Goal: Task Accomplishment & Management: Manage account settings

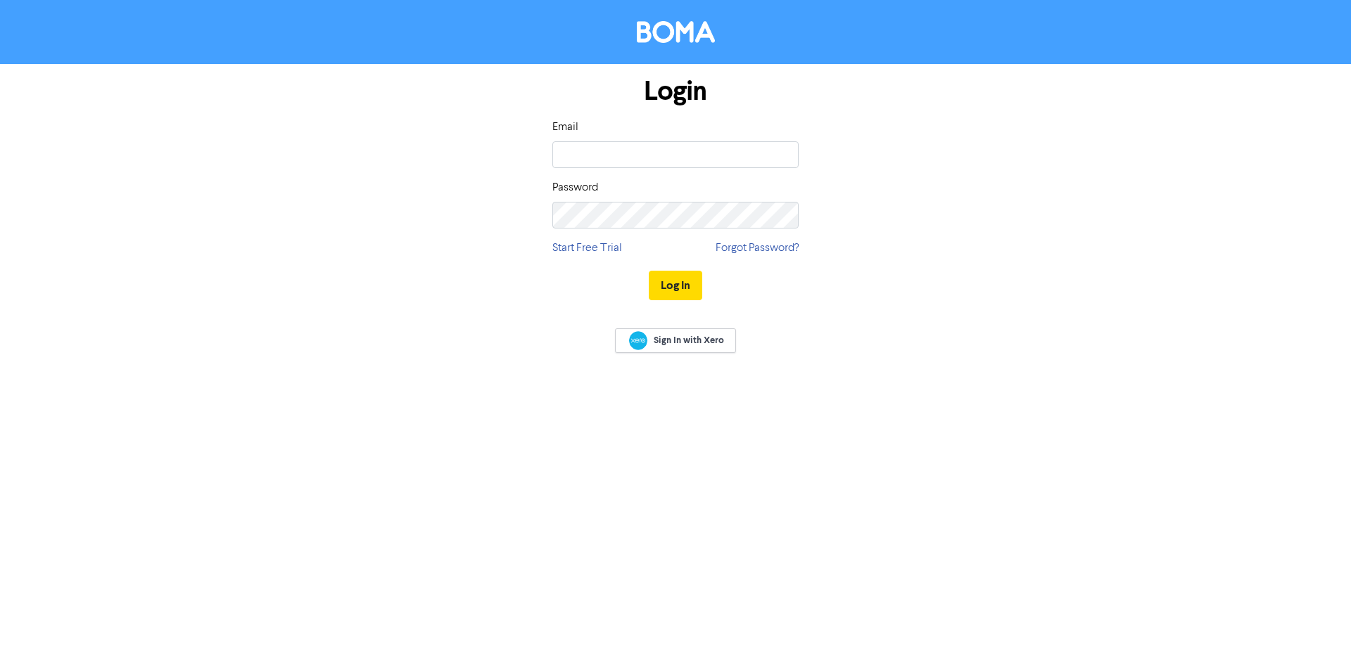
click at [611, 148] on input "email" at bounding box center [675, 154] width 246 height 27
type input "[EMAIL_ADDRESS][DOMAIN_NAME]"
click at [649, 271] on button "Log In" at bounding box center [675, 286] width 53 height 30
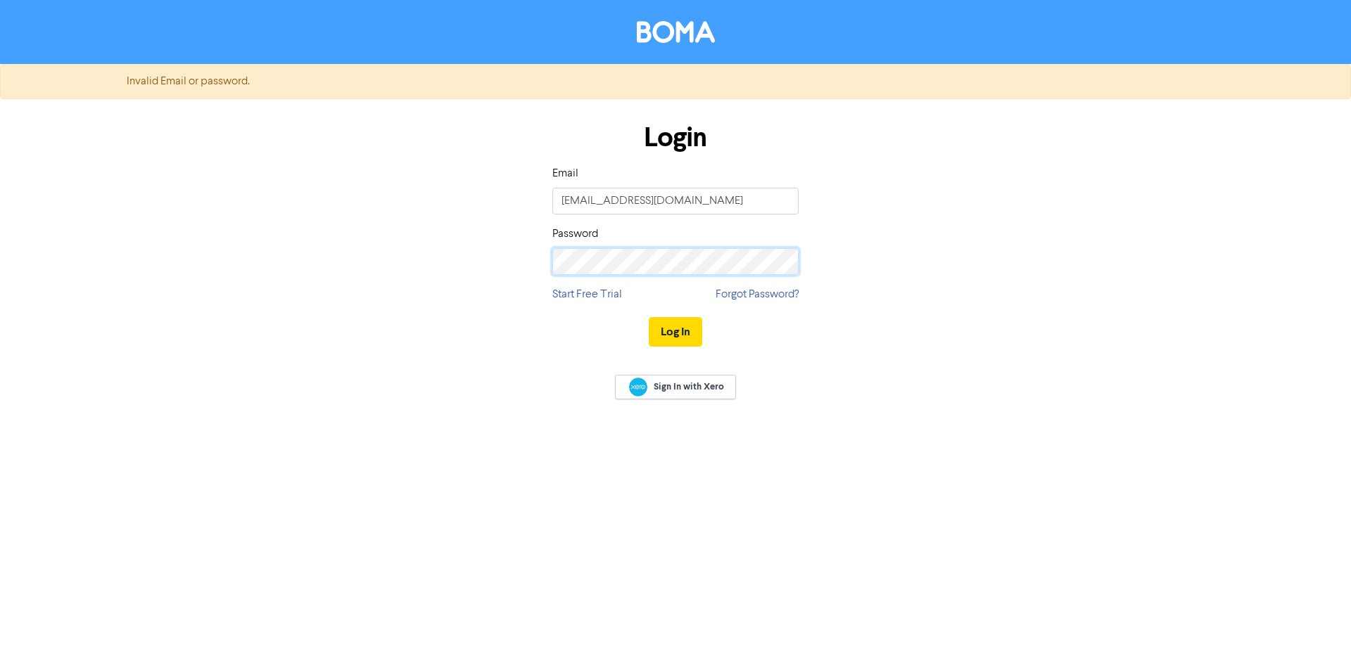
click at [453, 238] on div "Login Email [EMAIL_ADDRESS][DOMAIN_NAME] Password Start Free Trial Forgot Passw…" at bounding box center [675, 235] width 802 height 250
click at [670, 330] on button "Log In" at bounding box center [675, 332] width 53 height 30
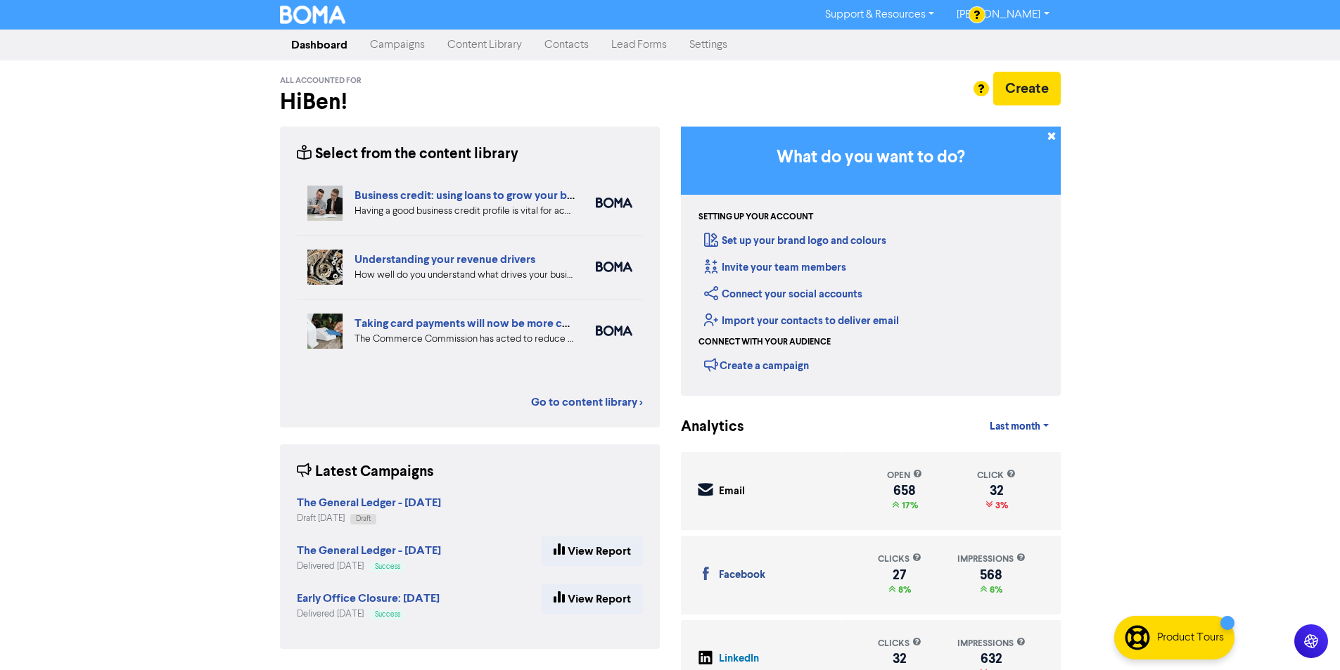
click at [400, 10] on div "Support & Resources Video Tutorials FAQ & Guides Marketing Education [PERSON_NA…" at bounding box center [670, 15] width 802 height 23
click at [387, 42] on link "Campaigns" at bounding box center [397, 45] width 77 height 28
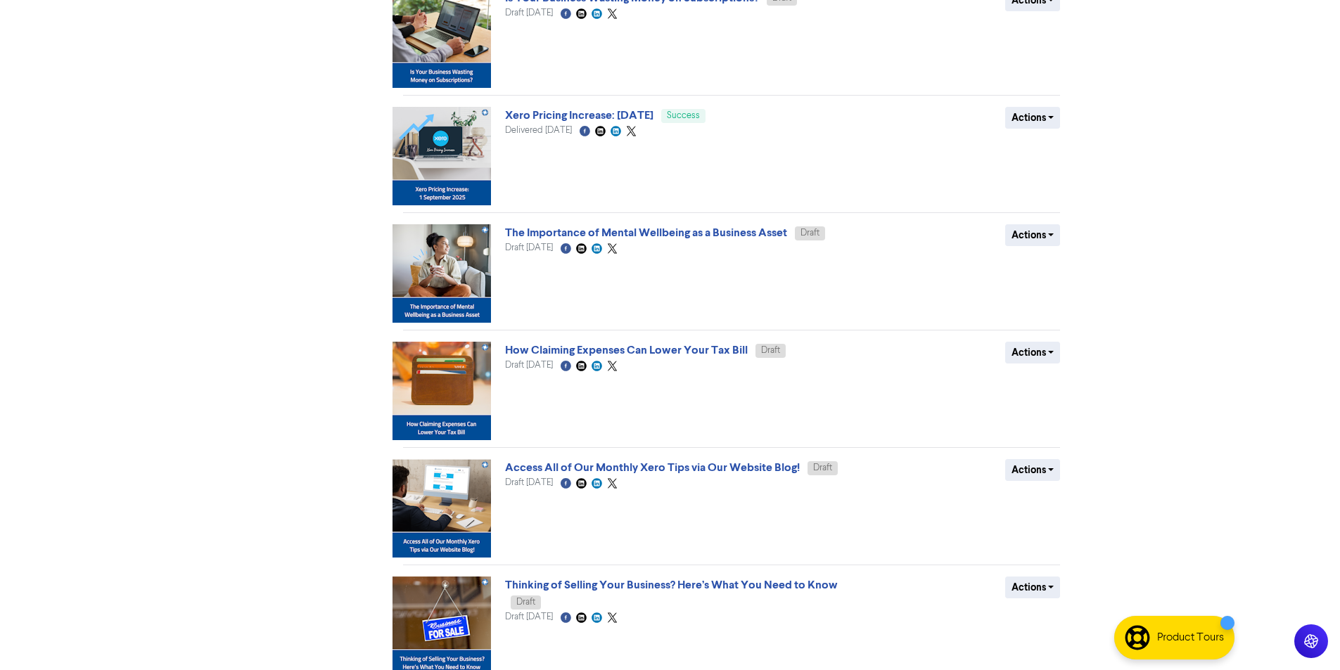
scroll to position [602, 0]
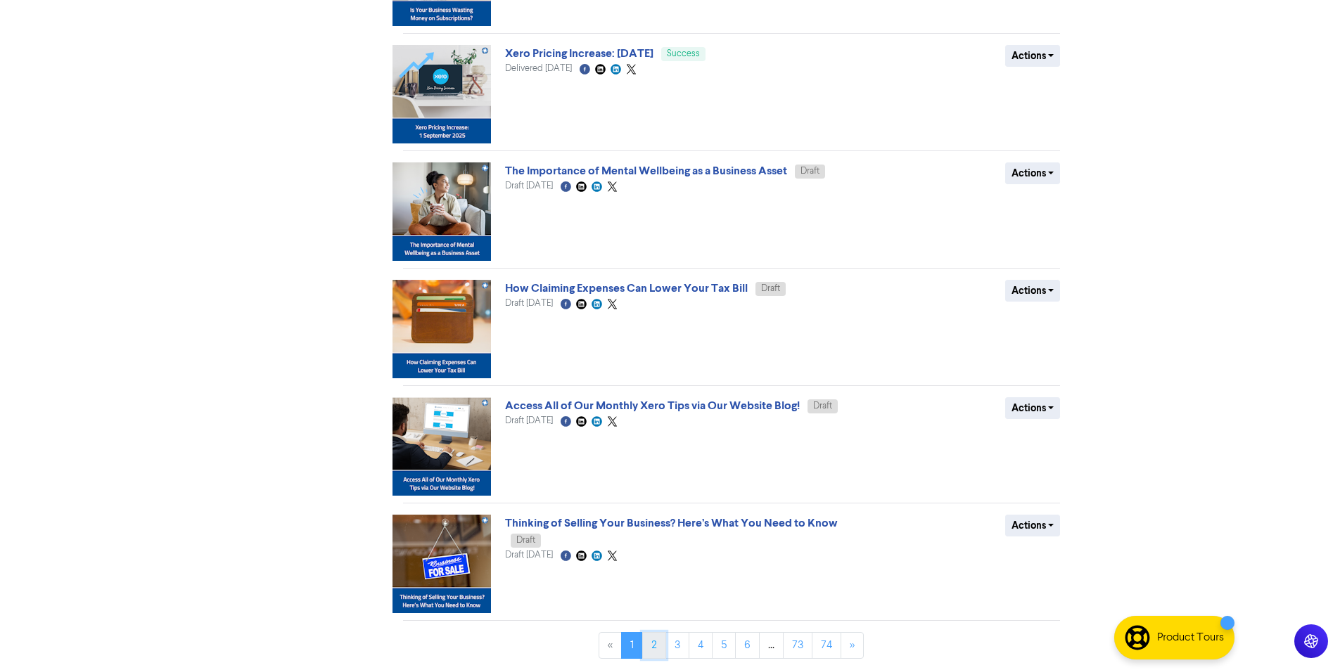
click at [656, 643] on link "2" at bounding box center [654, 645] width 24 height 27
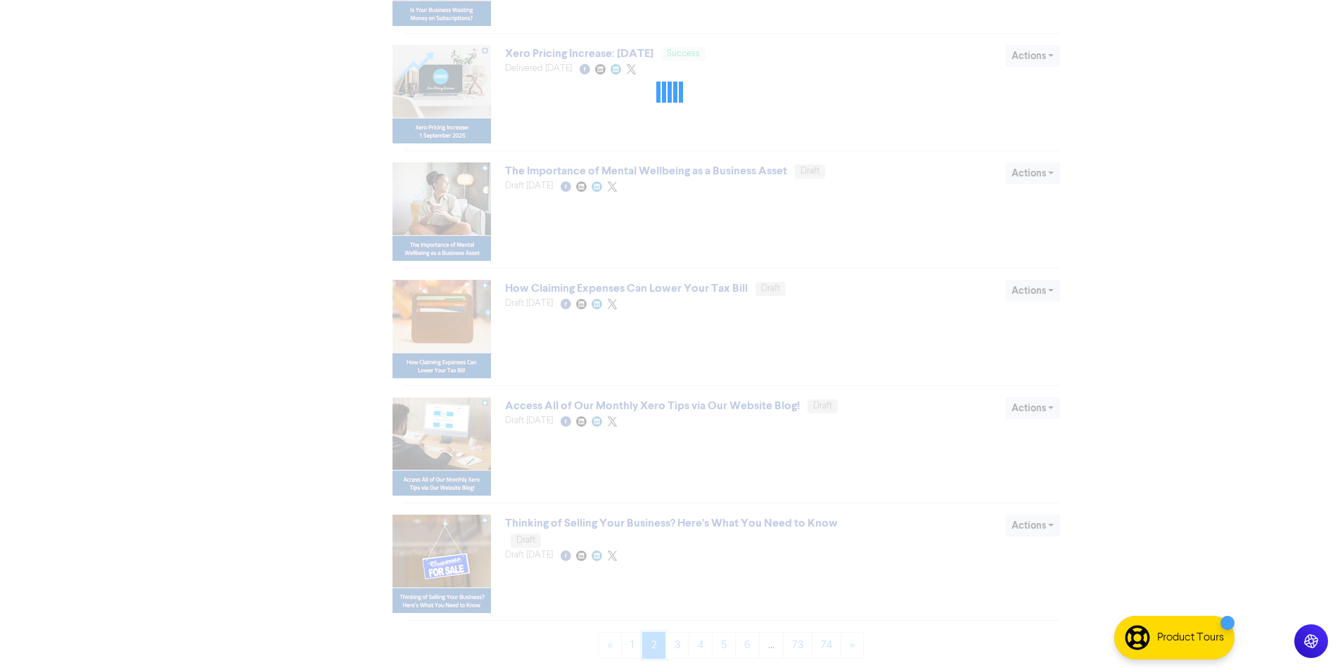
scroll to position [0, 0]
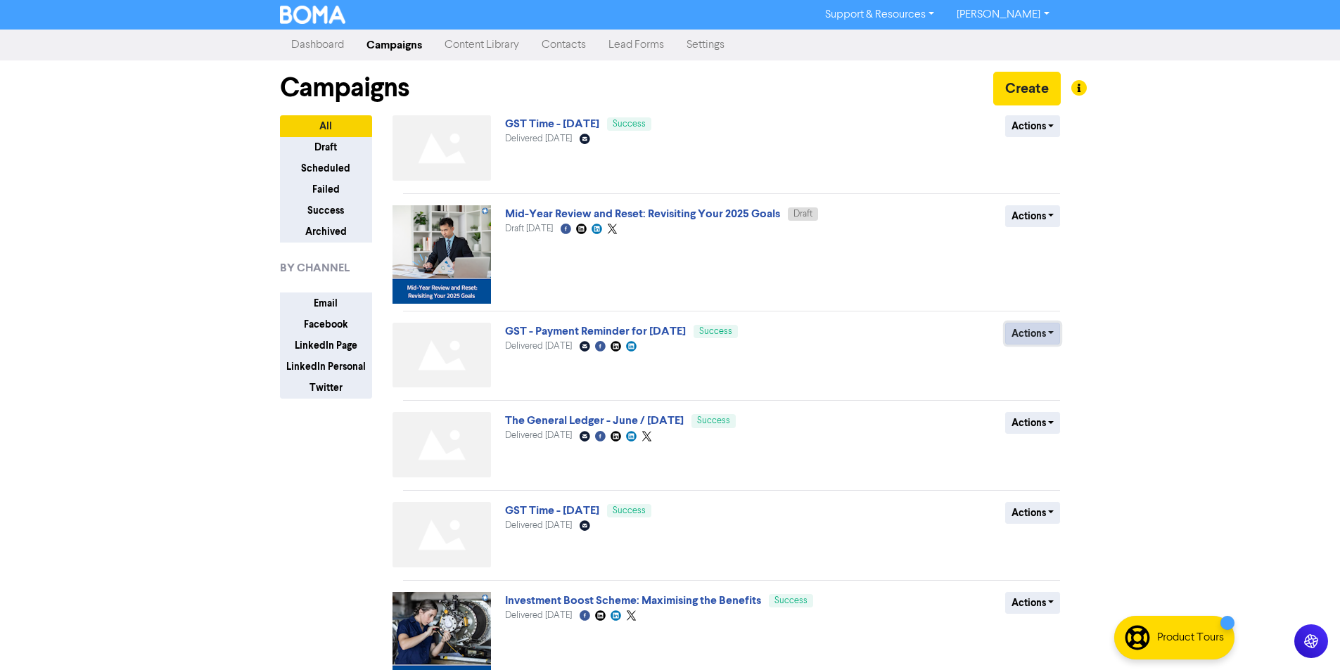
click at [1050, 330] on button "Actions" at bounding box center [1033, 334] width 56 height 22
click at [1039, 364] on button "Duplicate" at bounding box center [1061, 363] width 111 height 23
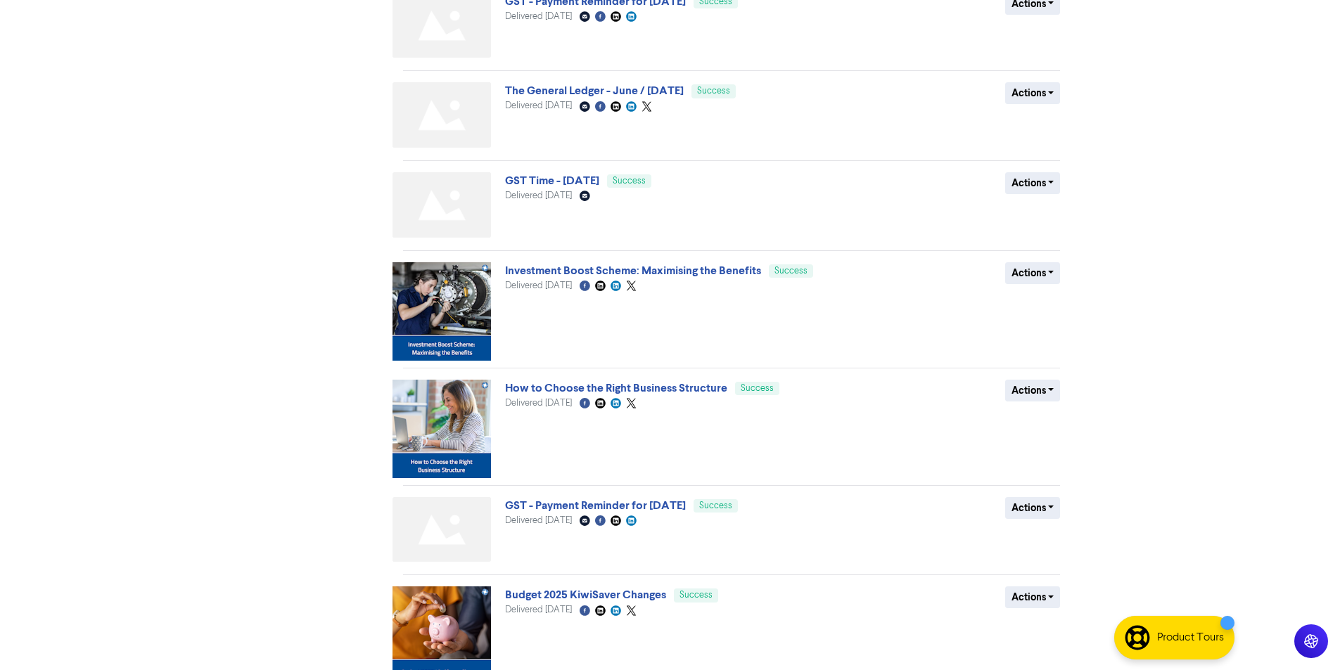
scroll to position [519, 0]
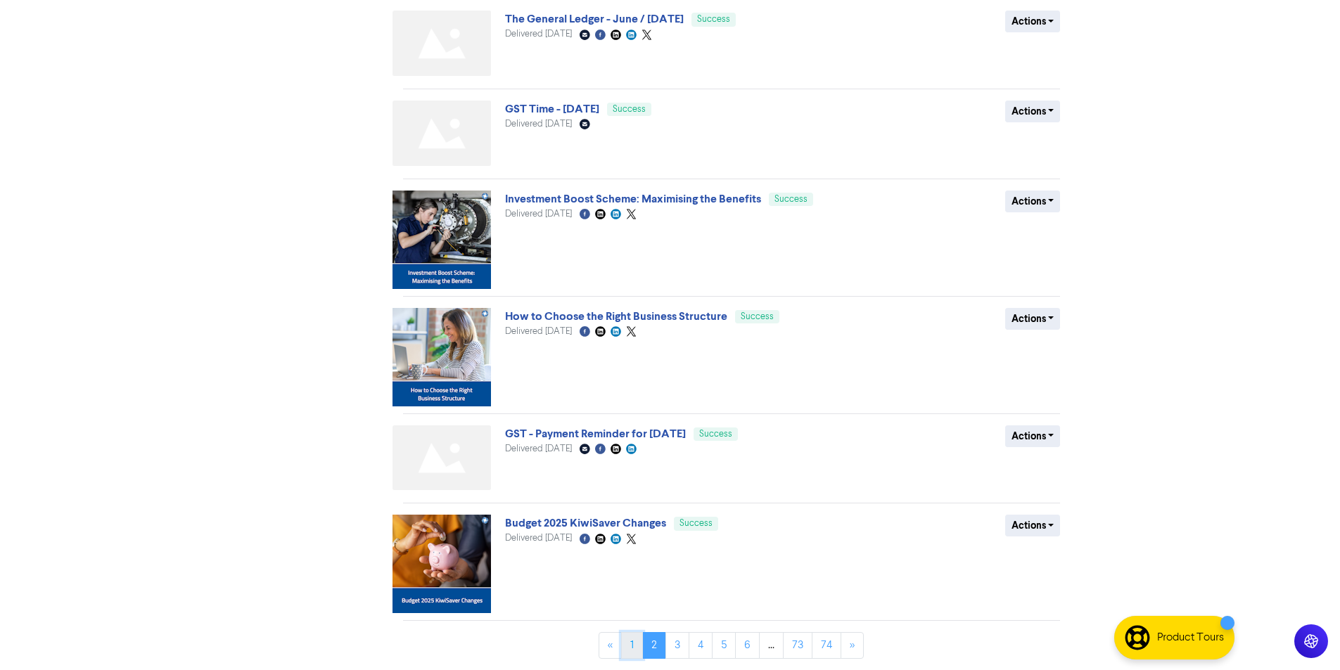
click at [632, 649] on link "1" at bounding box center [632, 645] width 22 height 27
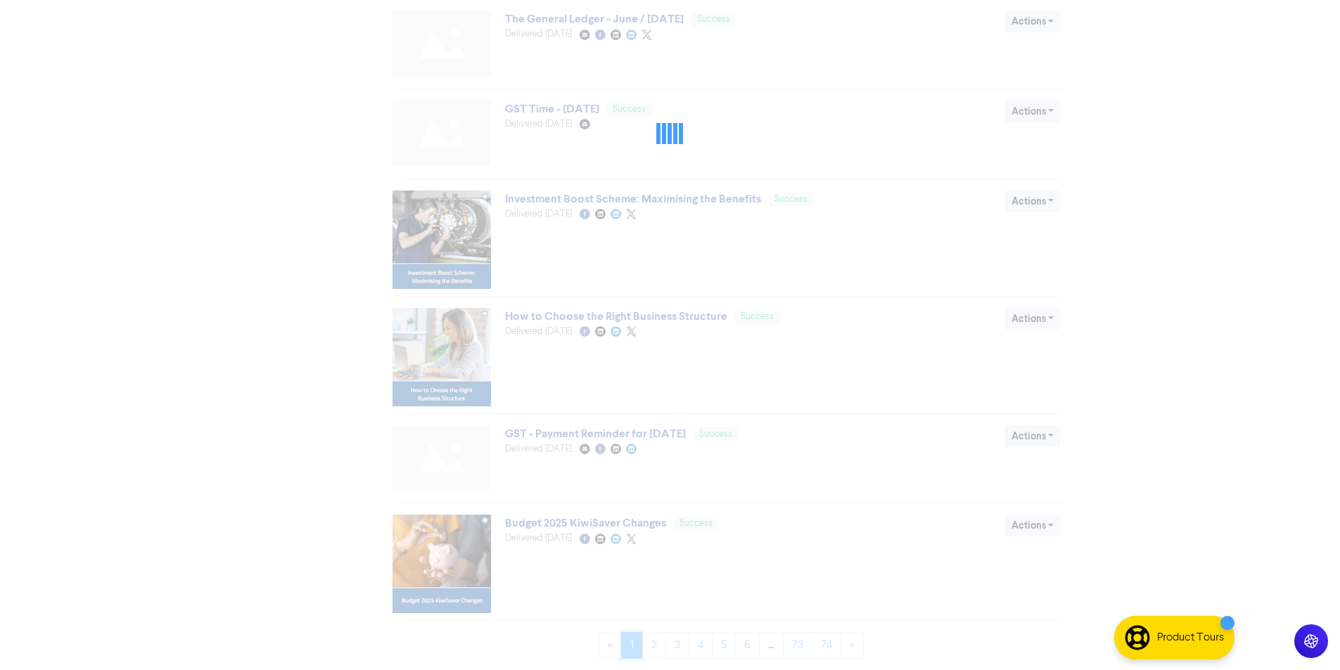
scroll to position [0, 0]
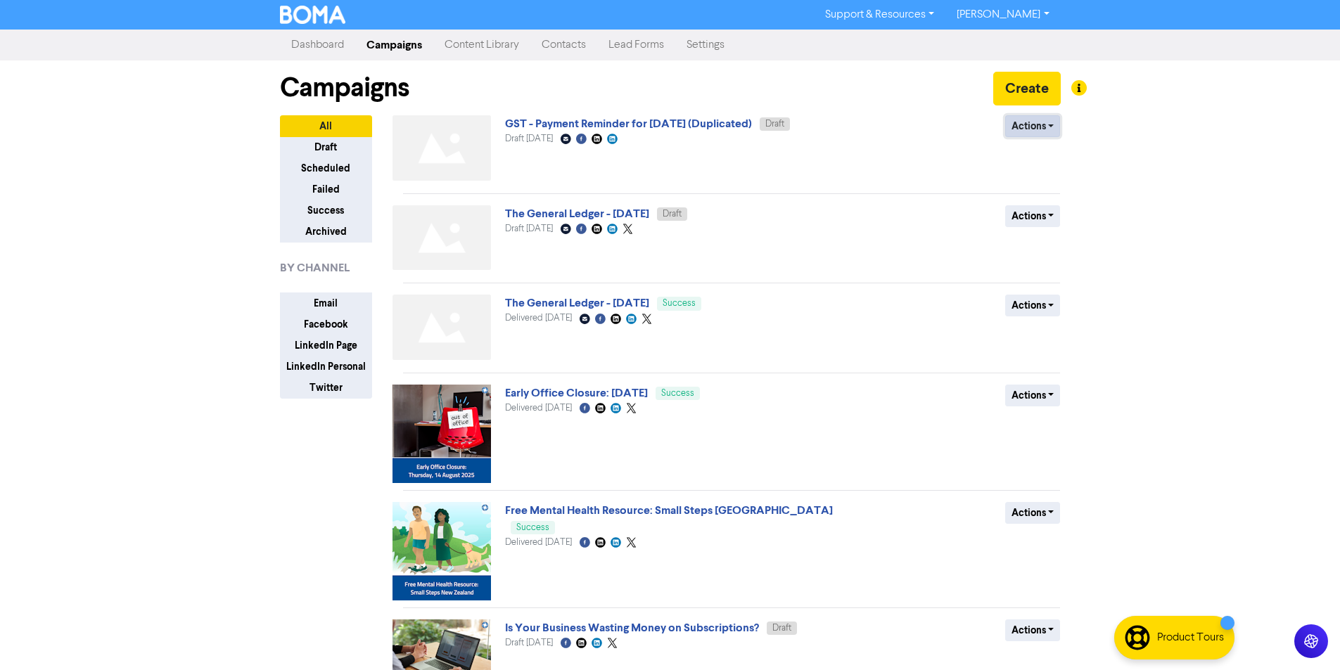
click at [1053, 125] on button "Actions" at bounding box center [1033, 126] width 56 height 22
click at [1035, 199] on button "Rename" at bounding box center [1061, 201] width 111 height 23
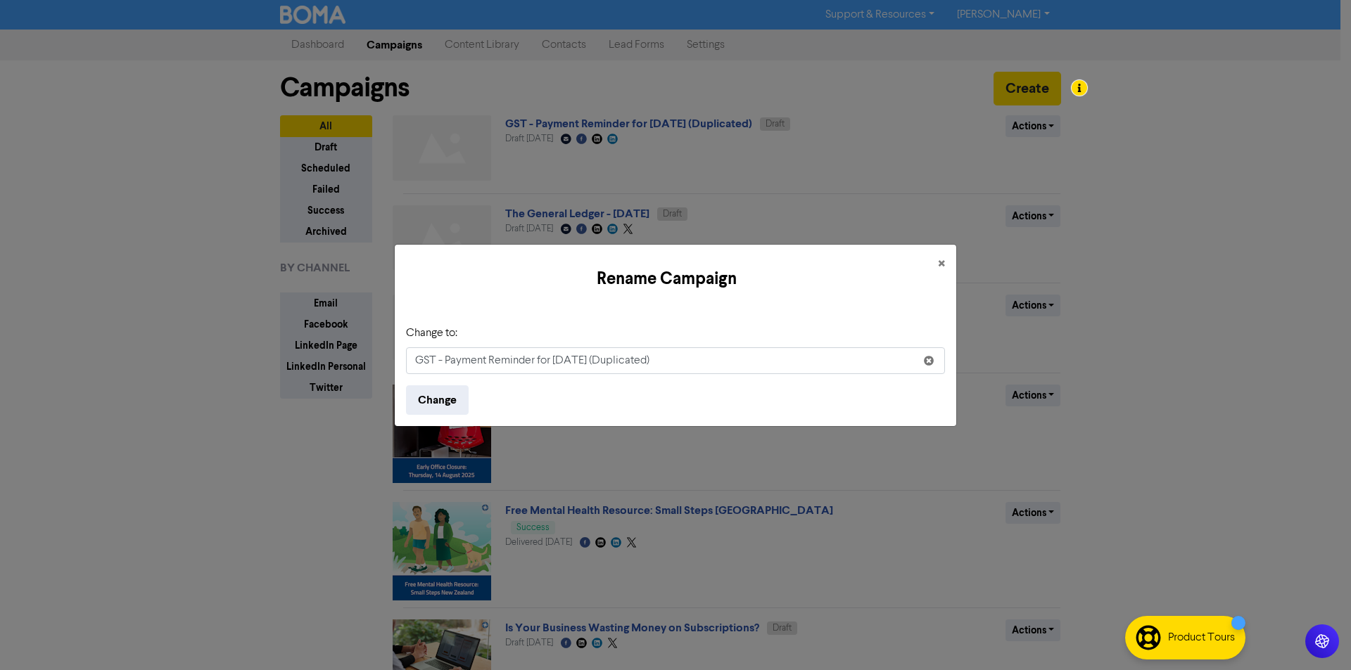
drag, startPoint x: 686, startPoint y: 356, endPoint x: 601, endPoint y: 368, distance: 85.3
click at [601, 368] on input "GST - Payment Reminder for [DATE] (Duplicated)" at bounding box center [675, 360] width 539 height 27
click at [579, 361] on input "GST - Payment Reminder for [DATE]" at bounding box center [675, 360] width 539 height 27
click at [569, 362] on input "GST - Payment Reminder for Junly 2025" at bounding box center [675, 360] width 539 height 27
click at [630, 356] on input "GST - Payment Reminder for [DATE]" at bounding box center [675, 360] width 539 height 27
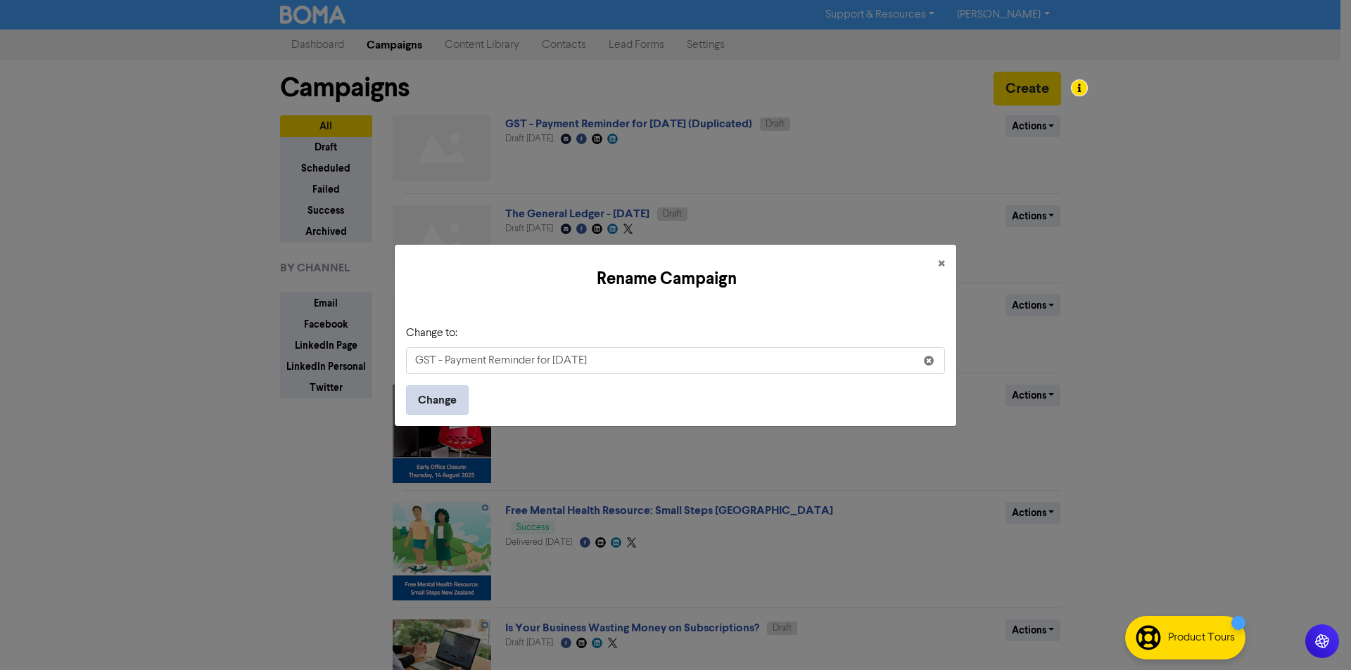
type input "GST - Payment Reminder for [DATE]"
click at [448, 393] on button "Change" at bounding box center [437, 400] width 63 height 30
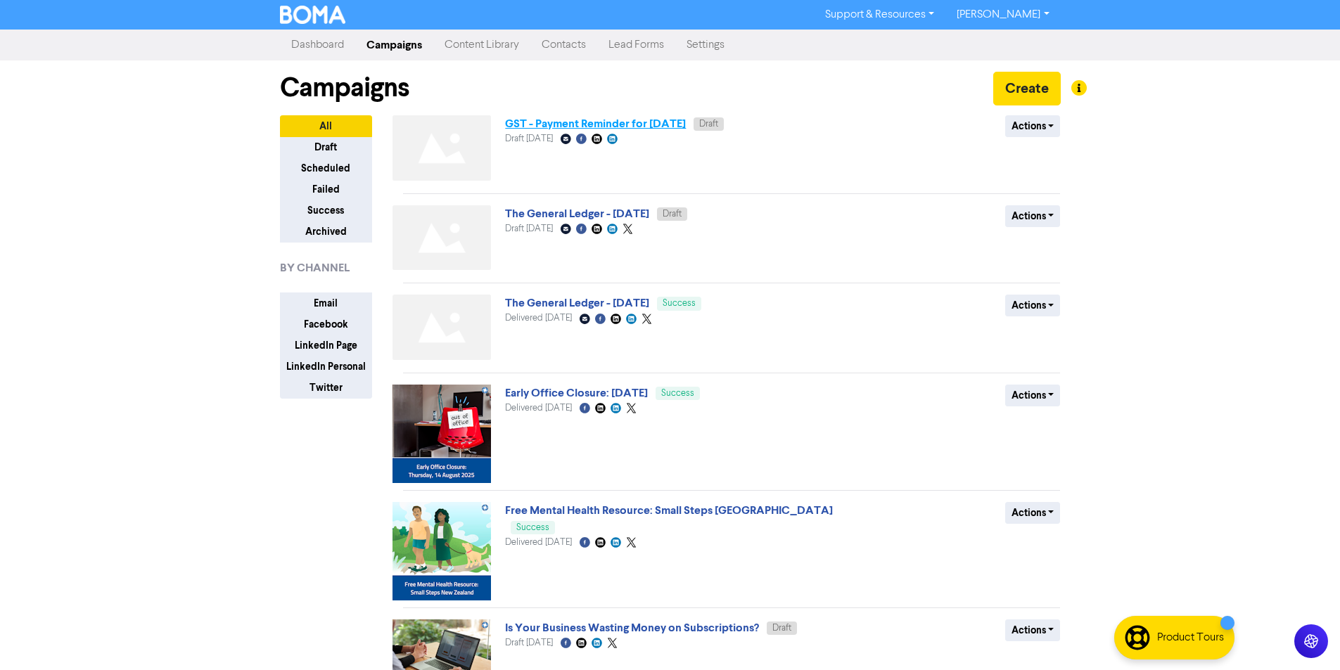
click at [591, 125] on link "GST - Payment Reminder for [DATE]" at bounding box center [595, 124] width 181 height 14
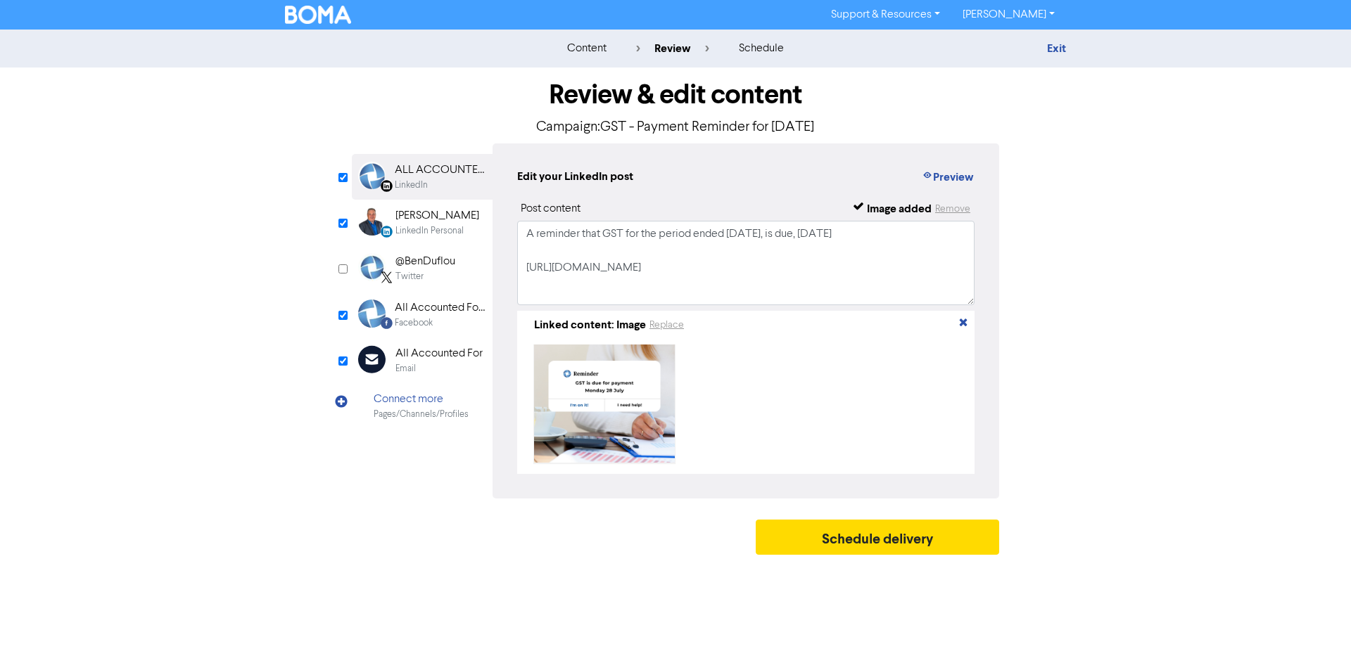
click at [400, 369] on div "Email" at bounding box center [405, 368] width 20 height 13
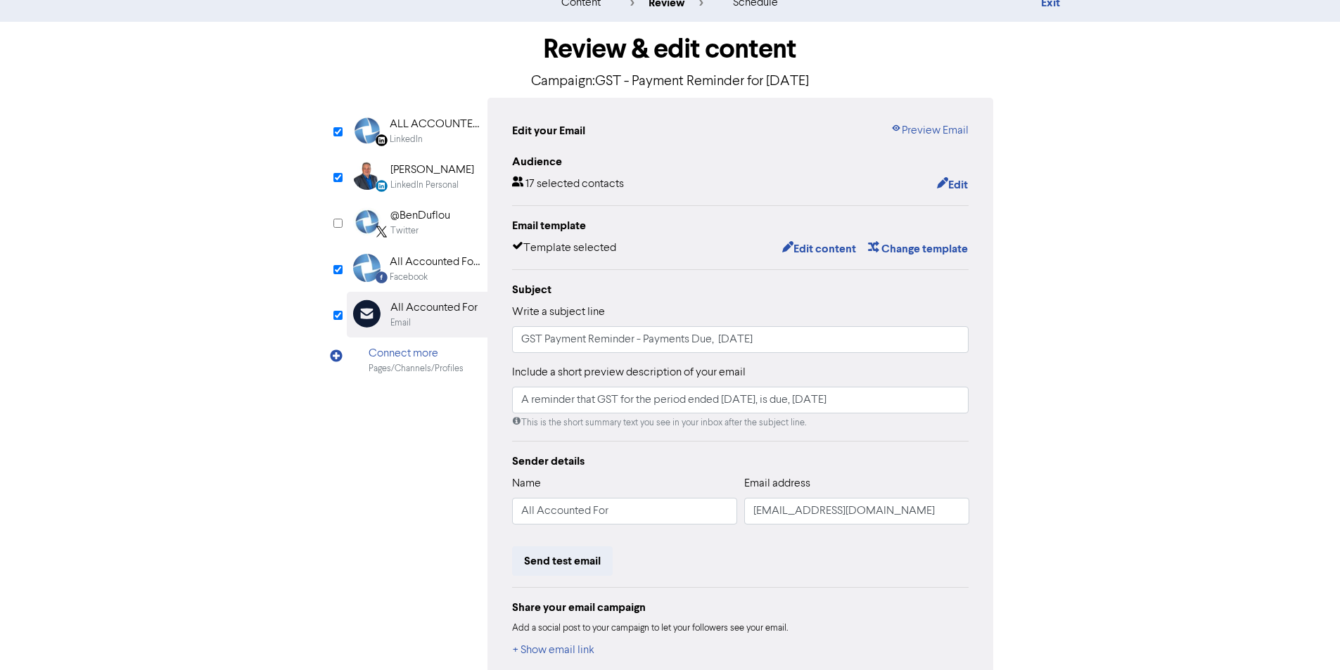
scroll to position [70, 0]
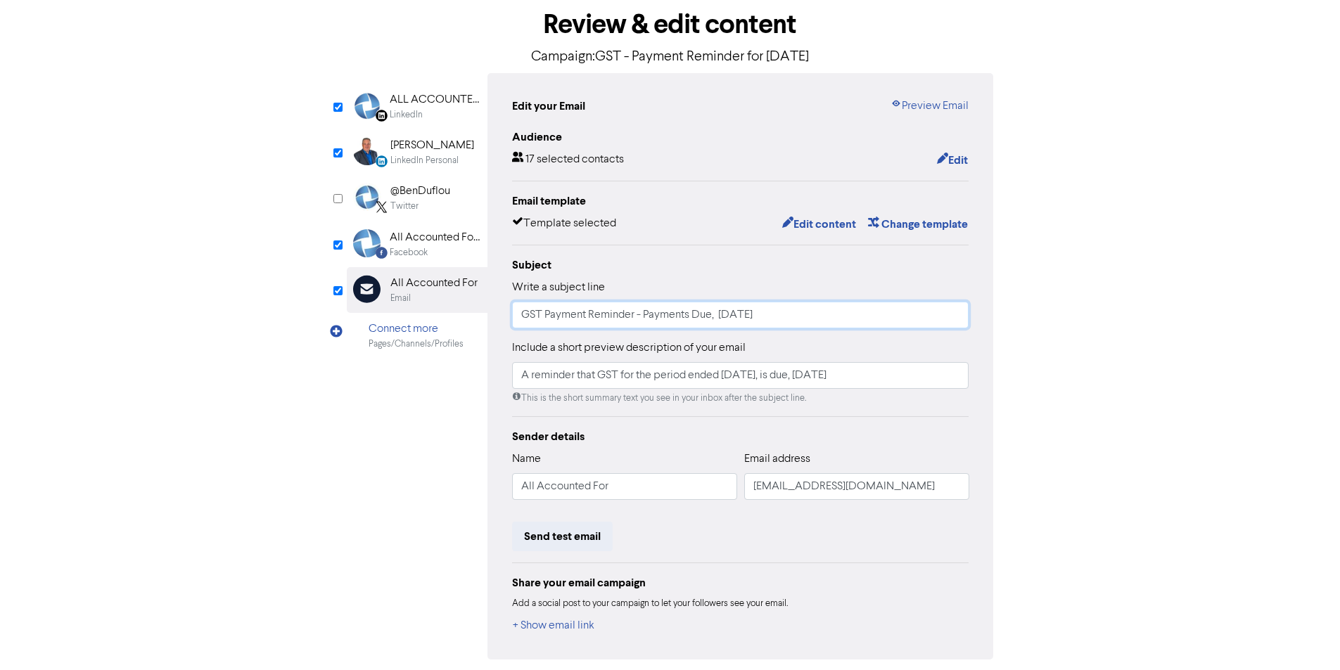
click at [751, 317] on input "GST Payment Reminder - Payments Due, [DATE]" at bounding box center [740, 315] width 457 height 27
type input "GST Payment Reminder - Payments Due, [DATE]"
click at [761, 378] on input "A reminder that GST for the period ended [DATE], is due, [DATE]" at bounding box center [740, 375] width 457 height 27
click at [738, 378] on input "A reminder that GST for the period ended [DATE], is due, [DATE]" at bounding box center [740, 375] width 457 height 27
click at [846, 378] on input "A reminder that GST for the period ended [DATE], is due, [DATE]" at bounding box center [740, 375] width 457 height 27
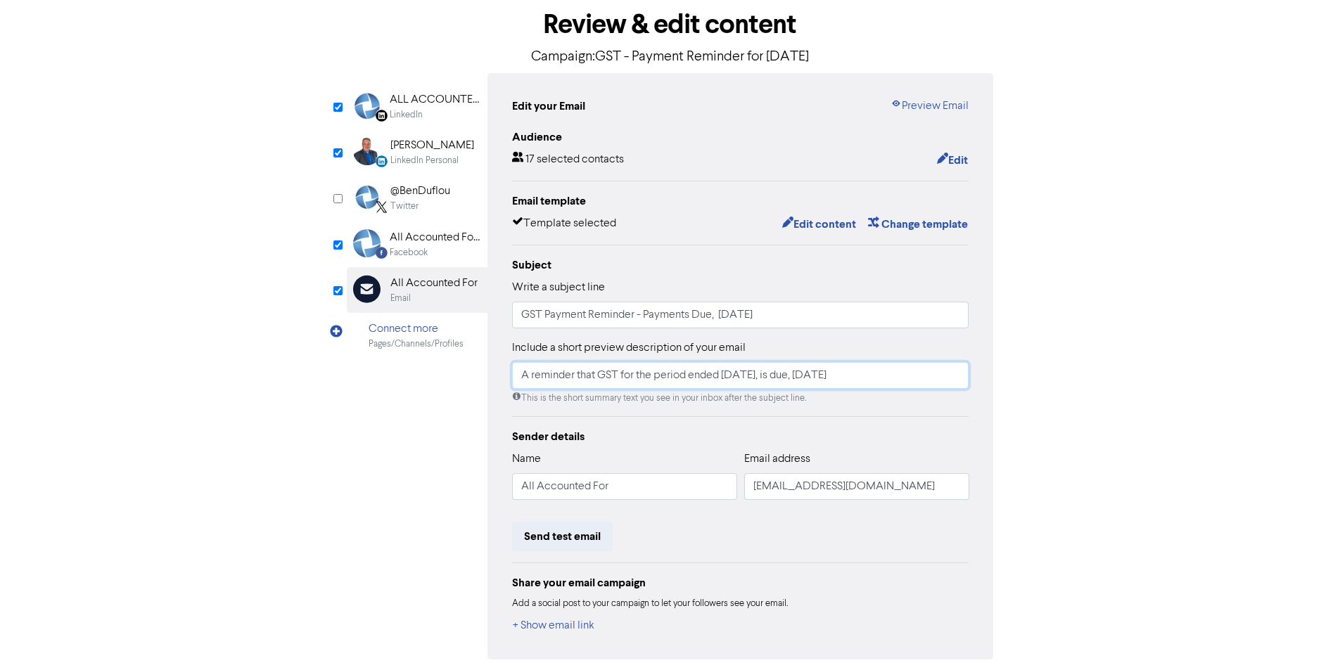
click at [846, 378] on input "A reminder that GST for the period ended [DATE], is due, [DATE]" at bounding box center [740, 375] width 457 height 27
type input "A reminder that GST for the period ended [DATE], is due, [DATE]"
click at [985, 421] on div "Edit your Email Preview Email Audience 17 selected contacts Edit Email template…" at bounding box center [740, 366] width 506 height 587
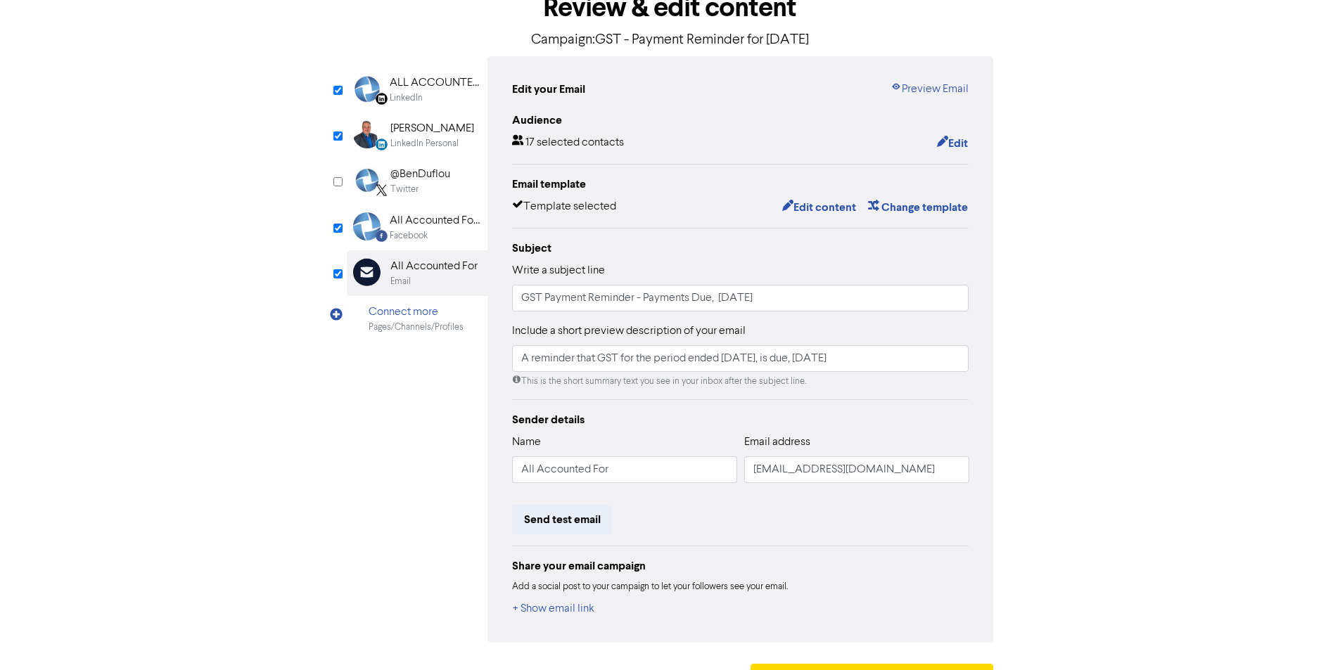
scroll to position [54, 0]
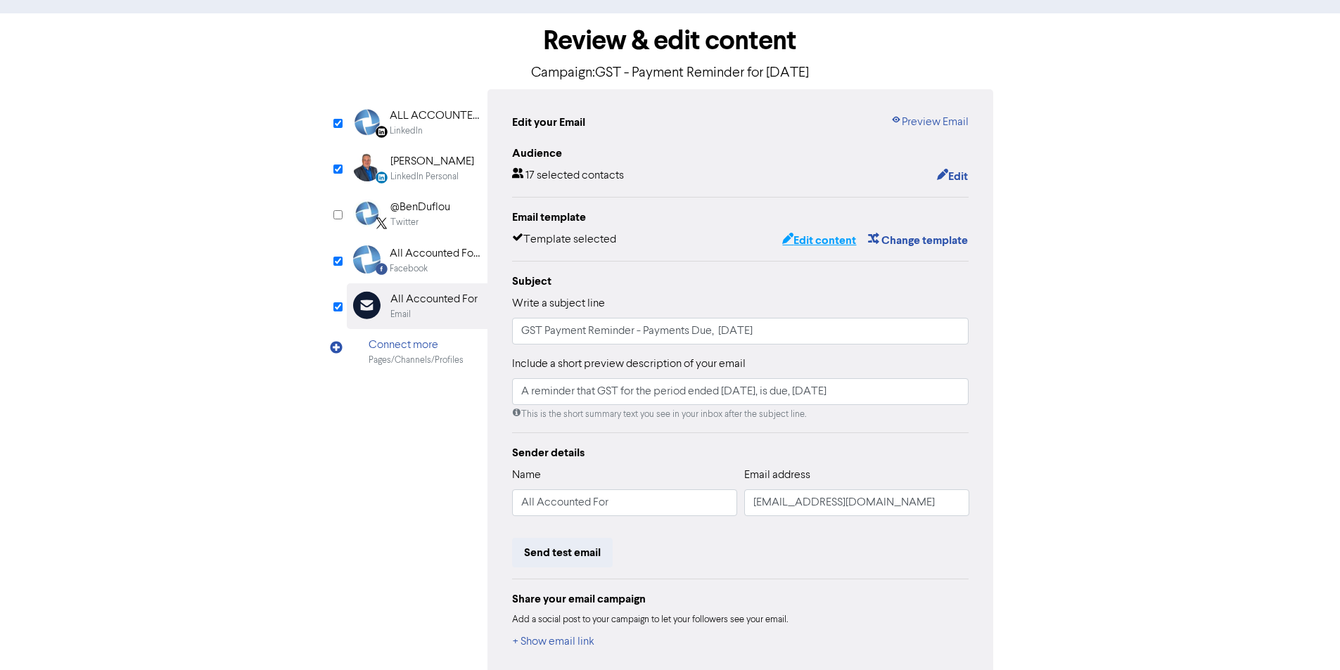
click at [814, 243] on button "Edit content" at bounding box center [818, 240] width 75 height 18
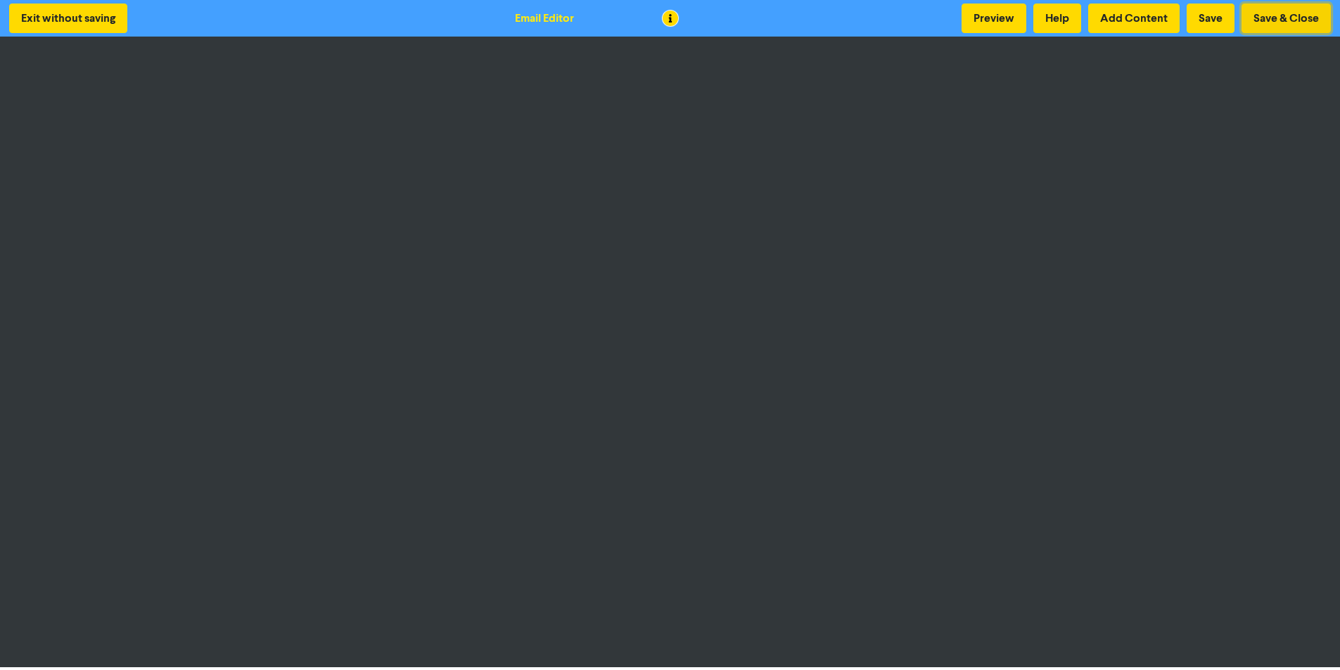
click at [1299, 15] on button "Save & Close" at bounding box center [1286, 19] width 89 height 30
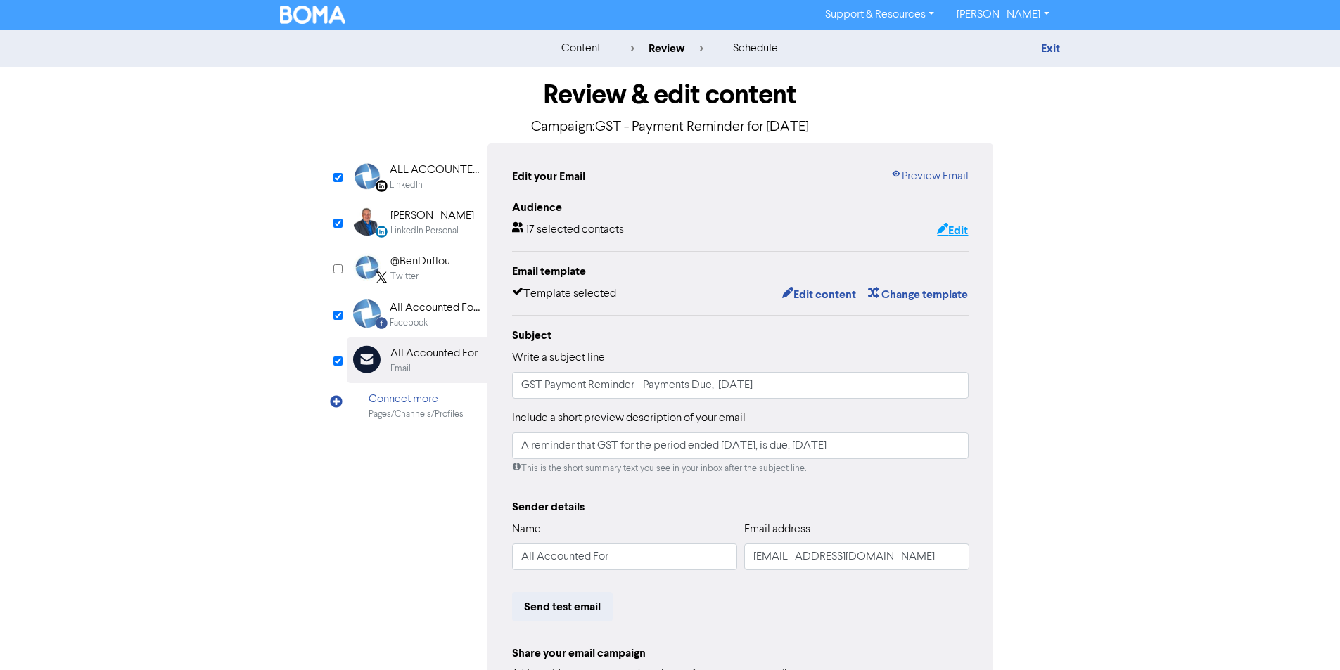
click at [958, 230] on button "Edit" at bounding box center [952, 231] width 32 height 18
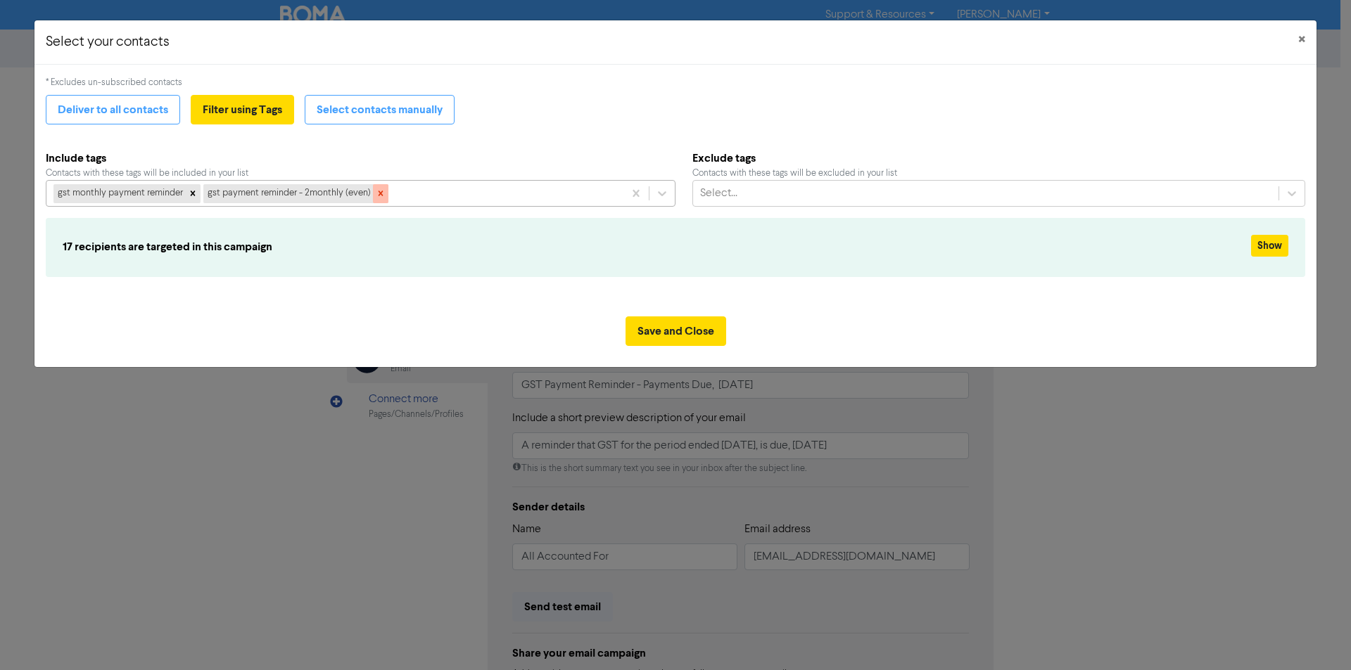
click at [379, 196] on icon at bounding box center [380, 193] width 5 height 5
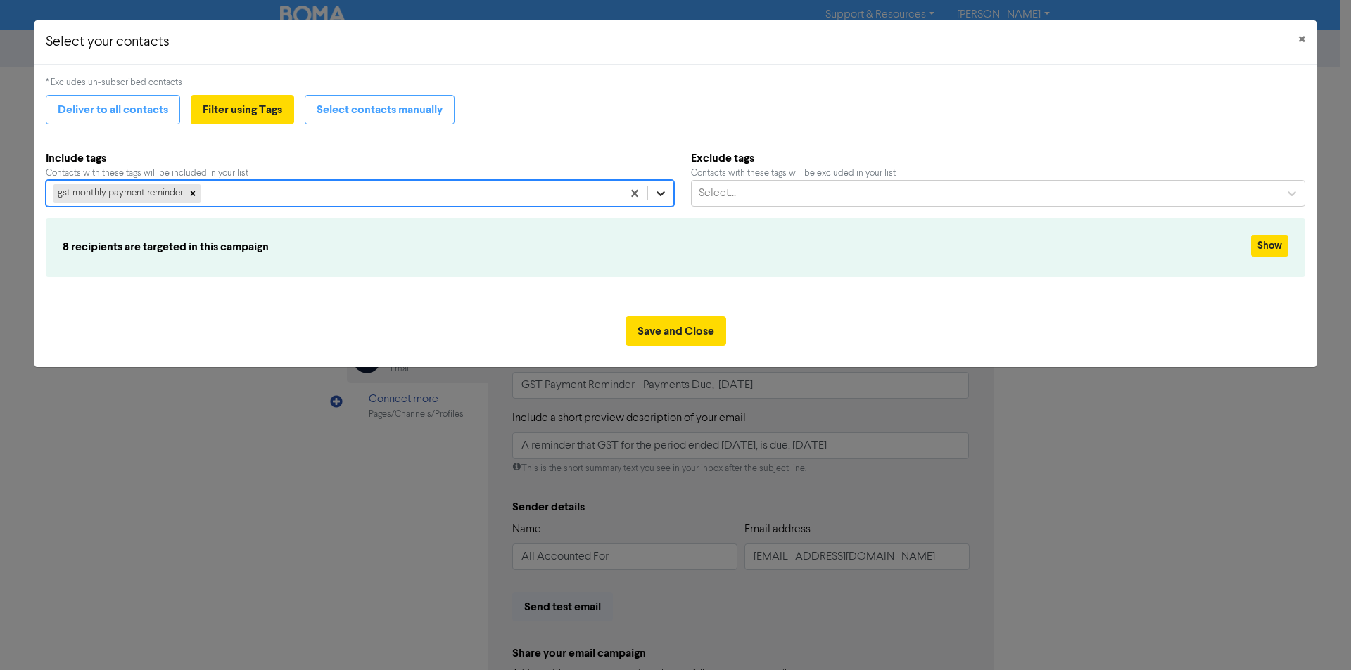
click at [660, 194] on icon at bounding box center [660, 194] width 8 height 5
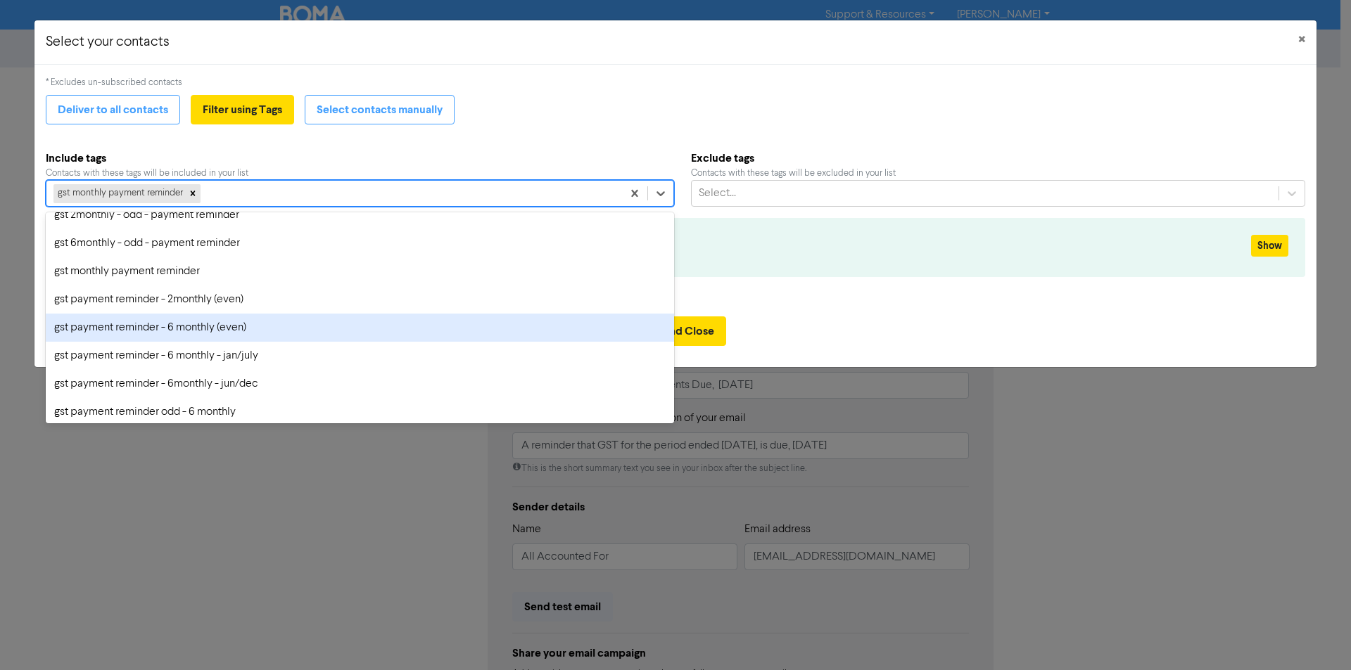
scroll to position [281, 0]
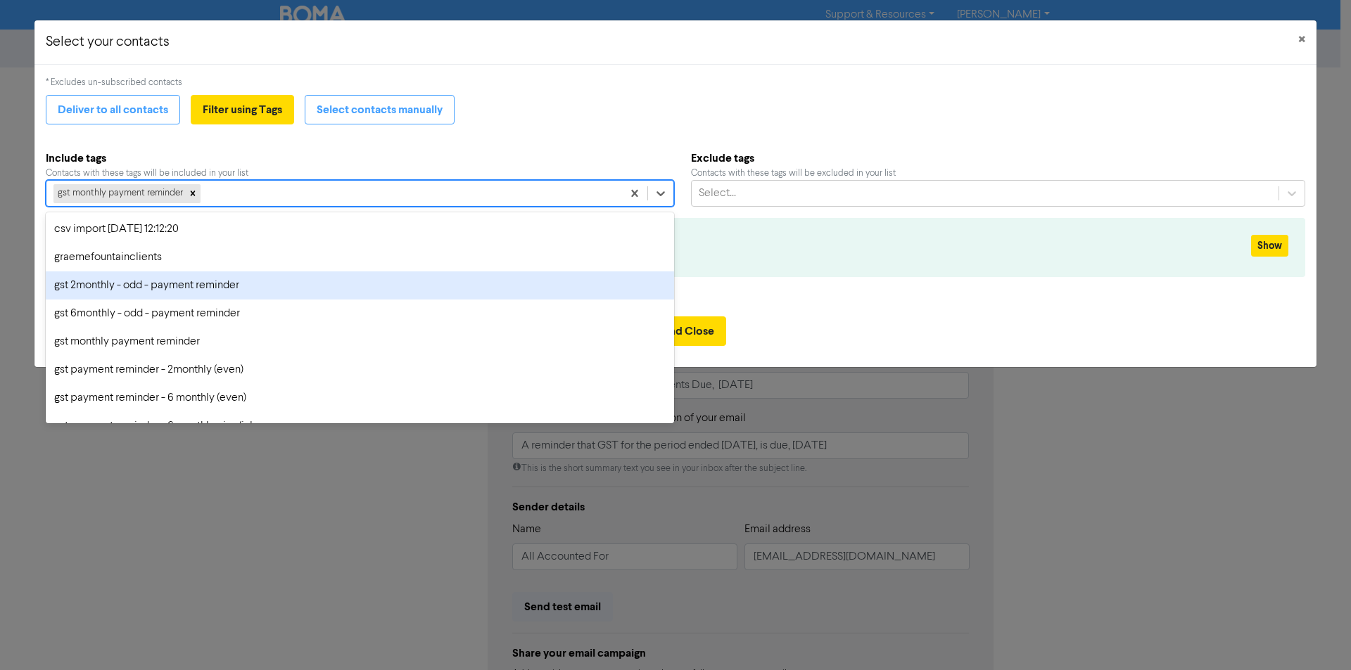
click at [186, 290] on div "gst 2monthly - odd - payment reminder" at bounding box center [360, 286] width 628 height 28
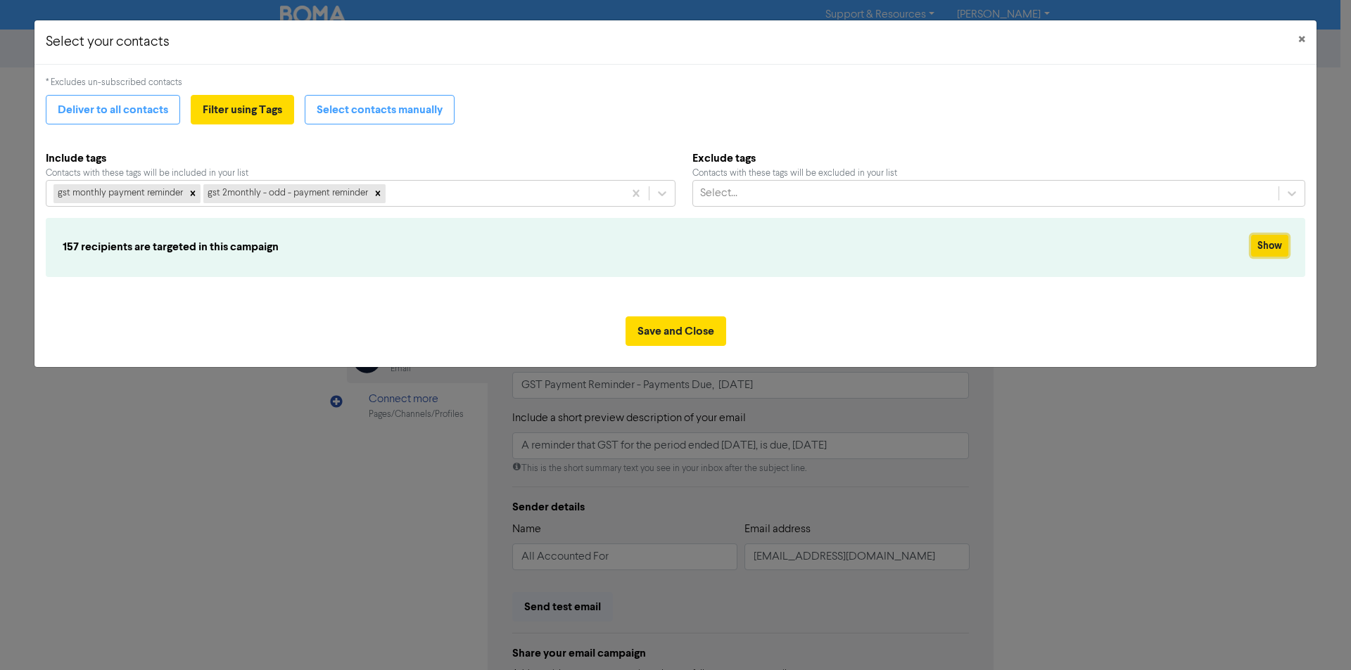
click at [1263, 247] on button "Show" at bounding box center [1269, 246] width 37 height 22
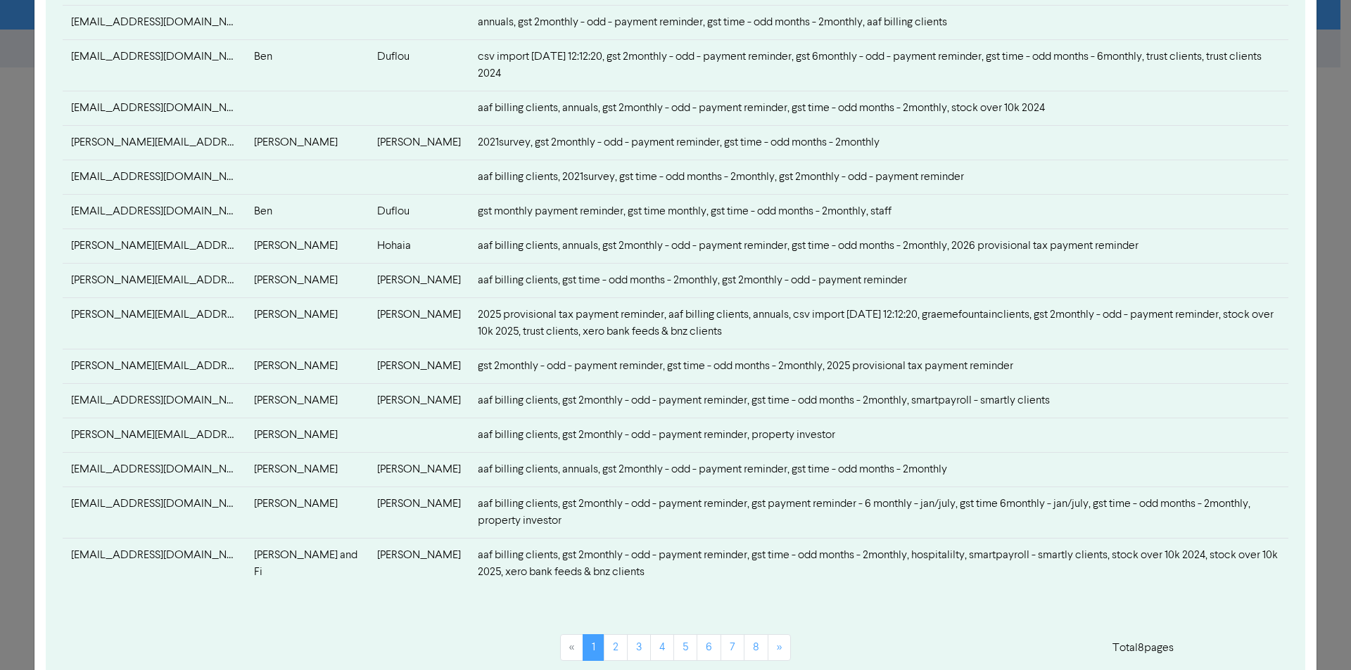
scroll to position [492, 0]
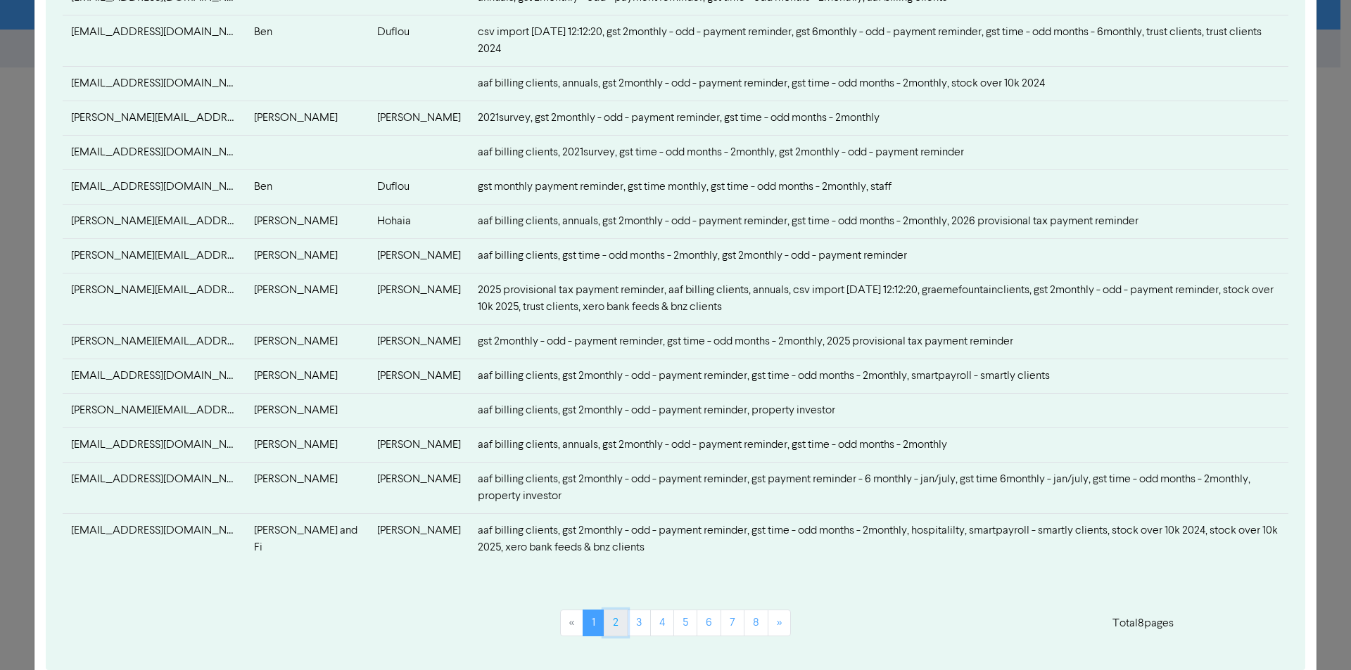
click at [606, 610] on link "2" at bounding box center [616, 623] width 24 height 27
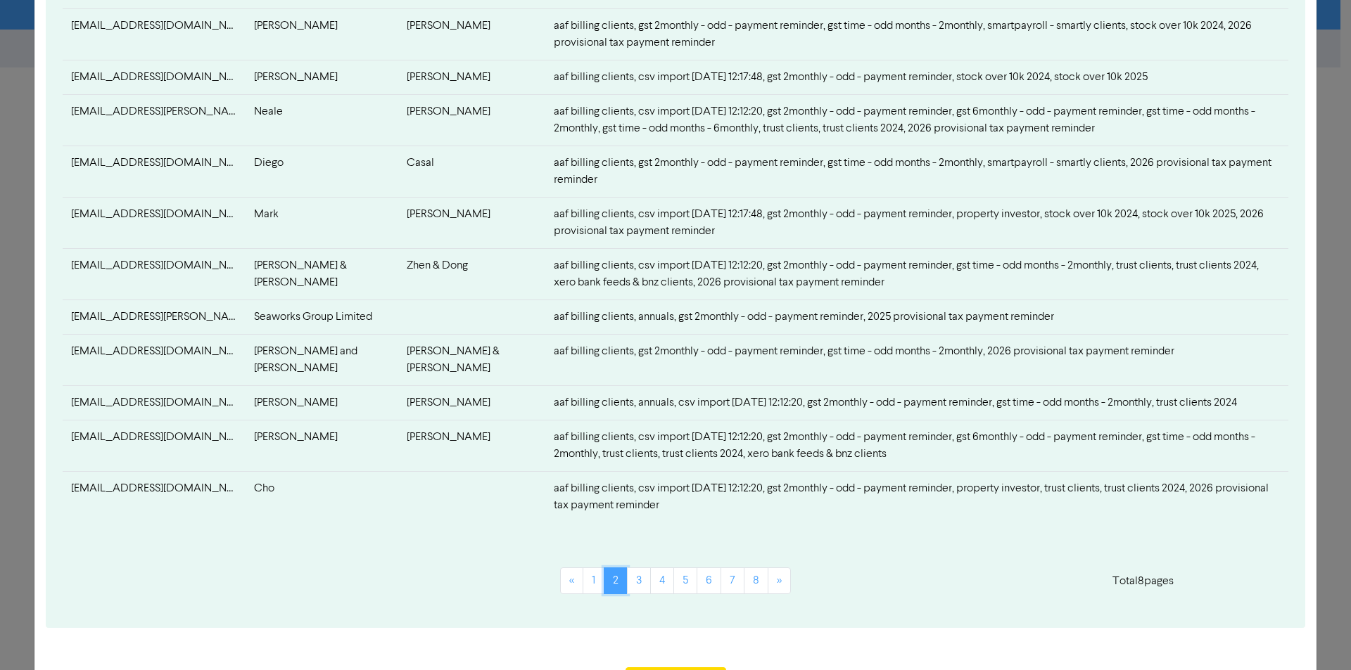
scroll to position [738, 0]
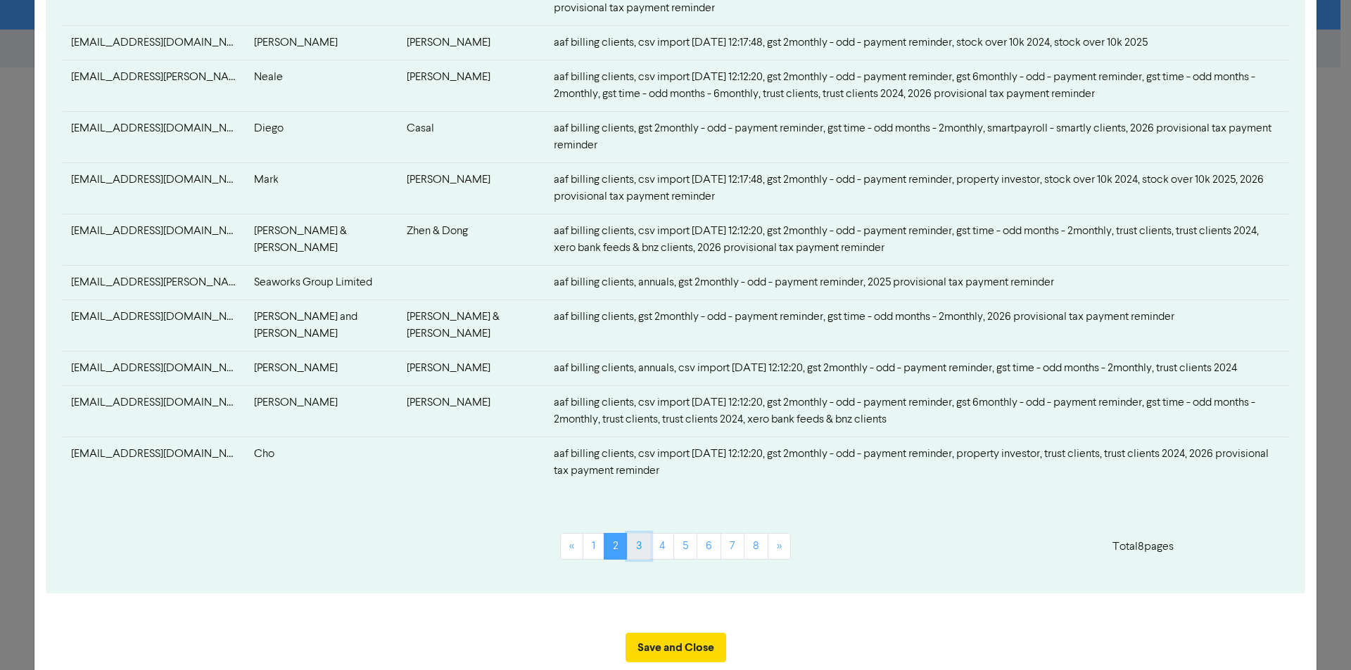
click at [633, 533] on link "3" at bounding box center [639, 546] width 24 height 27
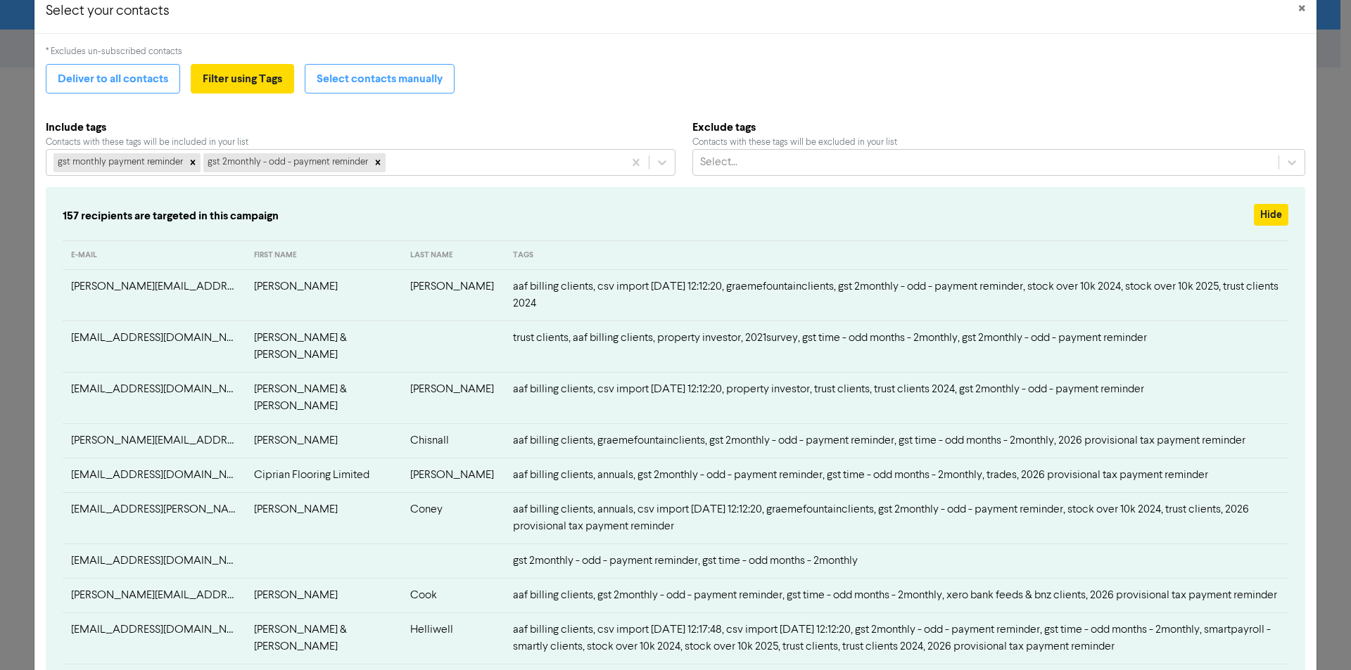
scroll to position [0, 0]
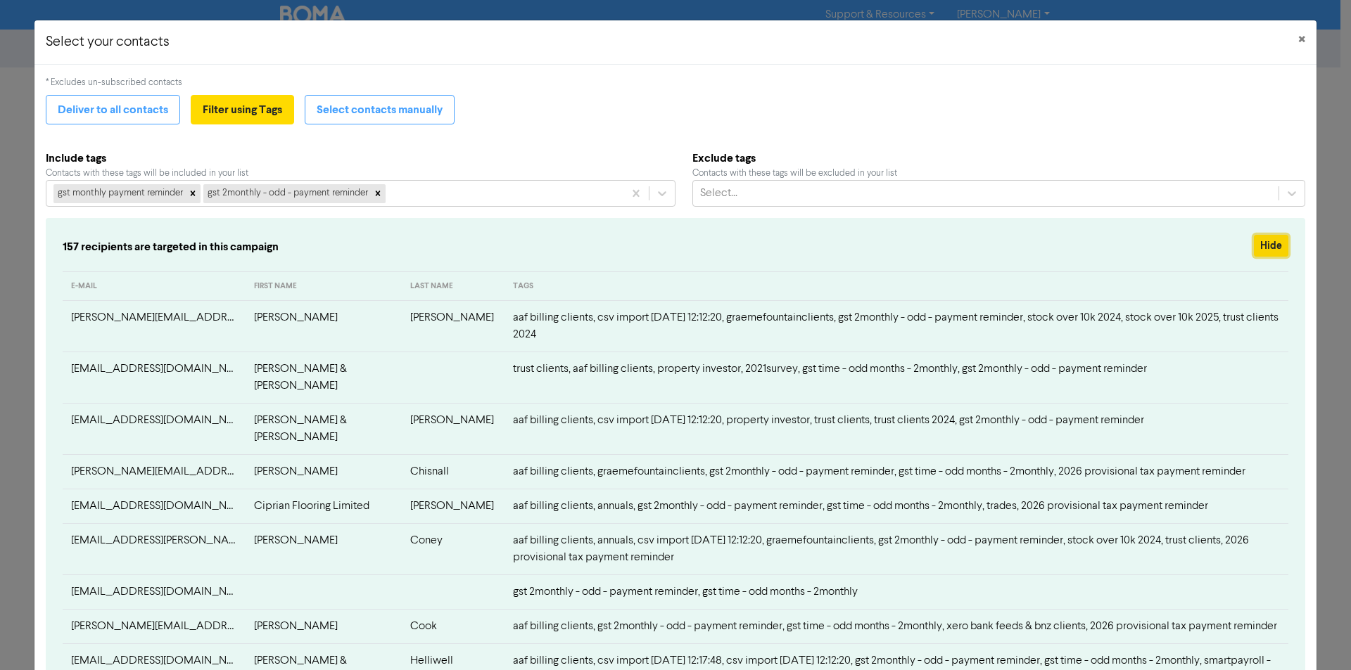
click at [1258, 246] on button "Hide" at bounding box center [1270, 246] width 34 height 22
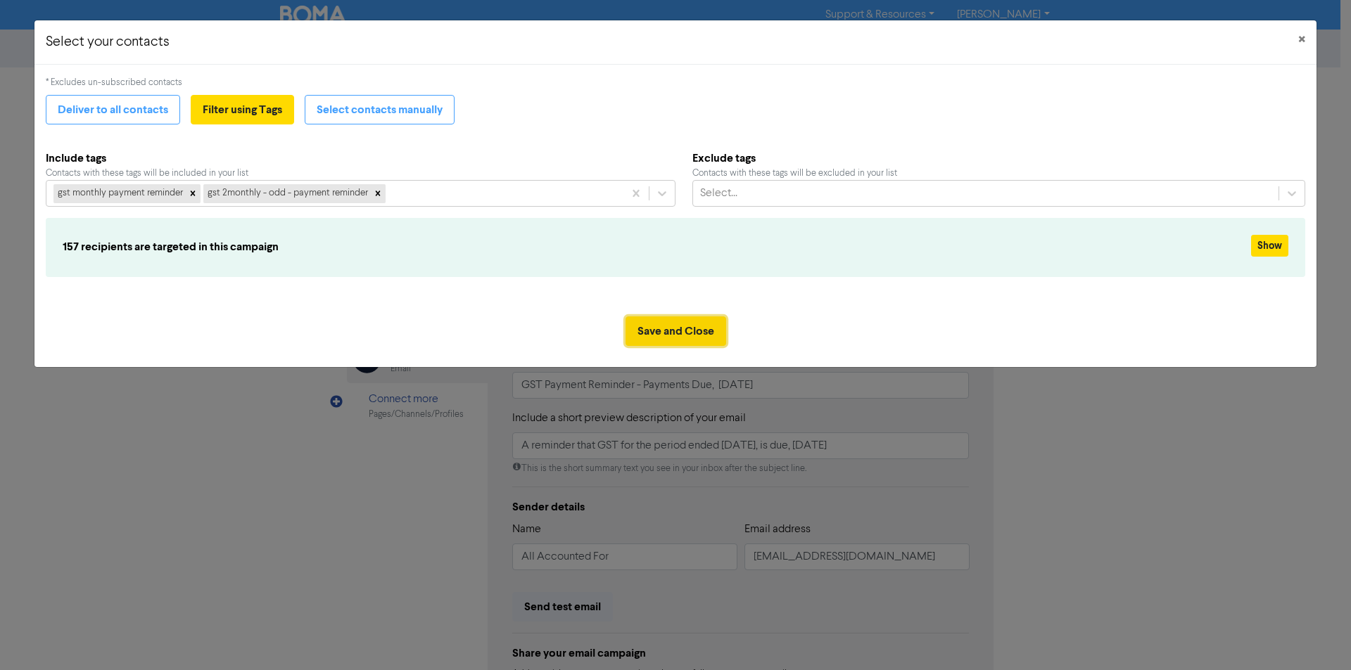
click at [691, 336] on button "Save and Close" at bounding box center [675, 332] width 101 height 30
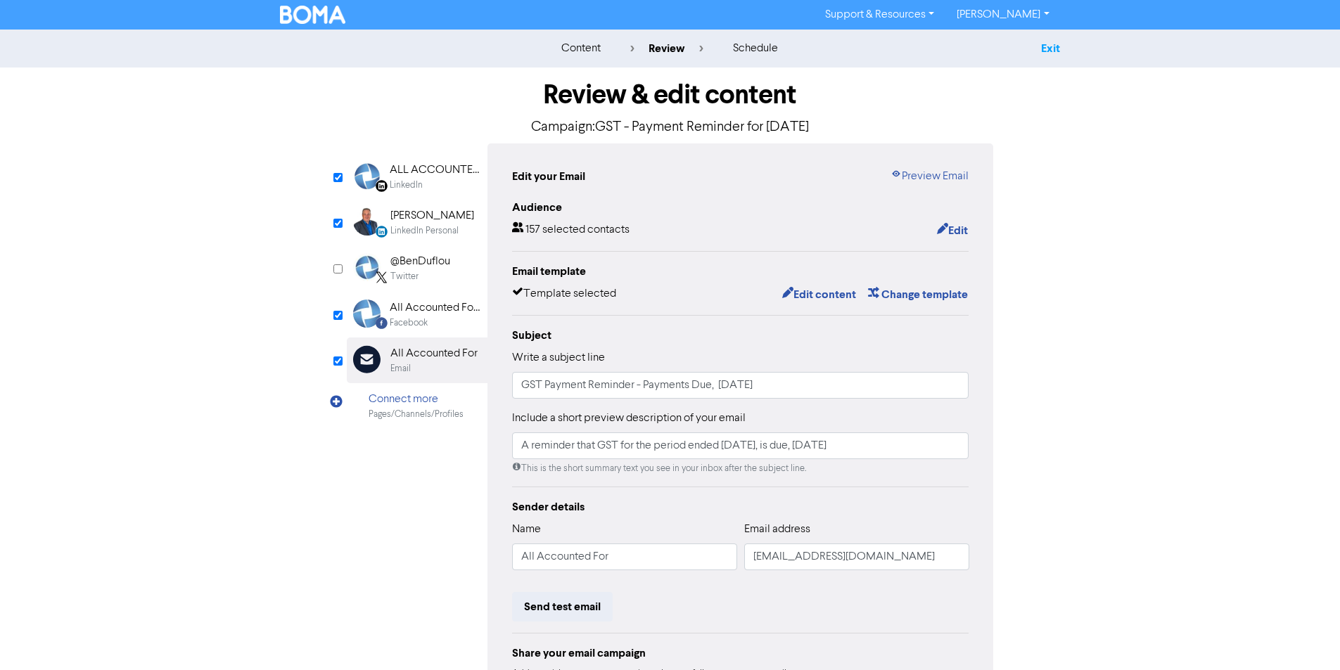
click at [1048, 42] on link "Exit" at bounding box center [1050, 49] width 19 height 14
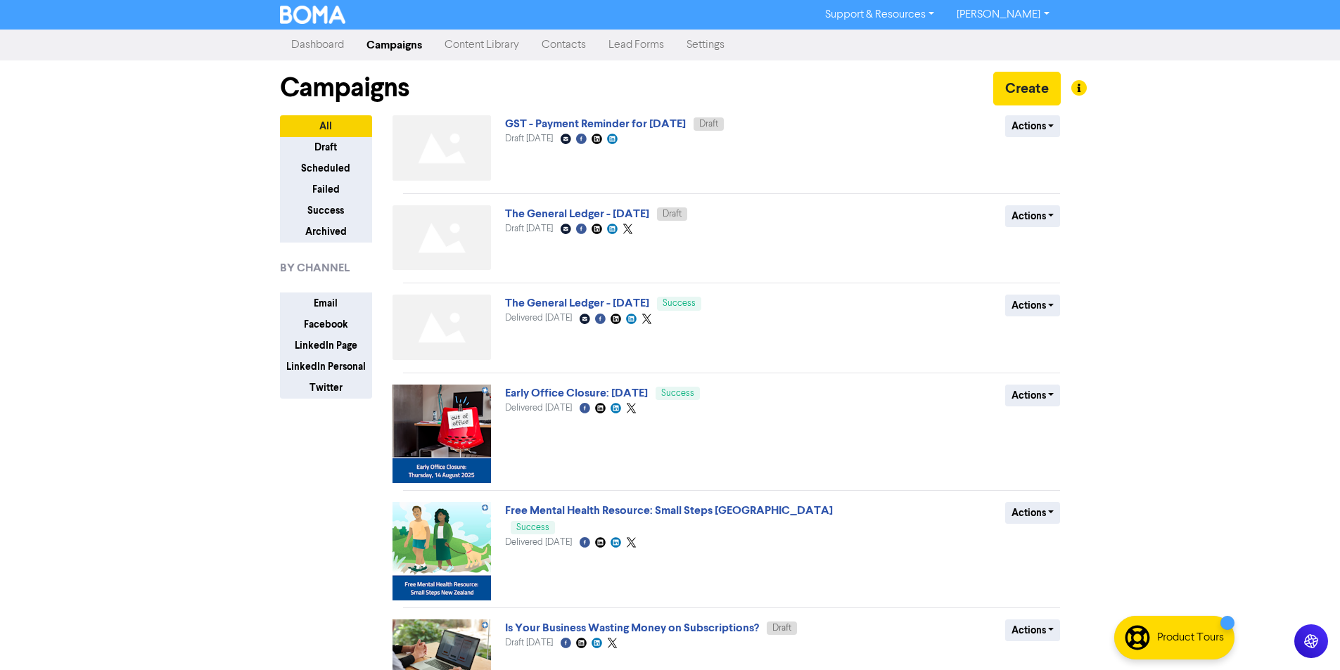
click at [559, 45] on link "Contacts" at bounding box center [563, 45] width 67 height 28
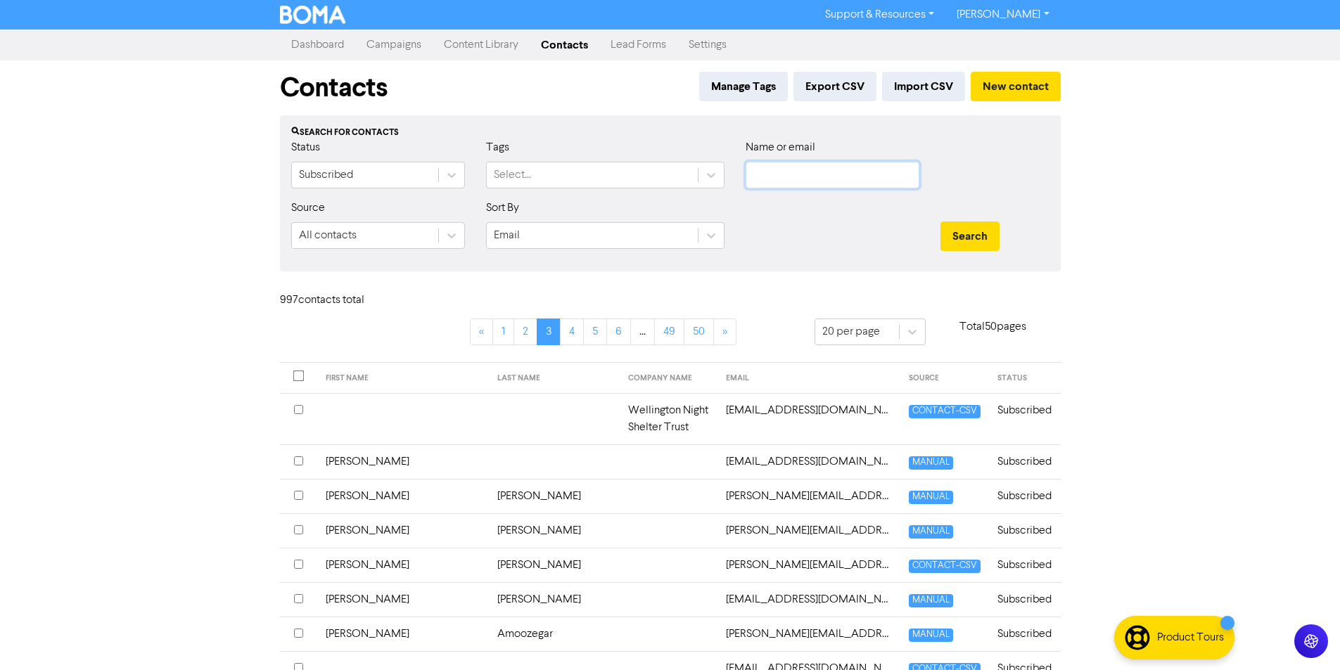
click at [773, 172] on input "text" at bounding box center [833, 175] width 174 height 27
paste input "[EMAIL_ADDRESS][DOMAIN_NAME]"
type input "[EMAIL_ADDRESS][DOMAIN_NAME]"
click at [940, 222] on button "Search" at bounding box center [969, 237] width 59 height 30
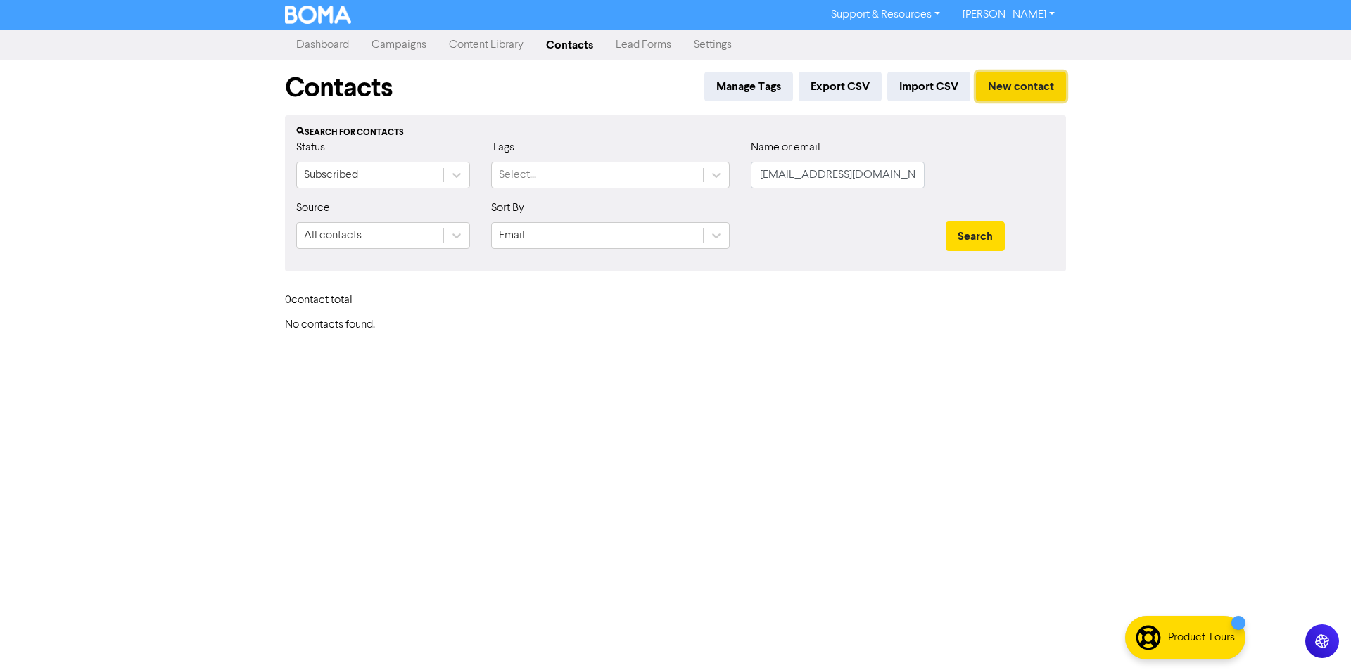
click at [1004, 84] on button "New contact" at bounding box center [1021, 87] width 90 height 30
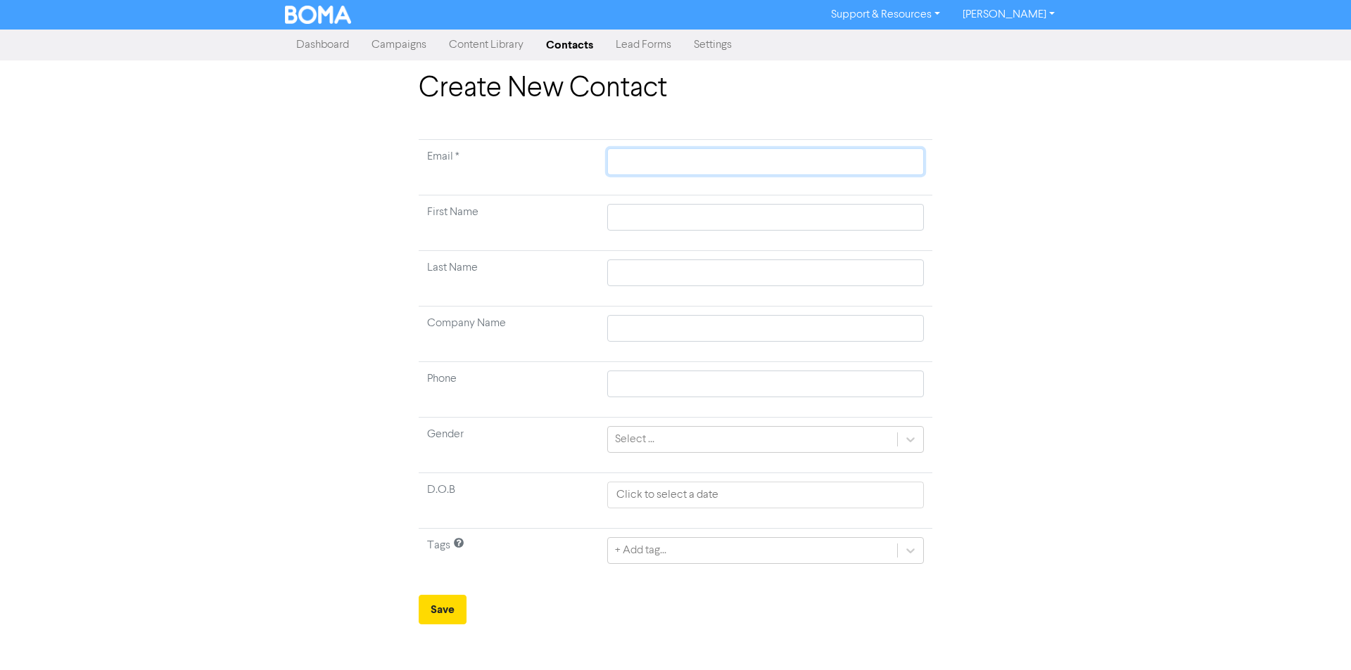
click at [734, 172] on input "text" at bounding box center [765, 161] width 317 height 27
paste input "[EMAIL_ADDRESS][DOMAIN_NAME]"
type input "[EMAIL_ADDRESS][DOMAIN_NAME]"
click at [652, 215] on input "text" at bounding box center [765, 217] width 317 height 27
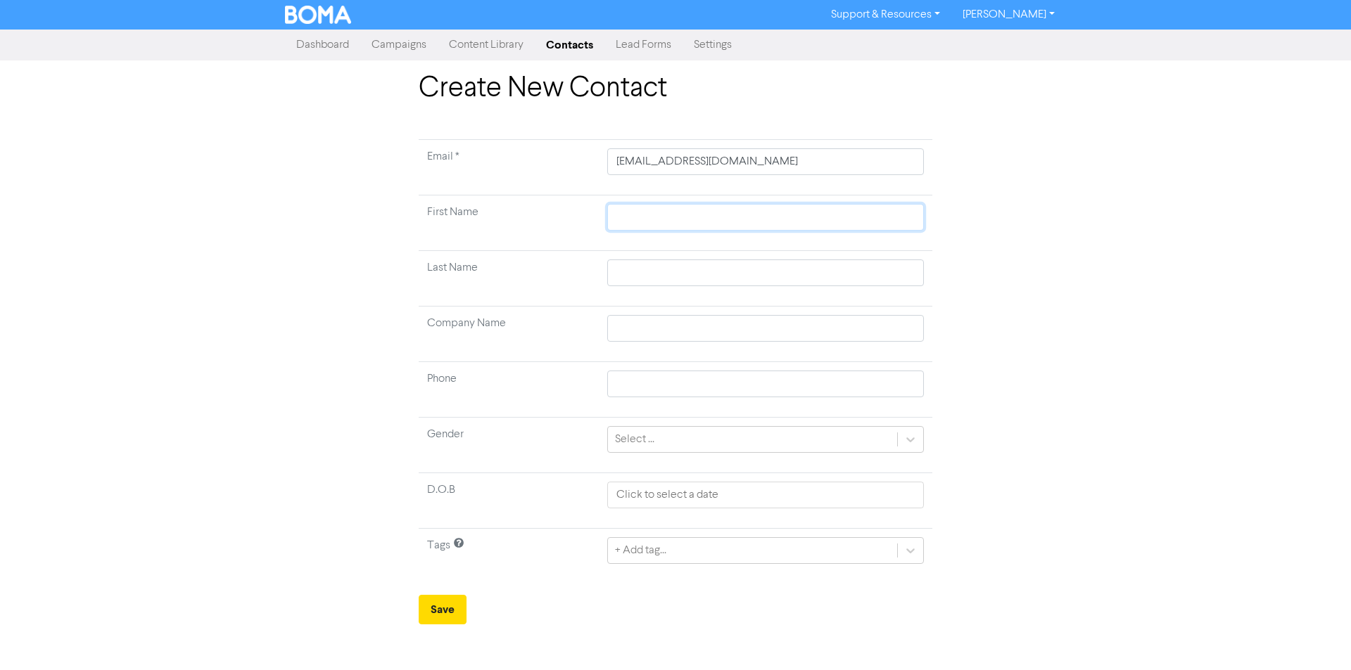
type input "H"
type input "S"
type input "Sh"
type input "Sho"
type input "[PERSON_NAME]"
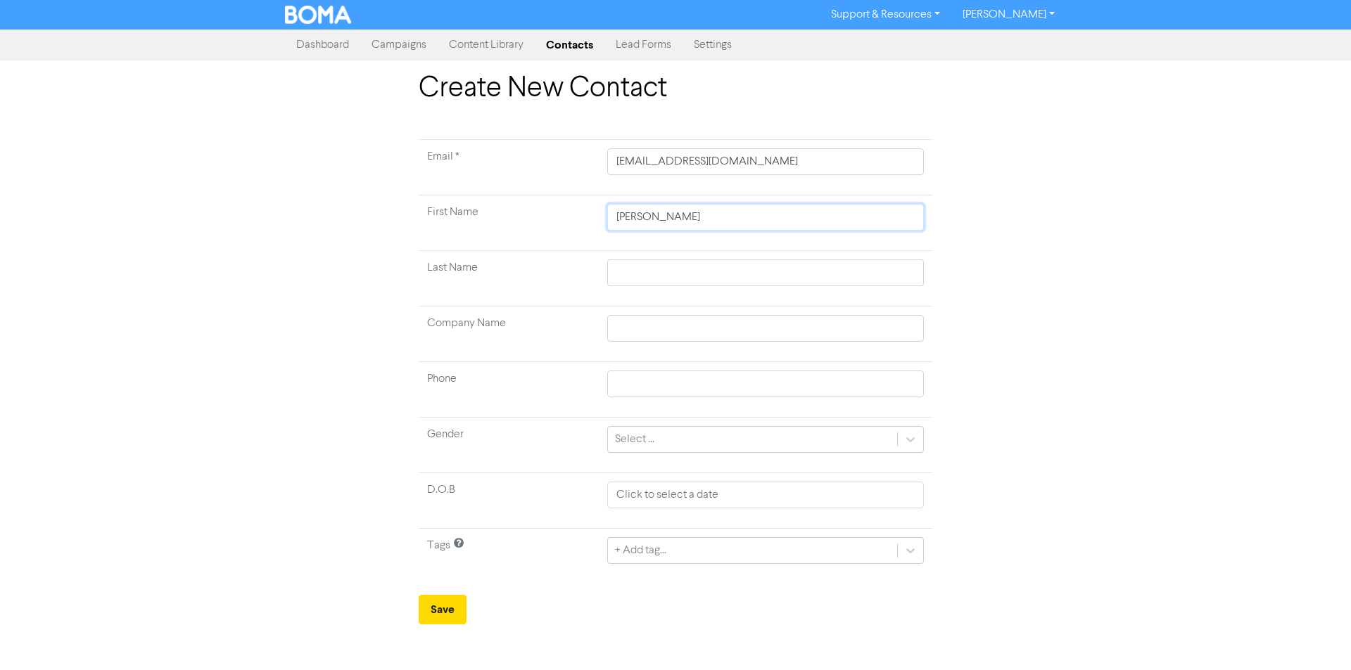
type input "Shona"
click at [651, 276] on input "text" at bounding box center [765, 273] width 317 height 27
type input "R"
type input "Ra"
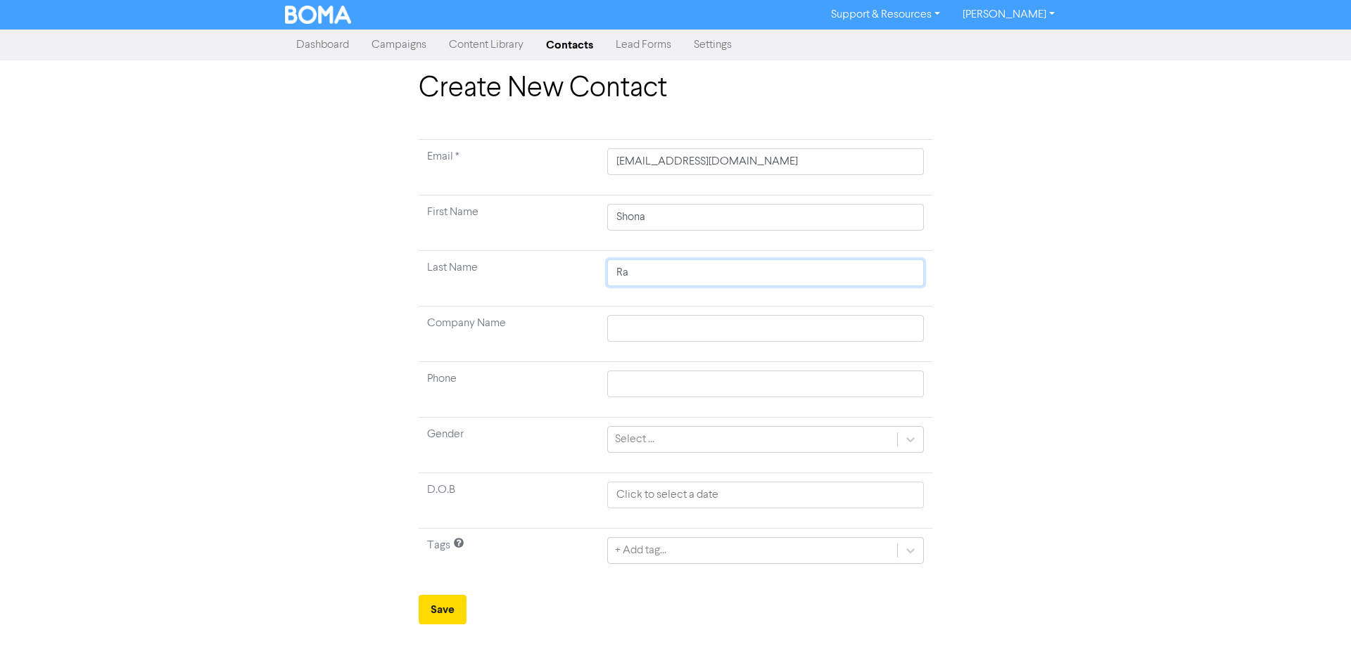
type input "Rap"
type input "Rapi"
type input "Rapir"
type input "Rapira"
type input "Rapir"
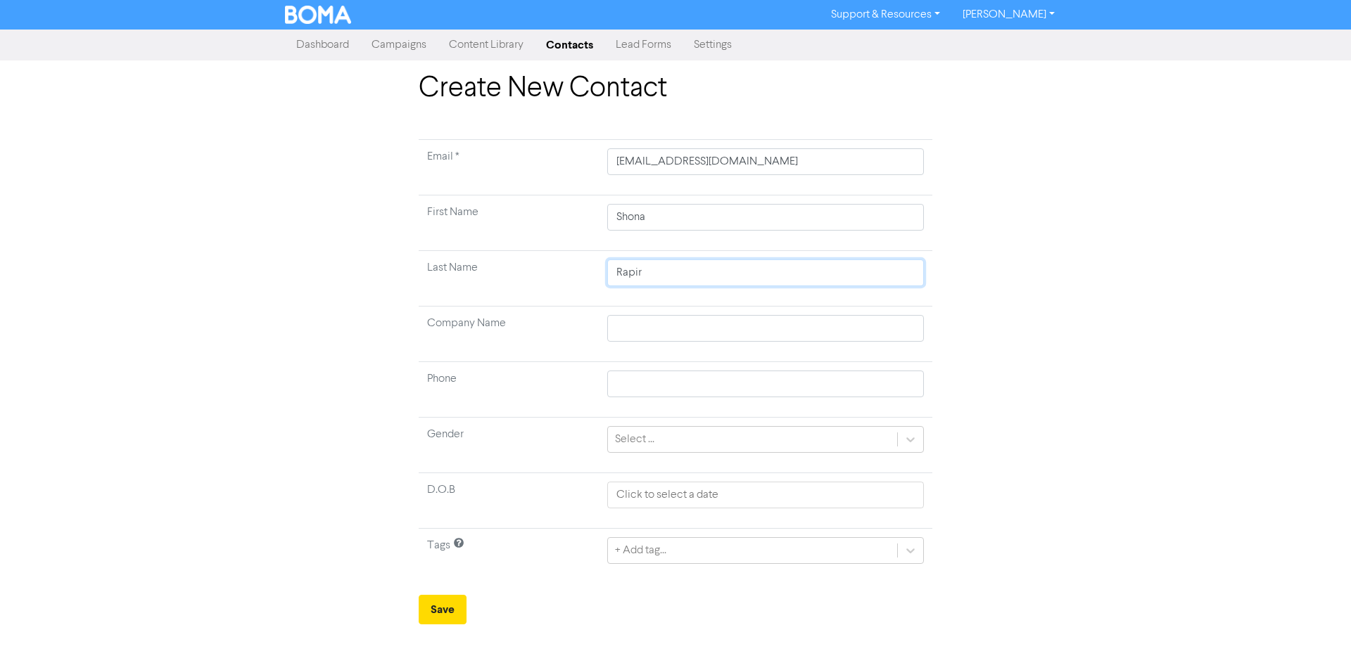
type input "Rapira"
type input "Rapira-"
type input "Rapira-d"
type input "Rapira-da"
type input "Rapira-dav"
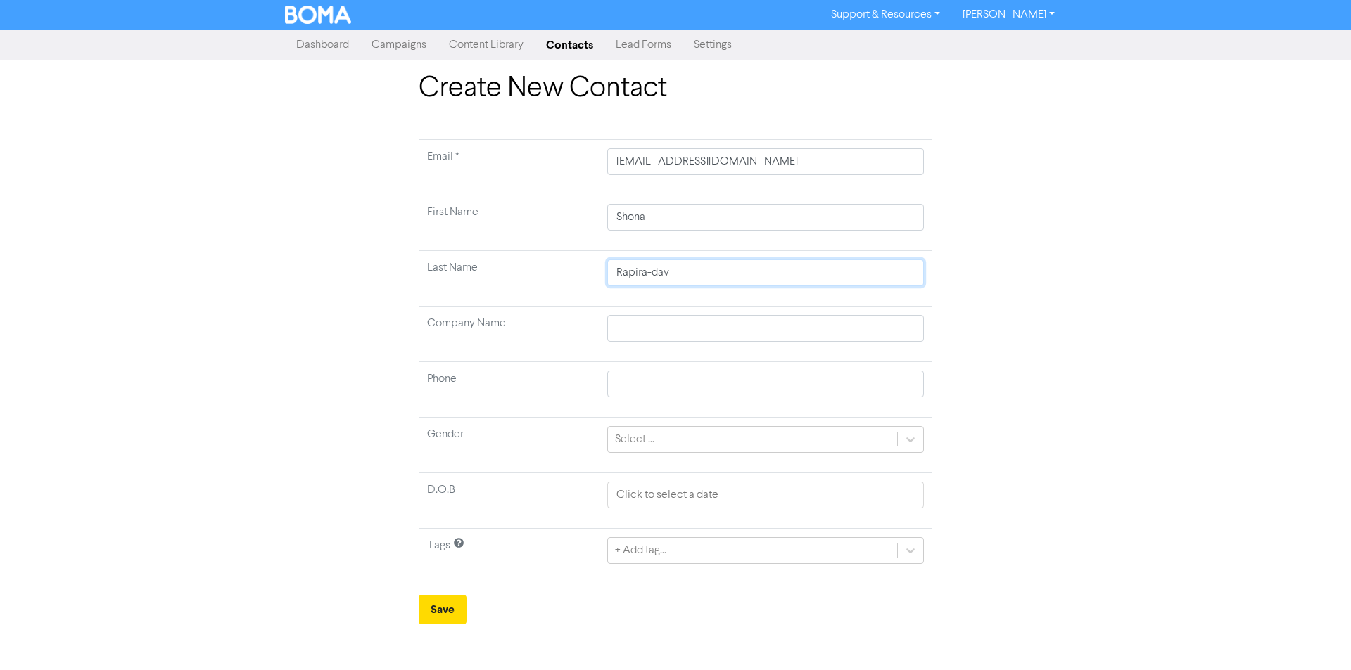
type input "Rapira-davi"
type input "Rapira-davie"
type input "[PERSON_NAME]"
click at [912, 550] on icon at bounding box center [910, 551] width 8 height 5
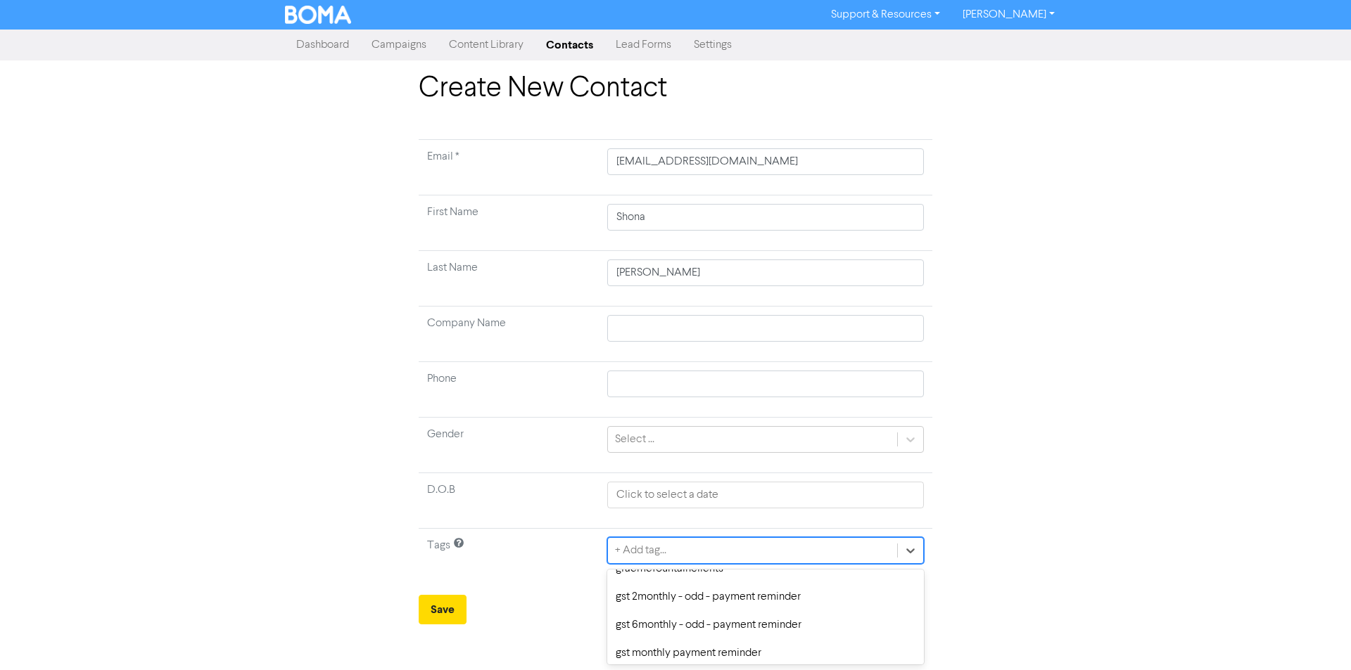
scroll to position [352, 0]
click at [740, 572] on div "gst 2monthly - odd - payment reminder" at bounding box center [765, 573] width 317 height 28
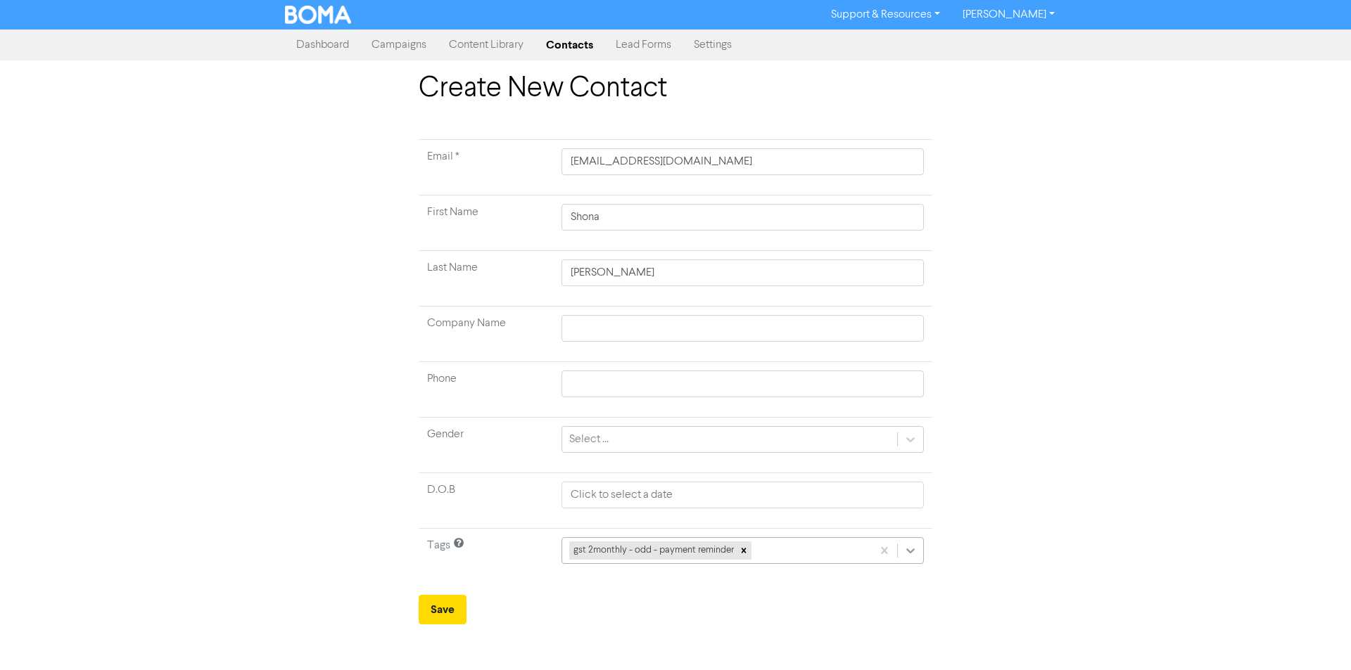
click at [909, 549] on icon at bounding box center [910, 551] width 14 height 14
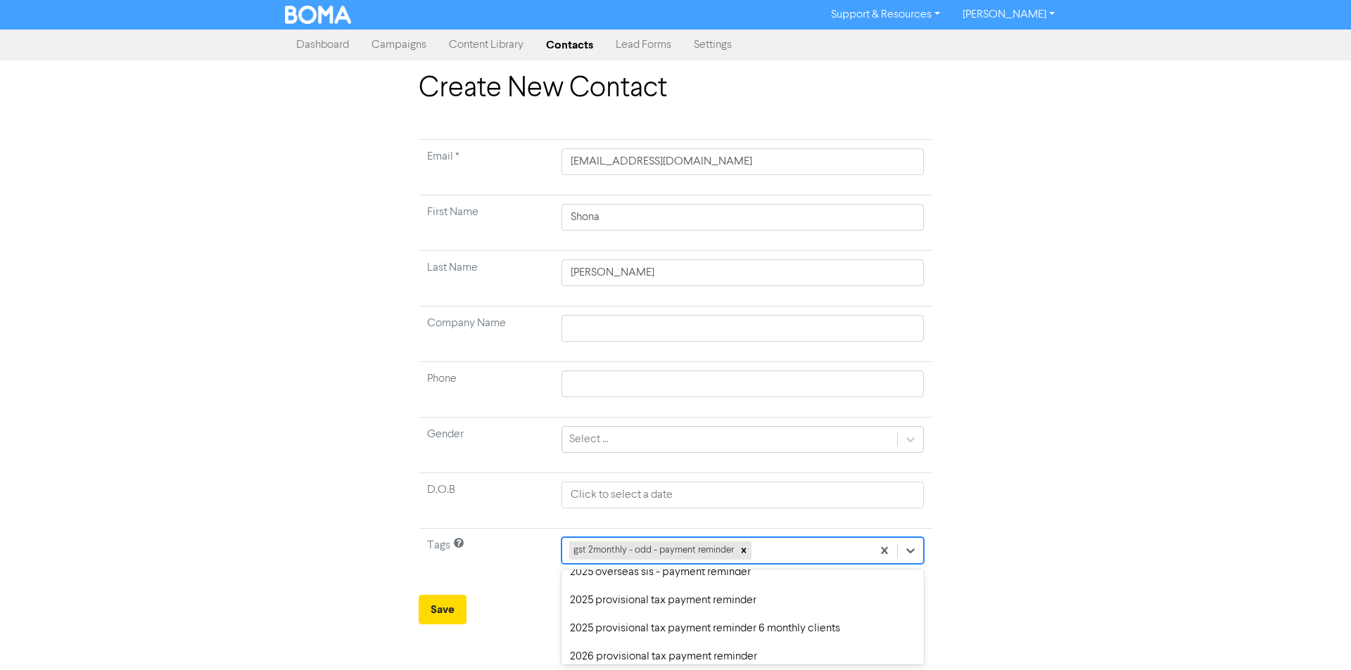
scroll to position [141, 0]
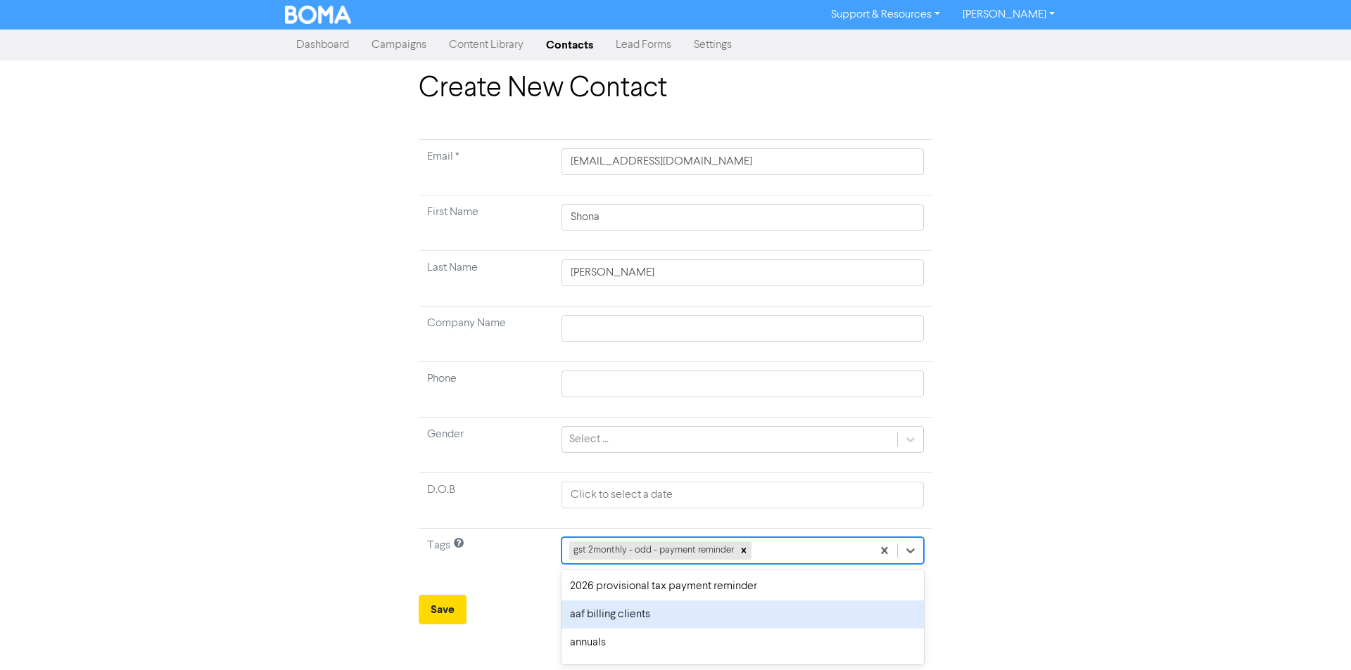
click at [615, 612] on div "aaf billing clients" at bounding box center [742, 615] width 362 height 28
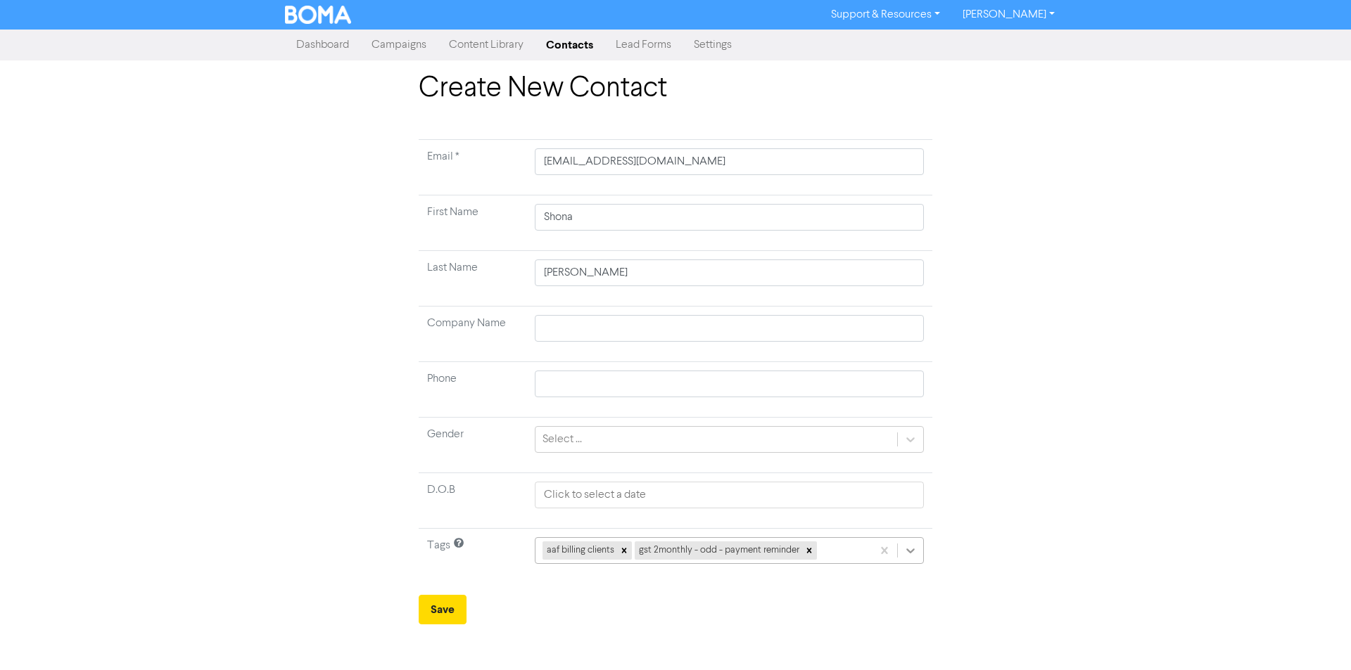
click at [913, 548] on icon at bounding box center [910, 551] width 14 height 14
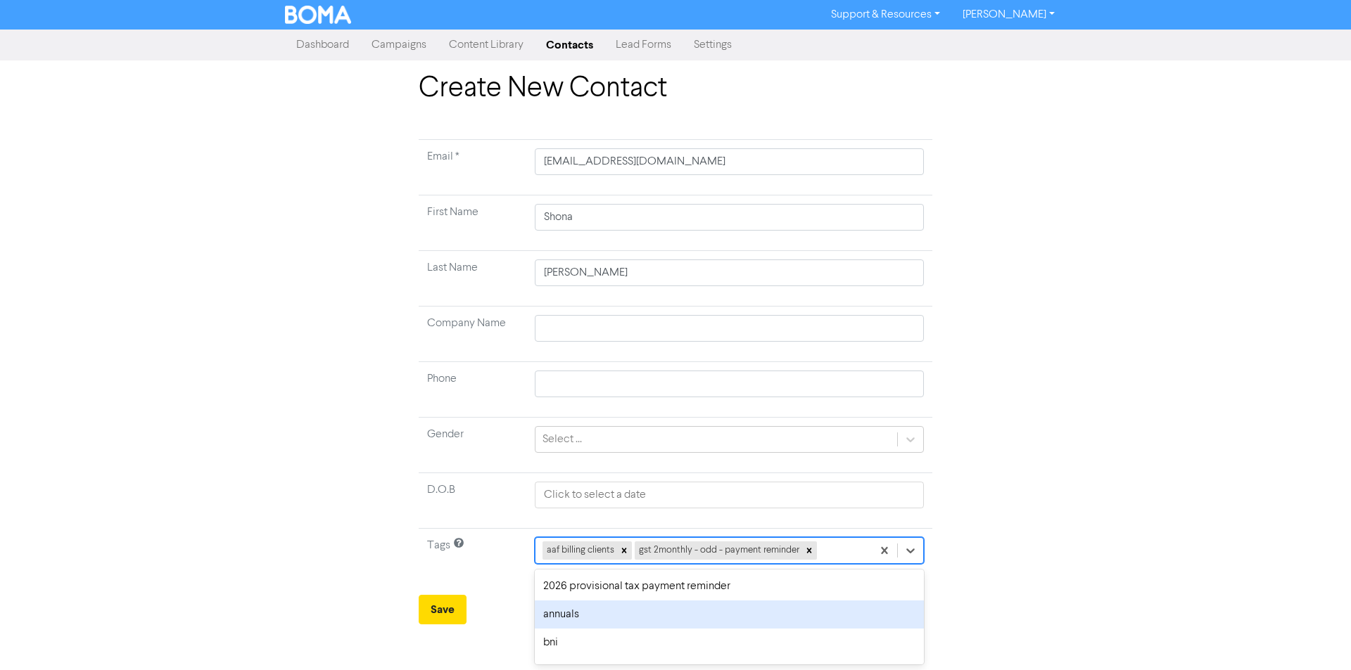
click at [573, 615] on div "annuals" at bounding box center [730, 615] width 390 height 28
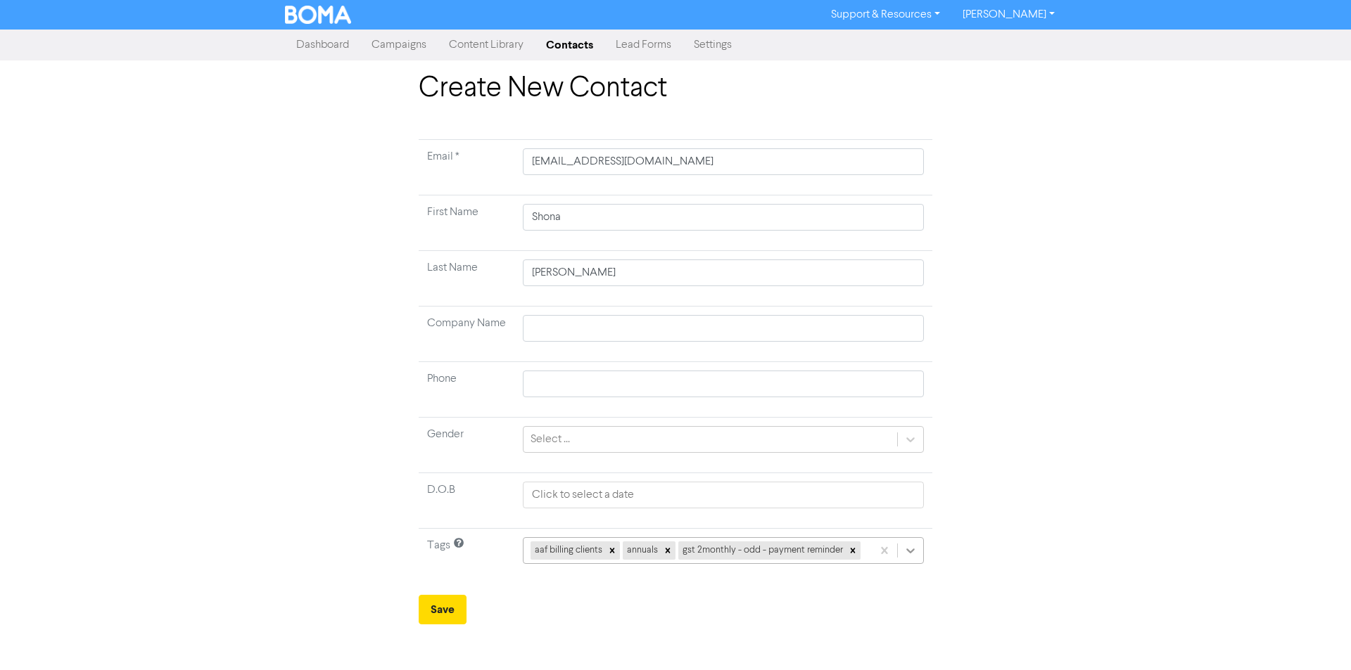
click at [905, 554] on icon at bounding box center [910, 551] width 14 height 14
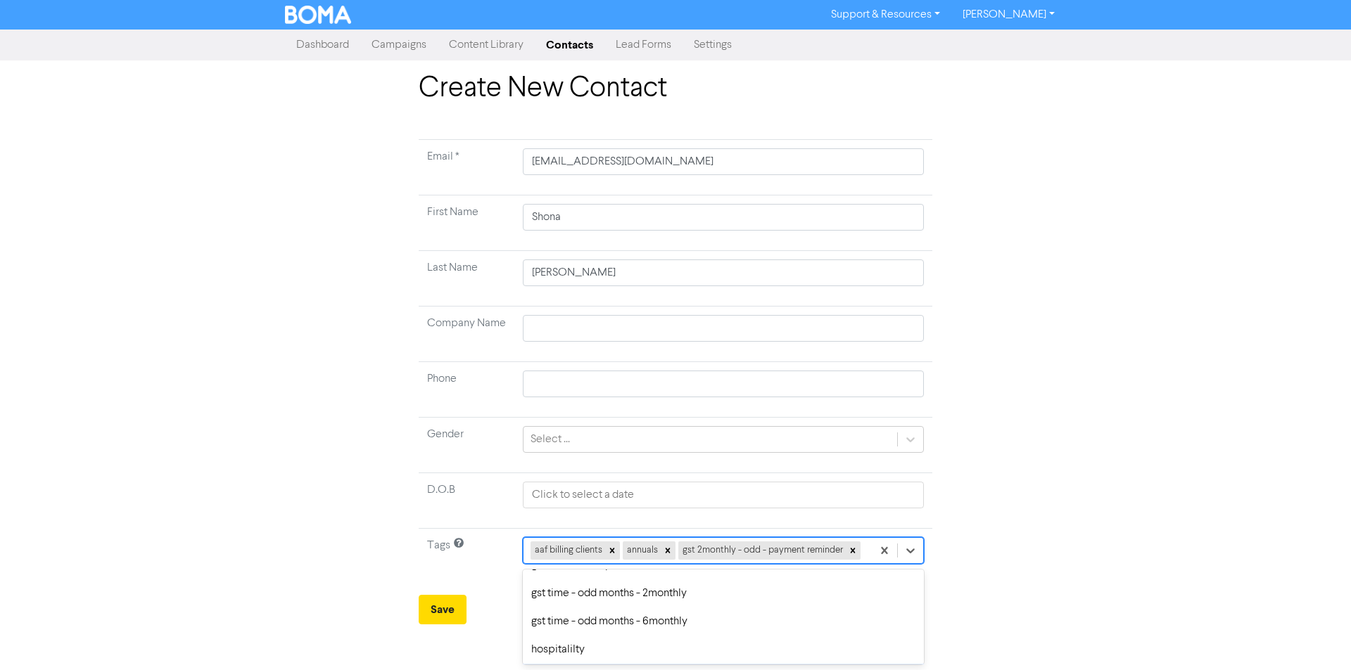
scroll to position [563, 0]
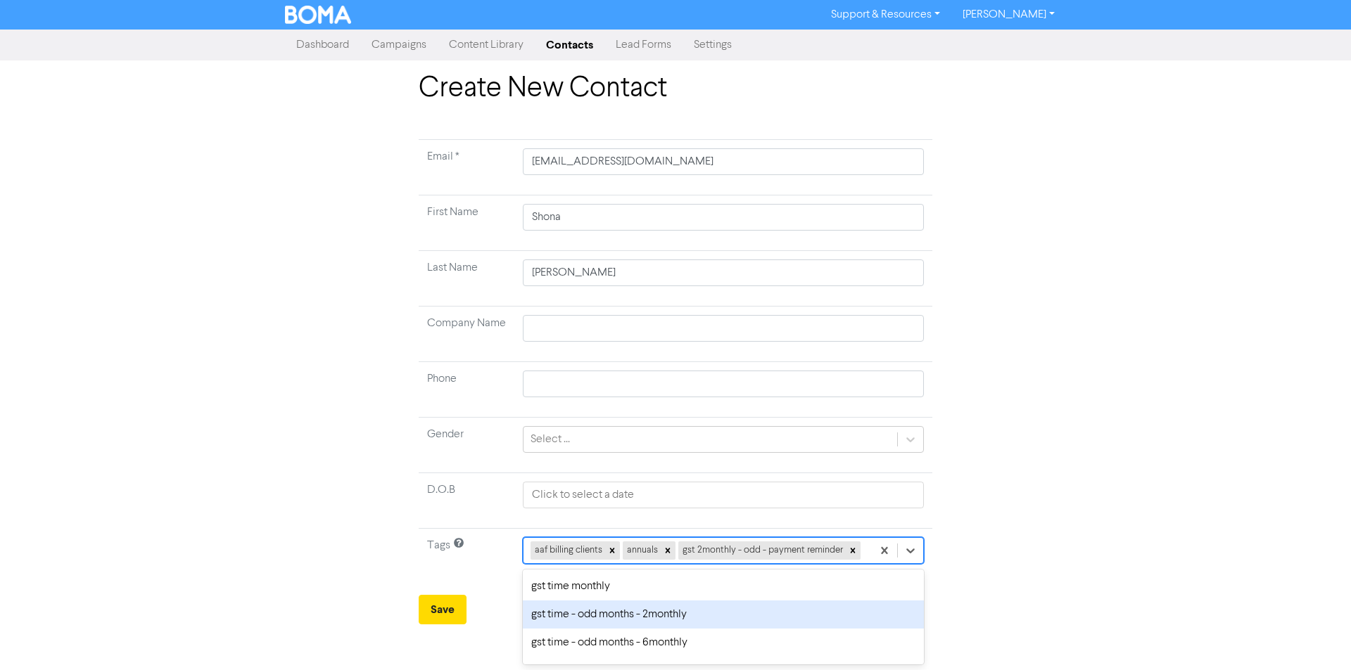
click at [613, 613] on div "gst time - odd months - 2monthly" at bounding box center [723, 615] width 401 height 28
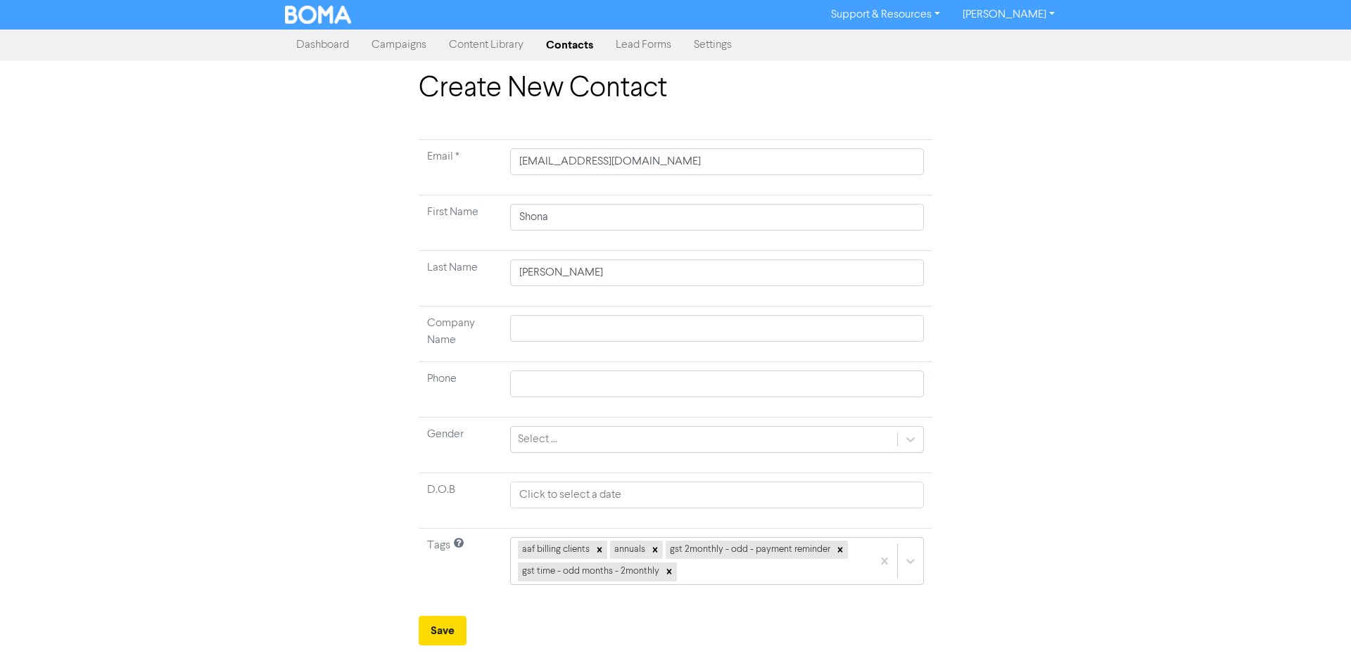
click at [1111, 511] on div "Create New Contact Email * [EMAIL_ADDRESS][DOMAIN_NAME] First Name [PERSON_NAME…" at bounding box center [675, 359] width 1351 height 574
click at [441, 630] on button "Save" at bounding box center [443, 631] width 48 height 30
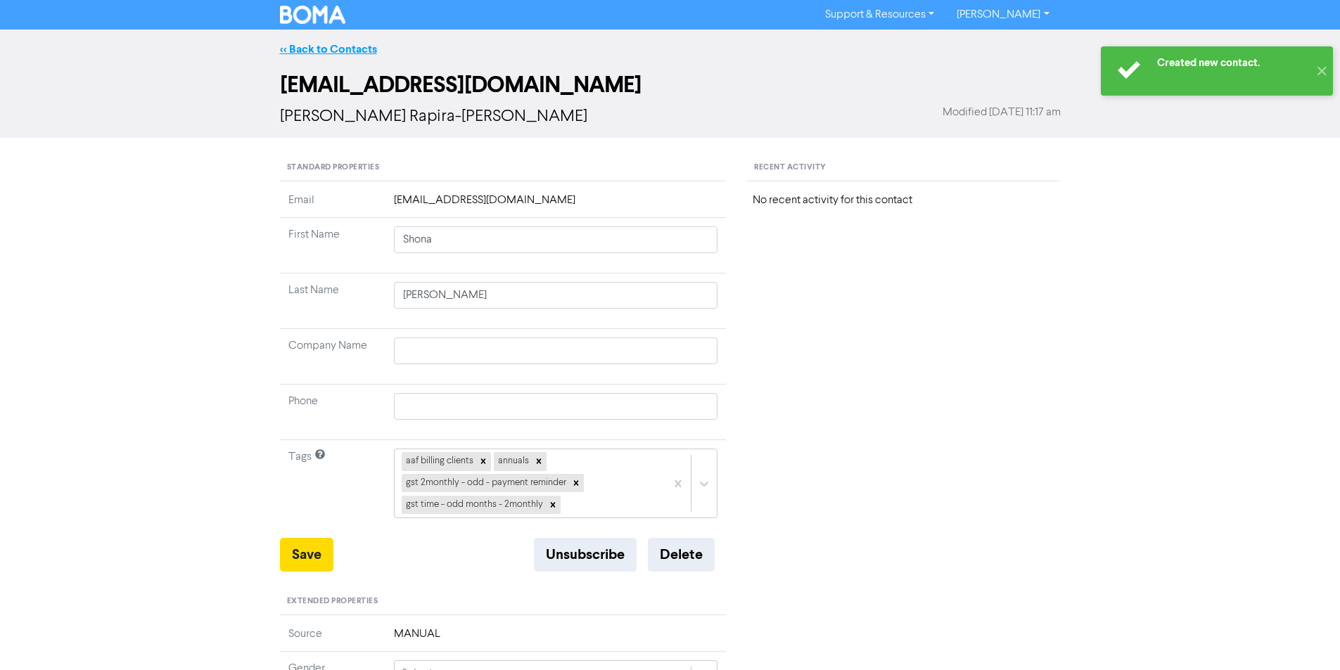
click at [313, 50] on link "<< Back to Contacts" at bounding box center [328, 49] width 97 height 14
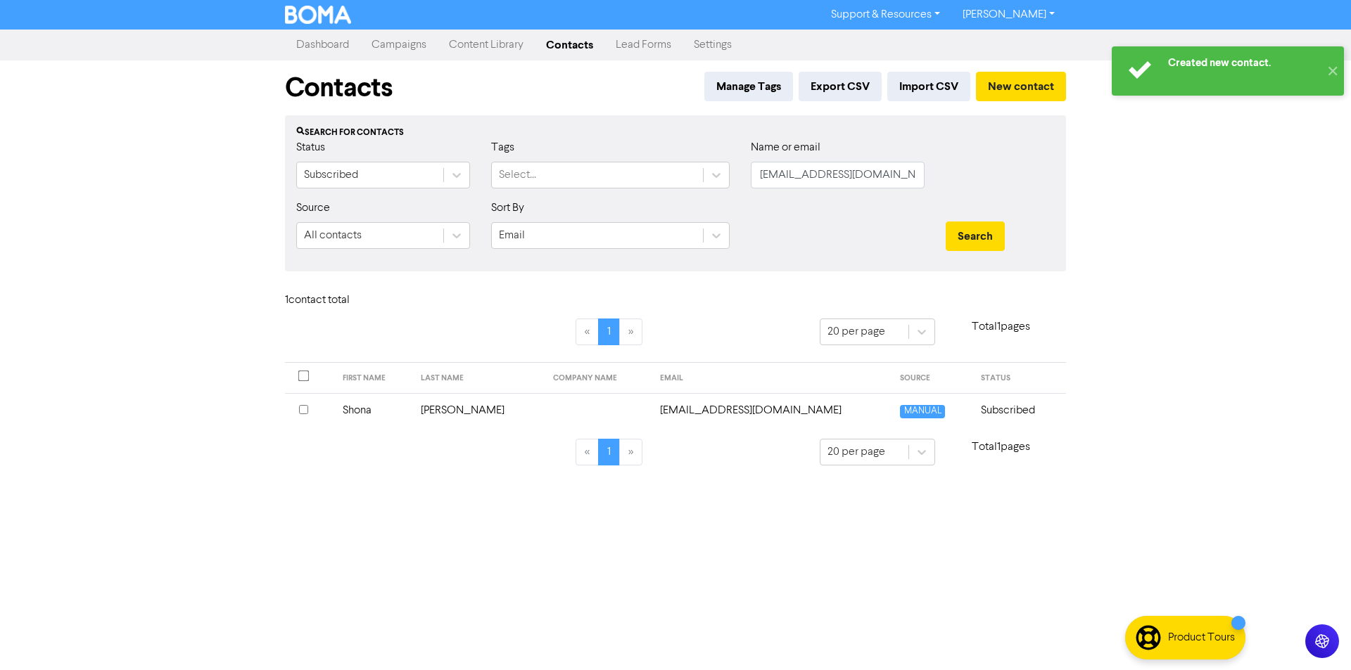
click at [408, 44] on link "Campaigns" at bounding box center [398, 45] width 77 height 28
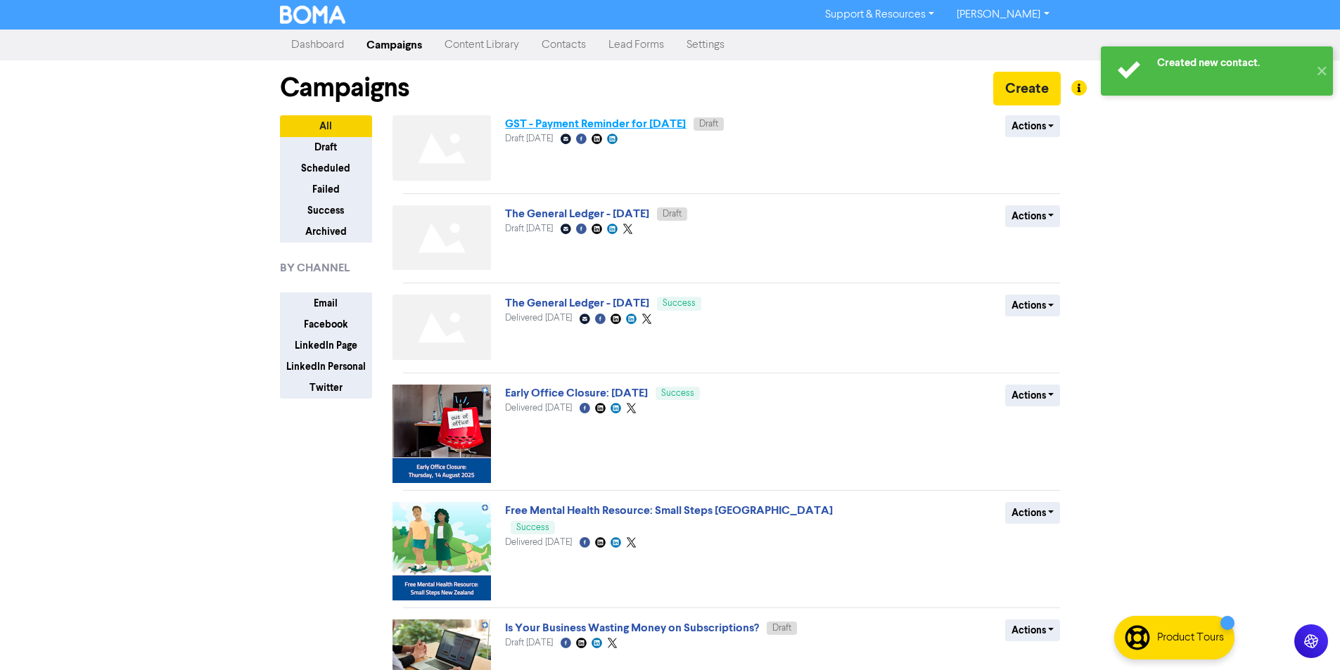
click at [603, 126] on link "GST - Payment Reminder for [DATE]" at bounding box center [595, 124] width 181 height 14
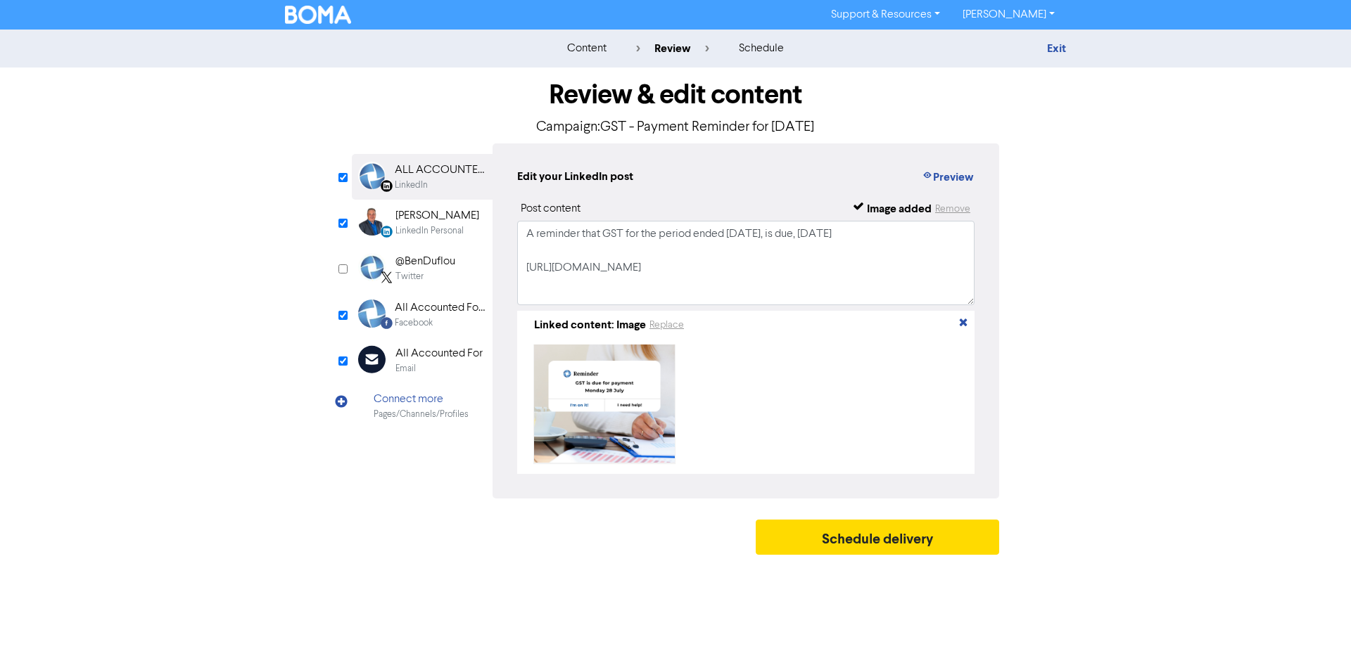
click at [409, 362] on div "Email" at bounding box center [405, 368] width 20 height 13
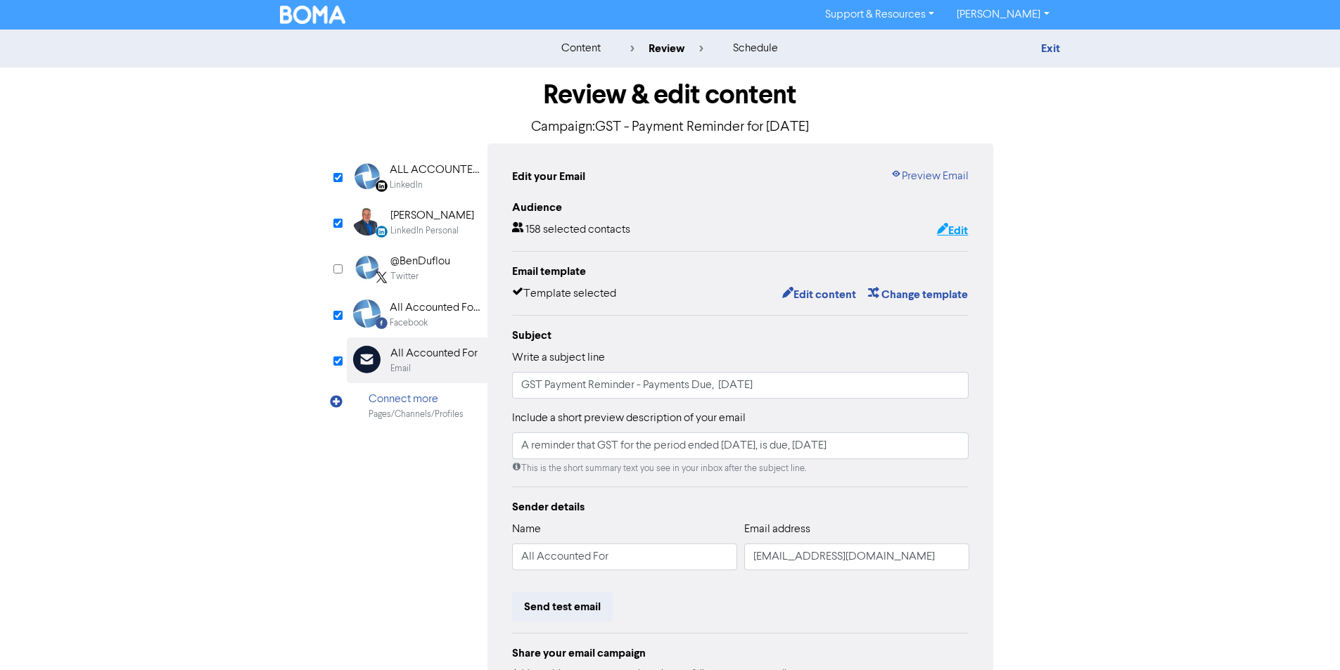
click at [961, 231] on button "Edit" at bounding box center [952, 231] width 32 height 18
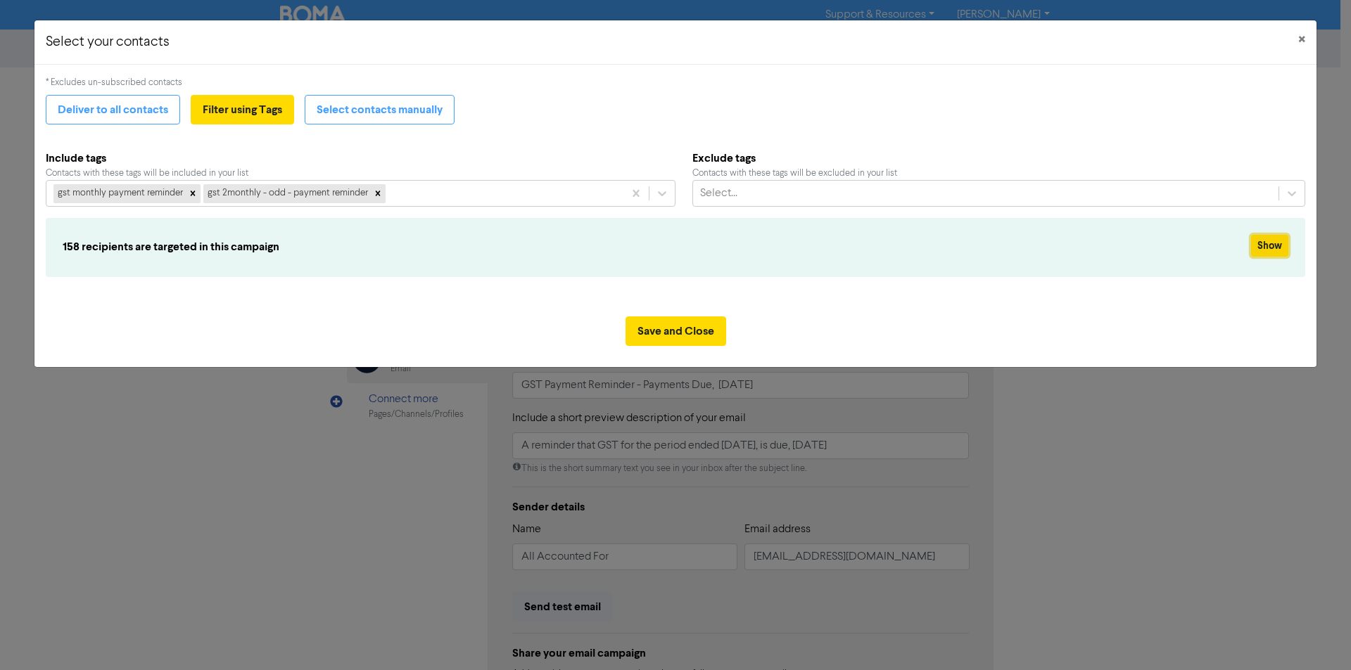
click at [1259, 248] on button "Show" at bounding box center [1269, 246] width 37 height 22
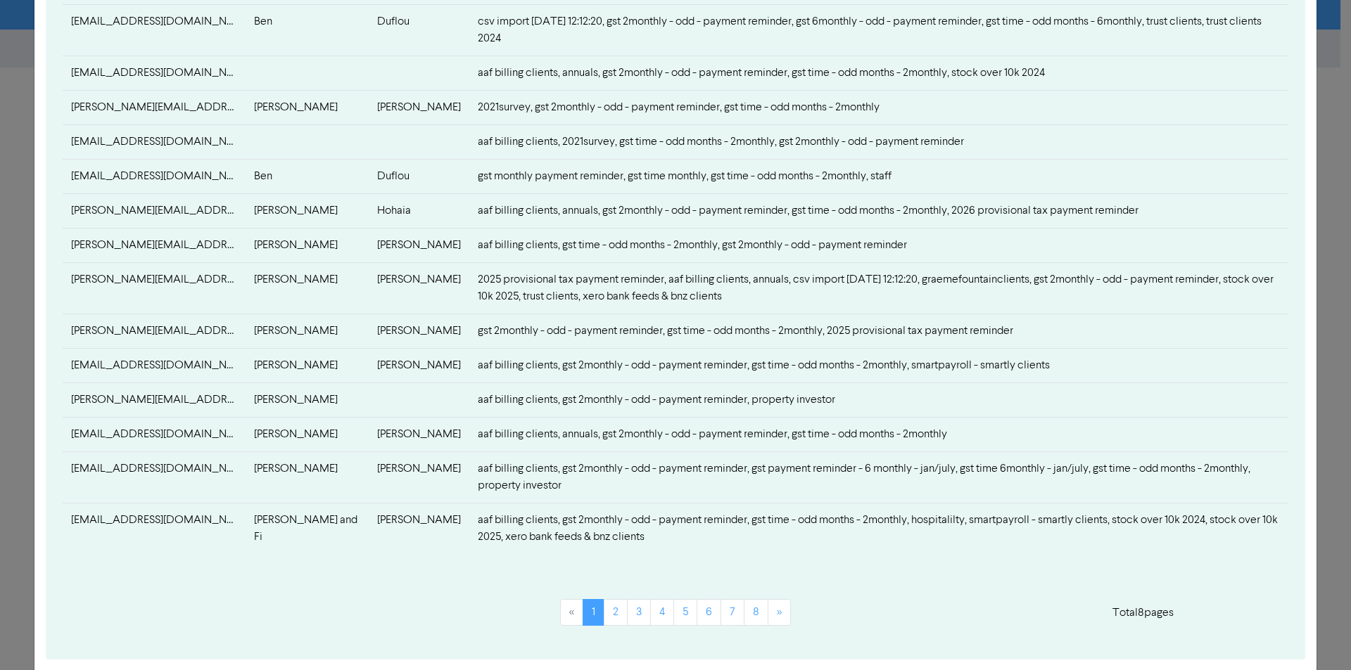
scroll to position [569, 0]
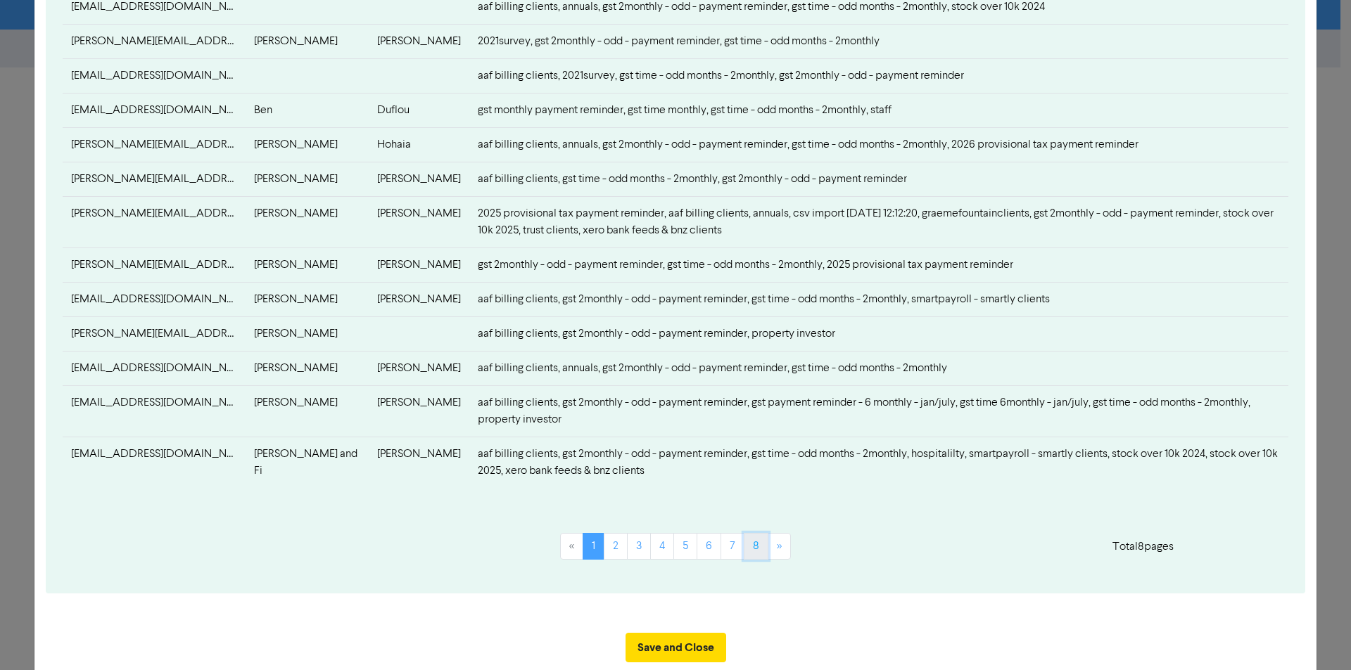
click at [751, 533] on link "8" at bounding box center [756, 546] width 25 height 27
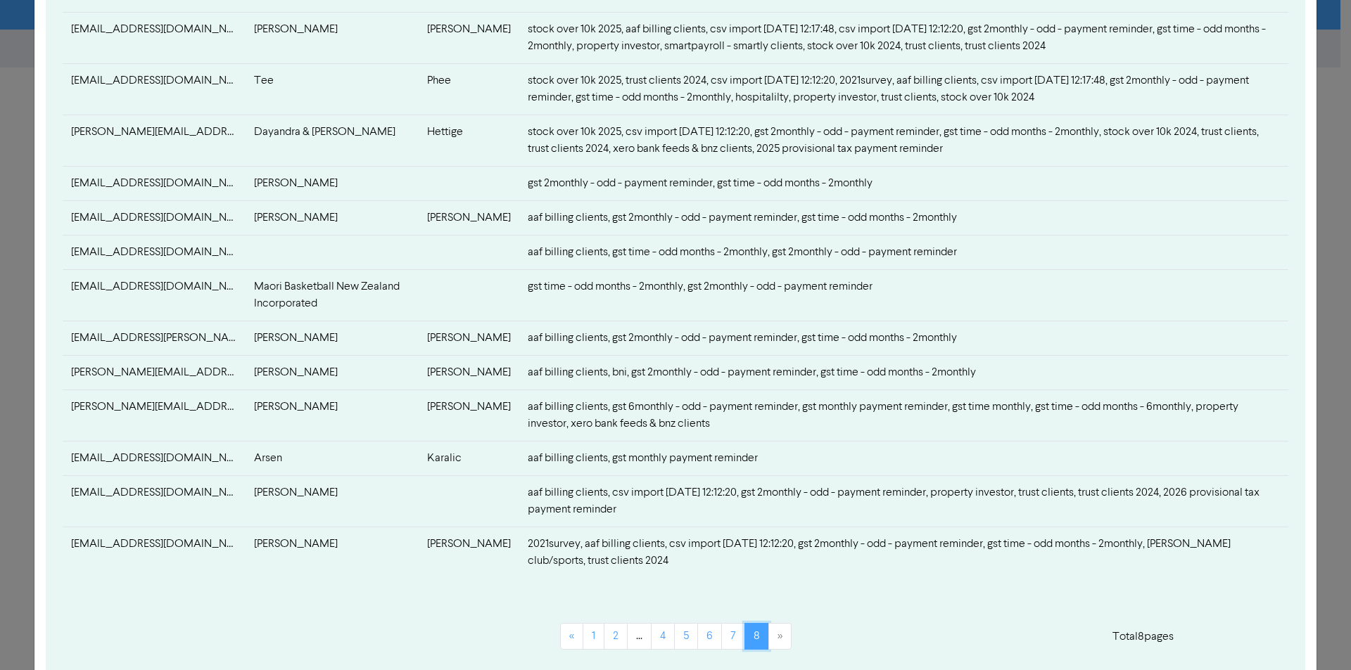
scroll to position [499, 0]
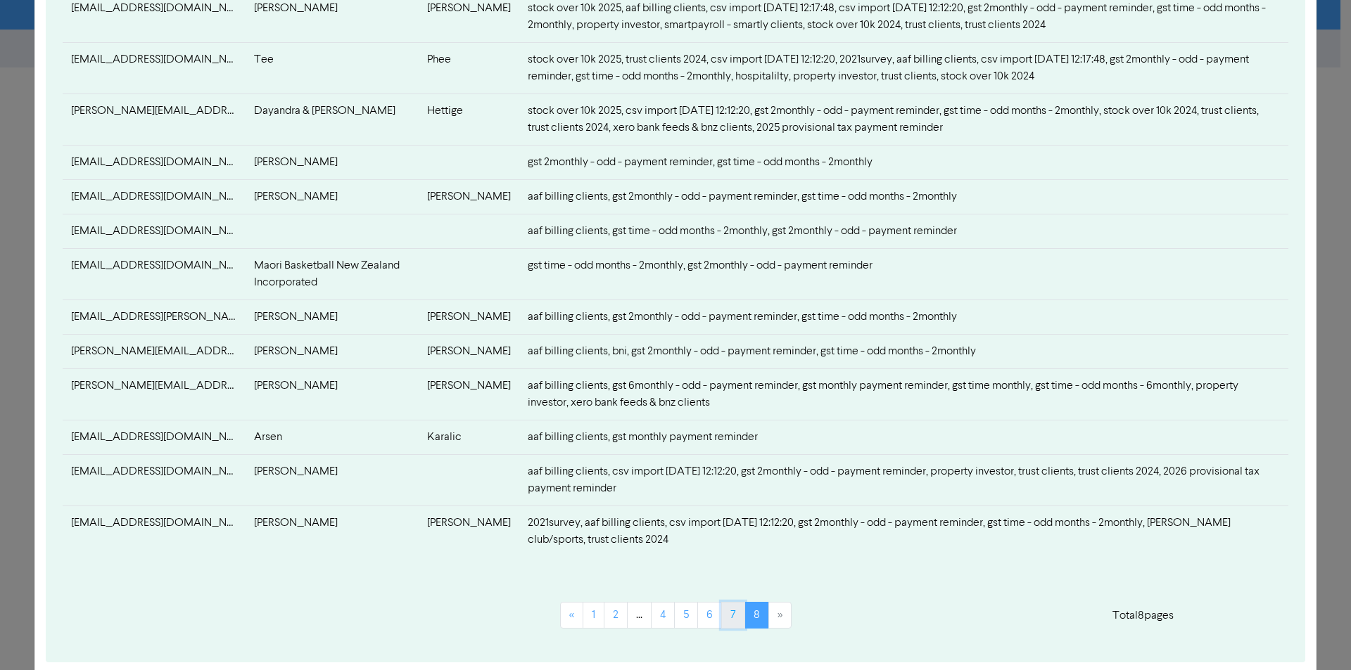
click at [723, 629] on link "7" at bounding box center [733, 615] width 24 height 27
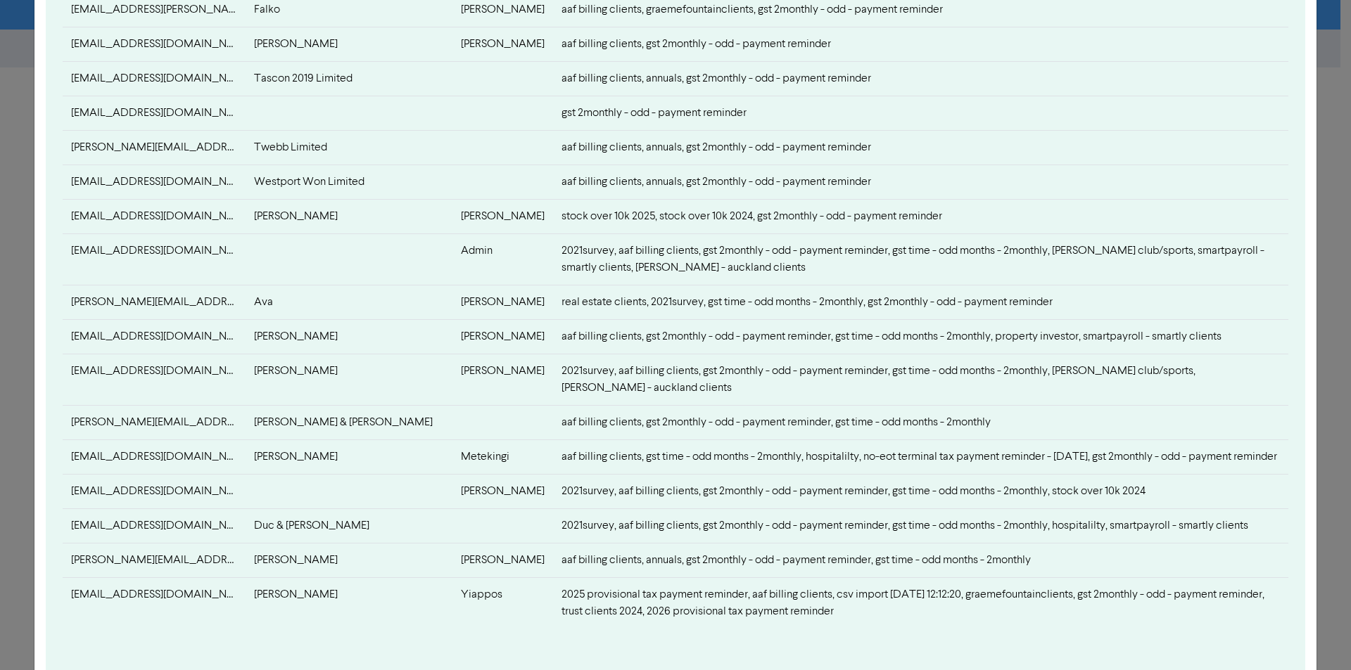
scroll to position [603, 0]
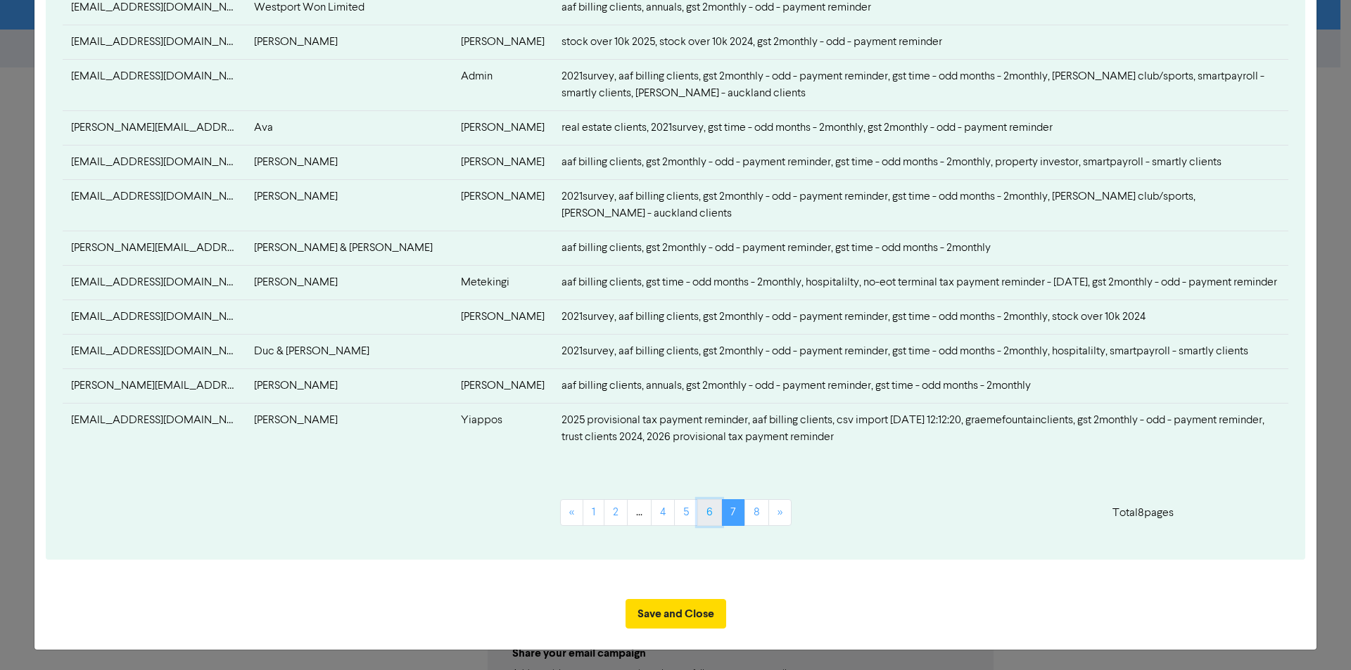
click at [699, 519] on link "6" at bounding box center [709, 512] width 25 height 27
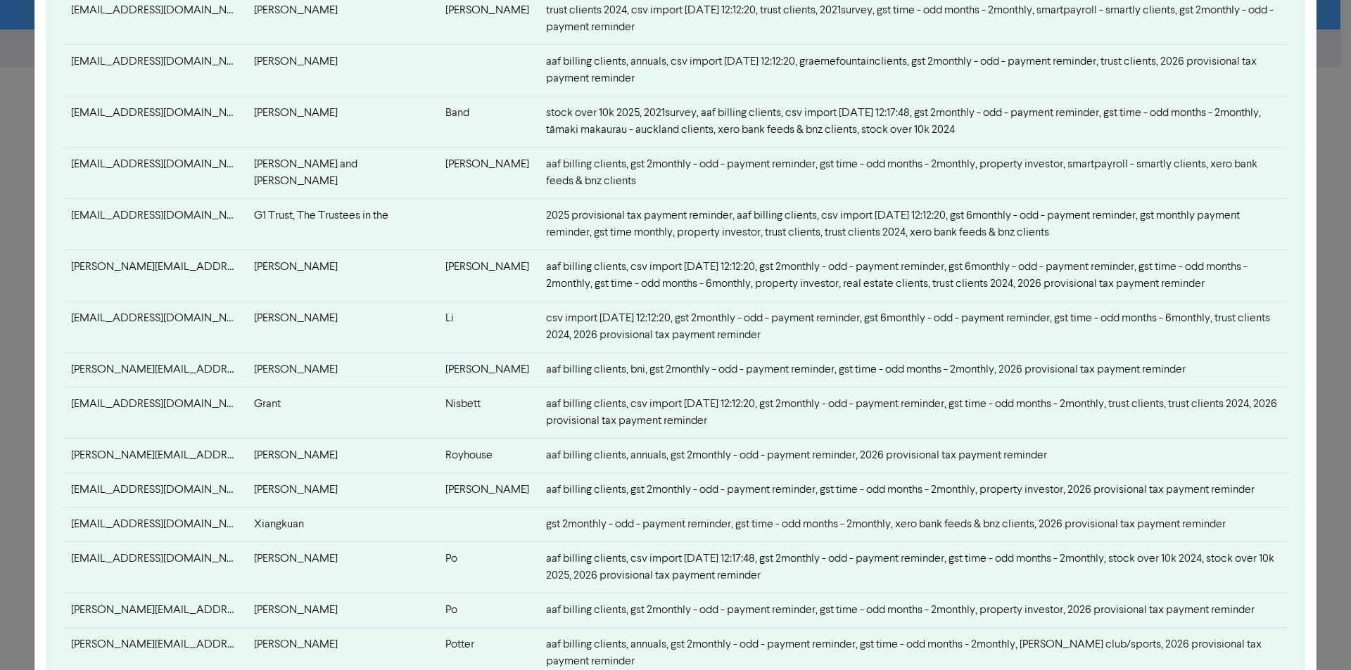
scroll to position [721, 0]
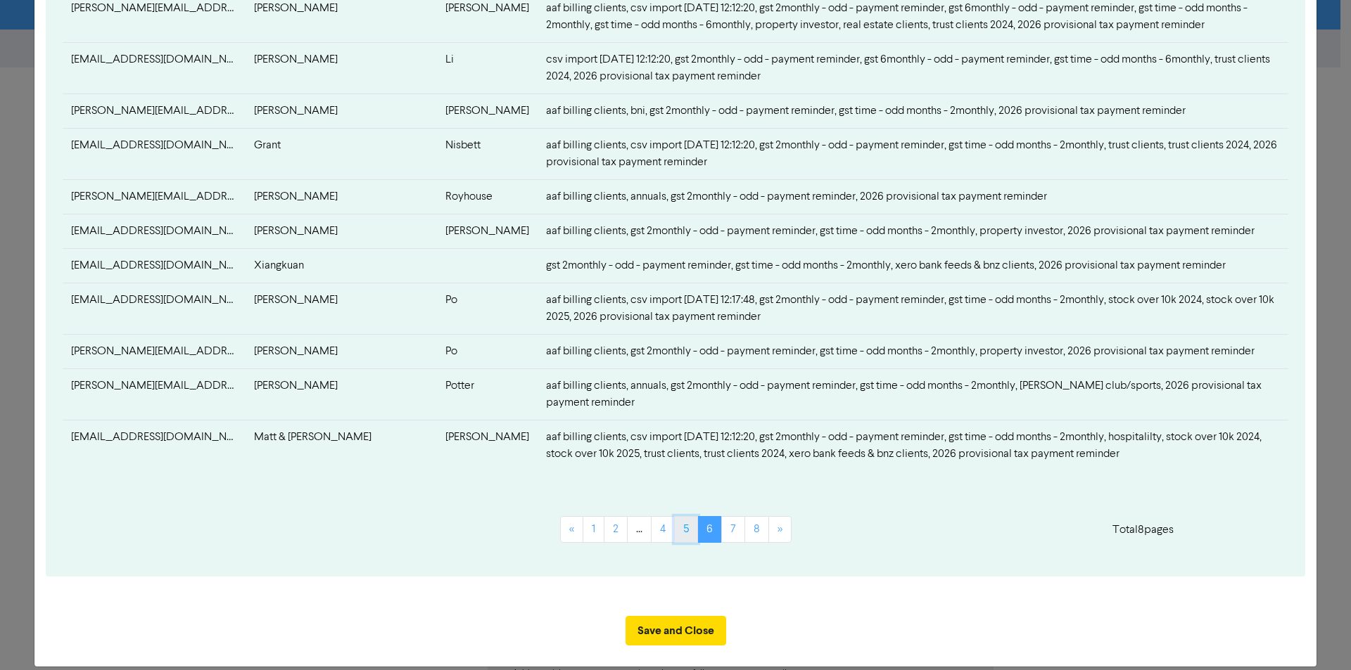
click at [677, 516] on link "5" at bounding box center [686, 529] width 24 height 27
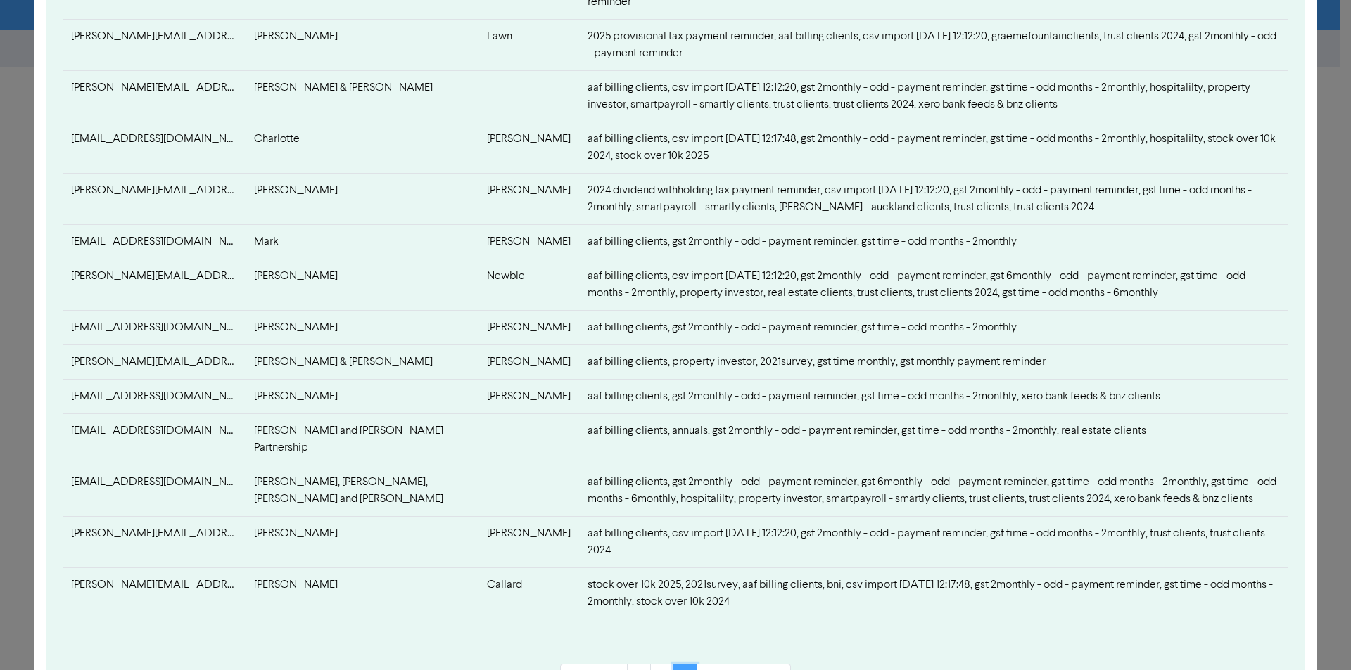
scroll to position [633, 0]
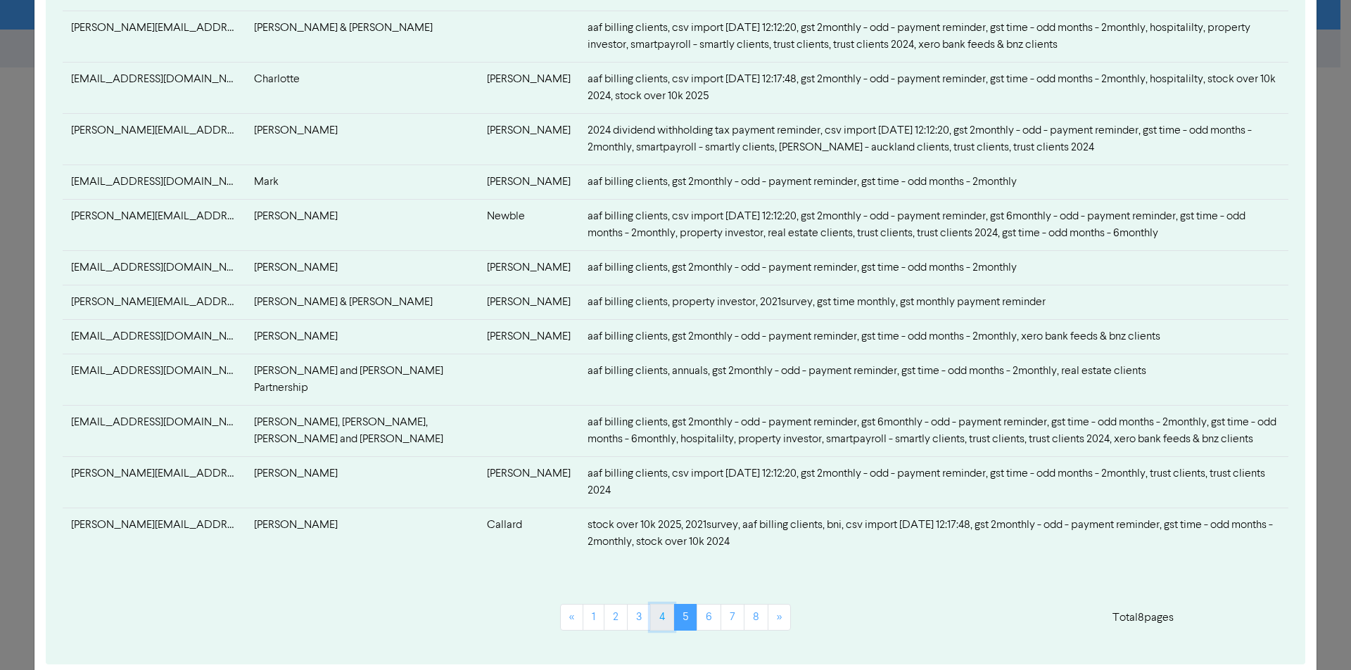
click at [654, 604] on link "4" at bounding box center [662, 617] width 24 height 27
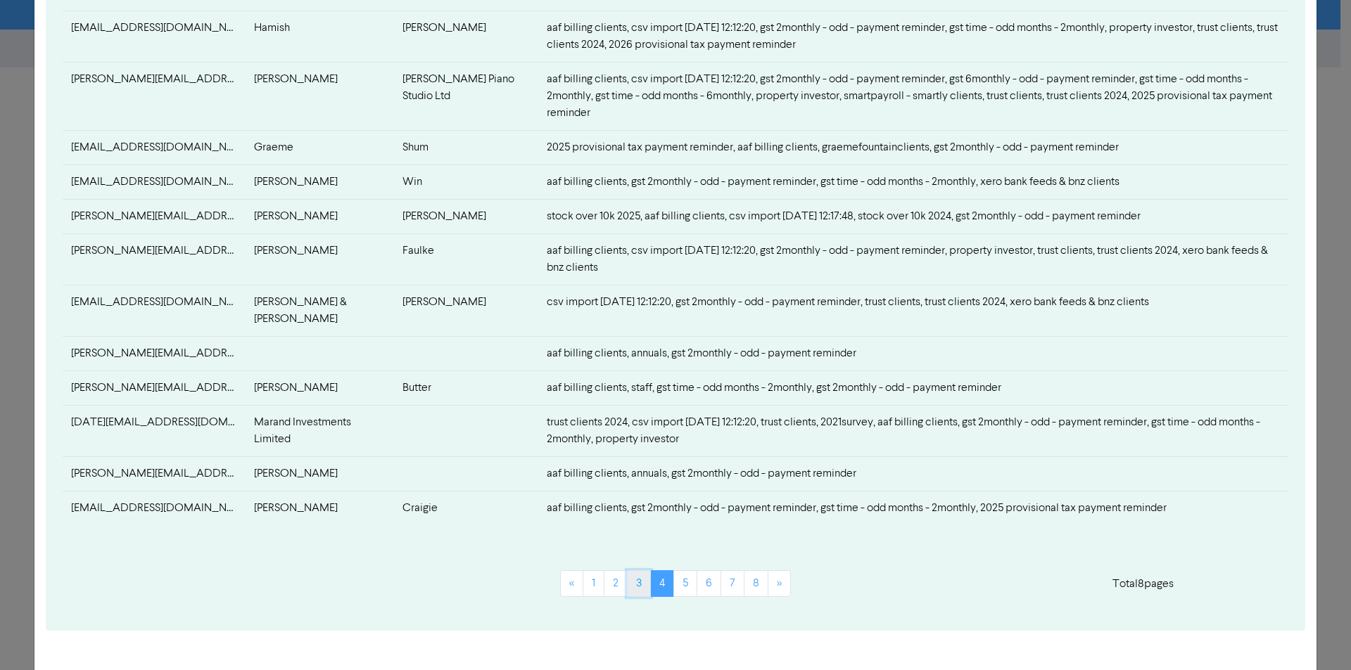
click at [633, 570] on link "3" at bounding box center [639, 583] width 24 height 27
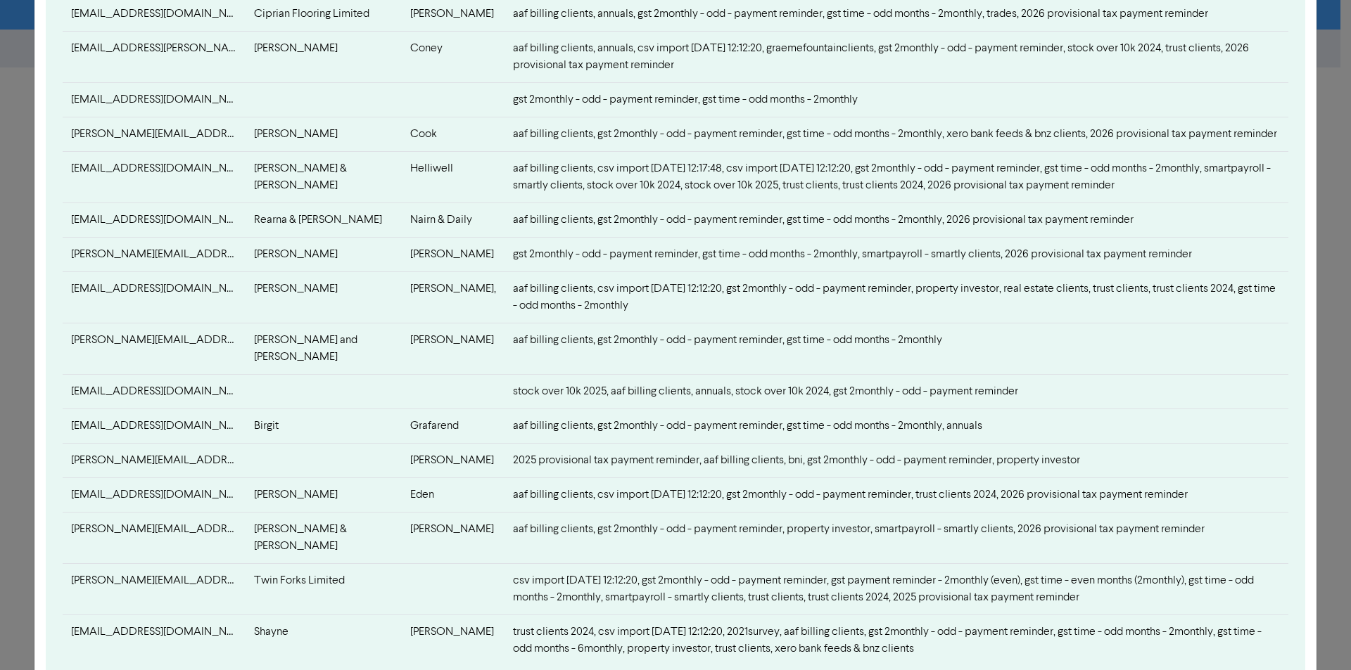
scroll to position [653, 0]
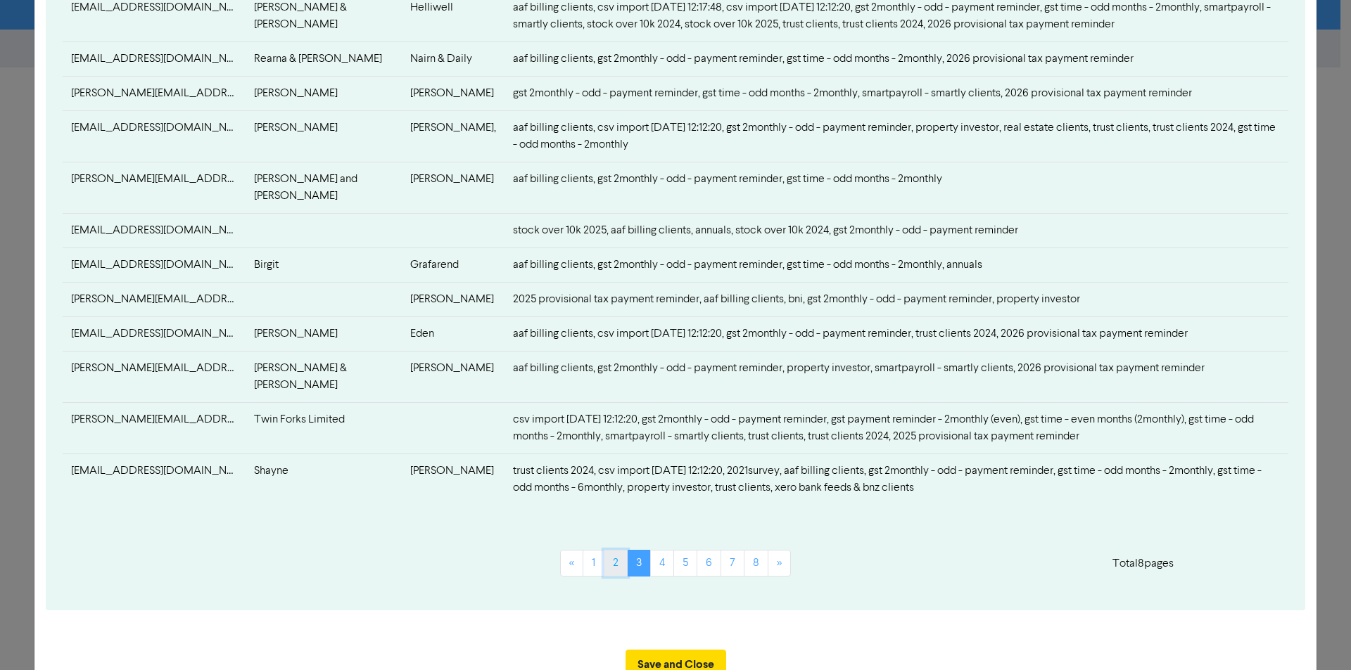
click at [613, 550] on link "2" at bounding box center [616, 563] width 24 height 27
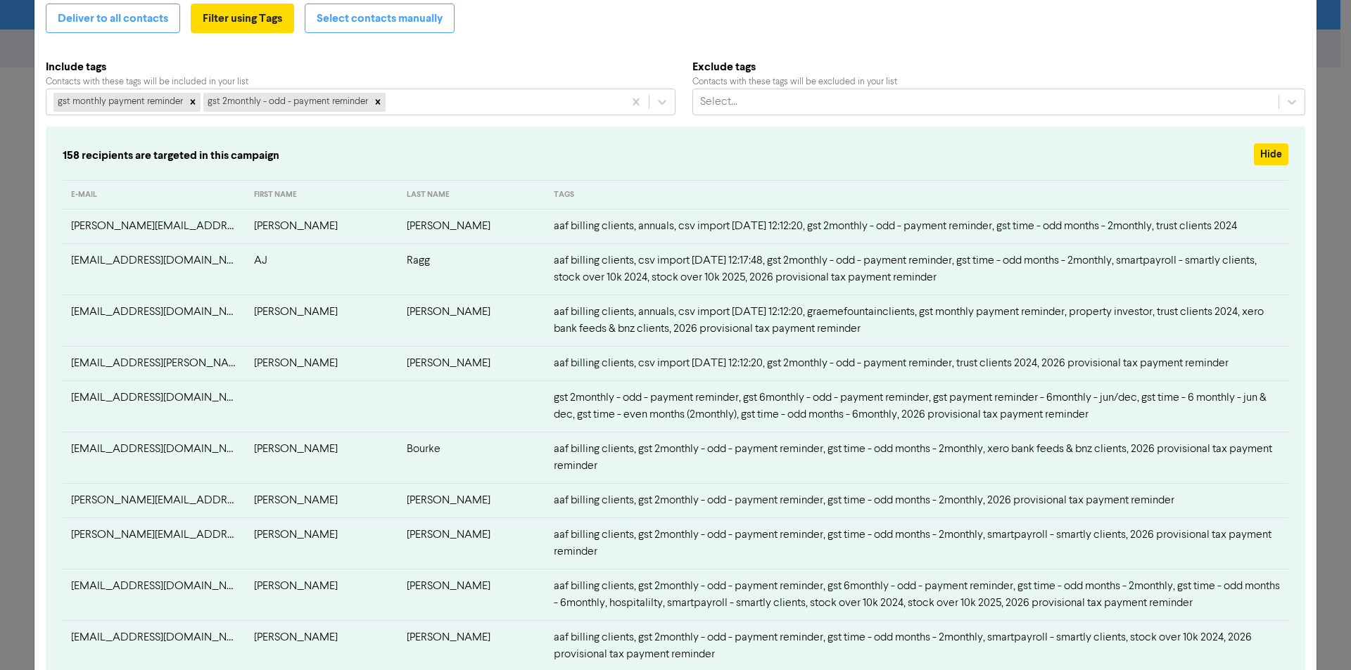
scroll to position [91, 0]
click at [1256, 155] on button "Hide" at bounding box center [1270, 155] width 34 height 22
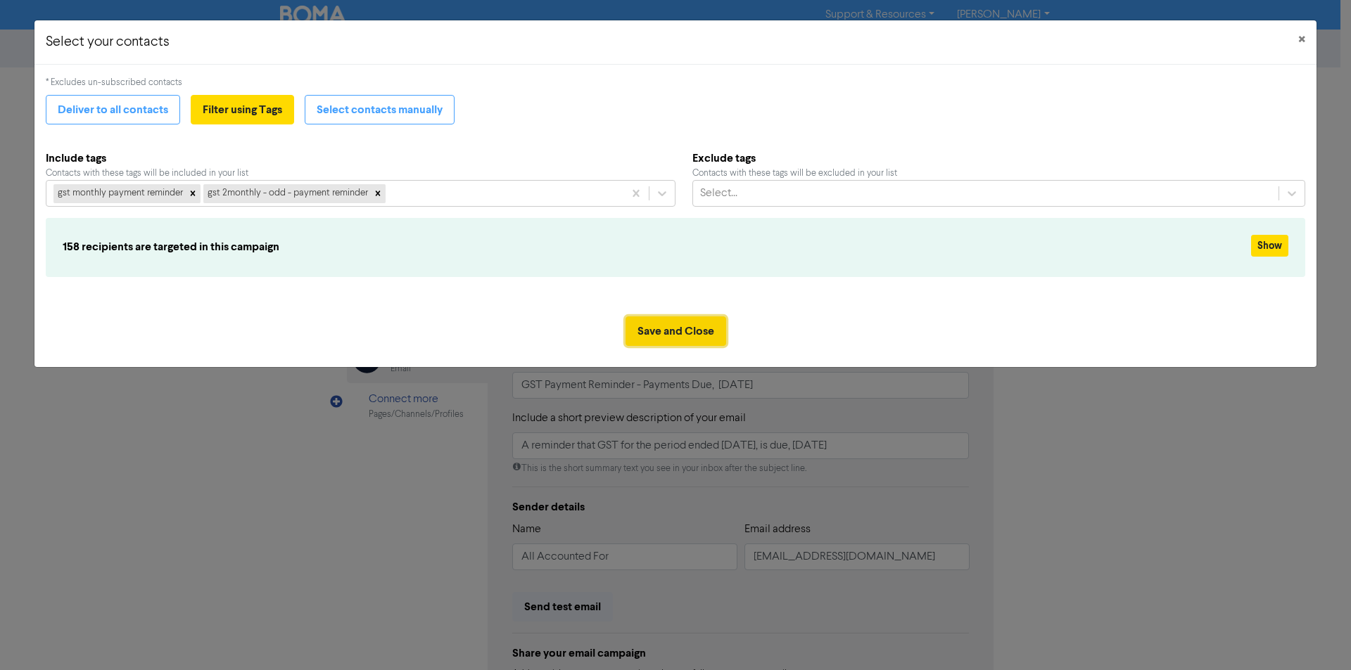
click at [705, 331] on button "Save and Close" at bounding box center [675, 332] width 101 height 30
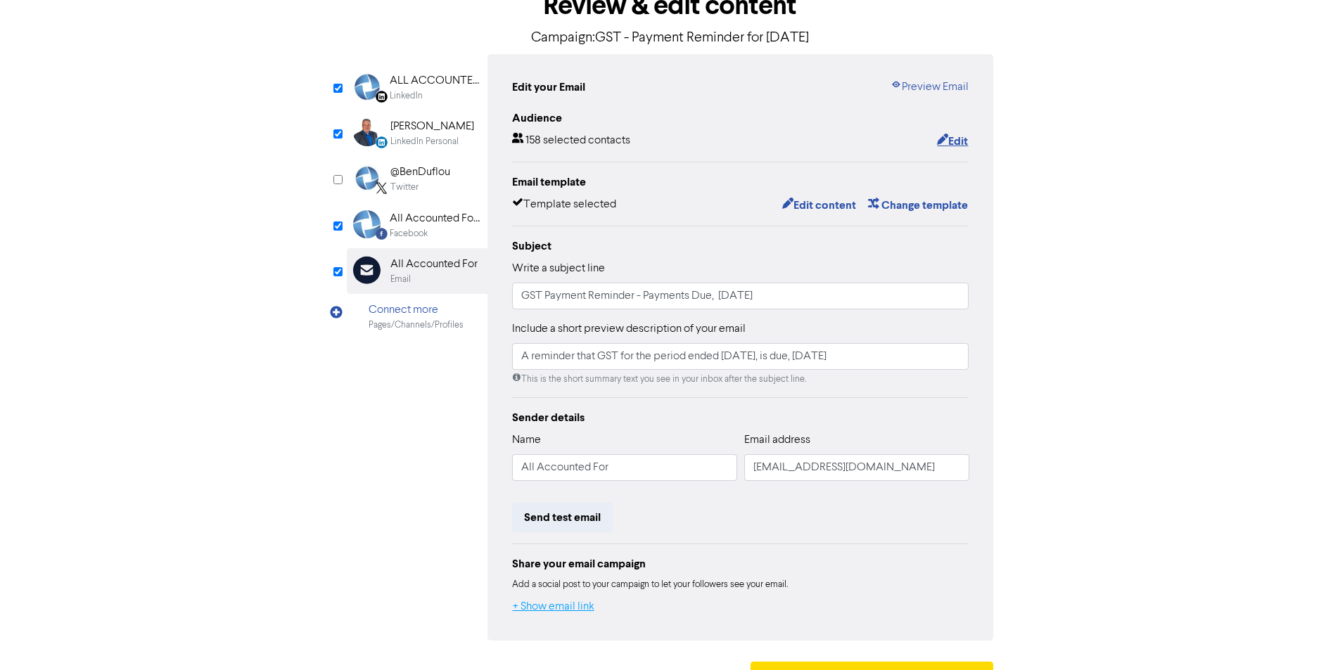
scroll to position [125, 0]
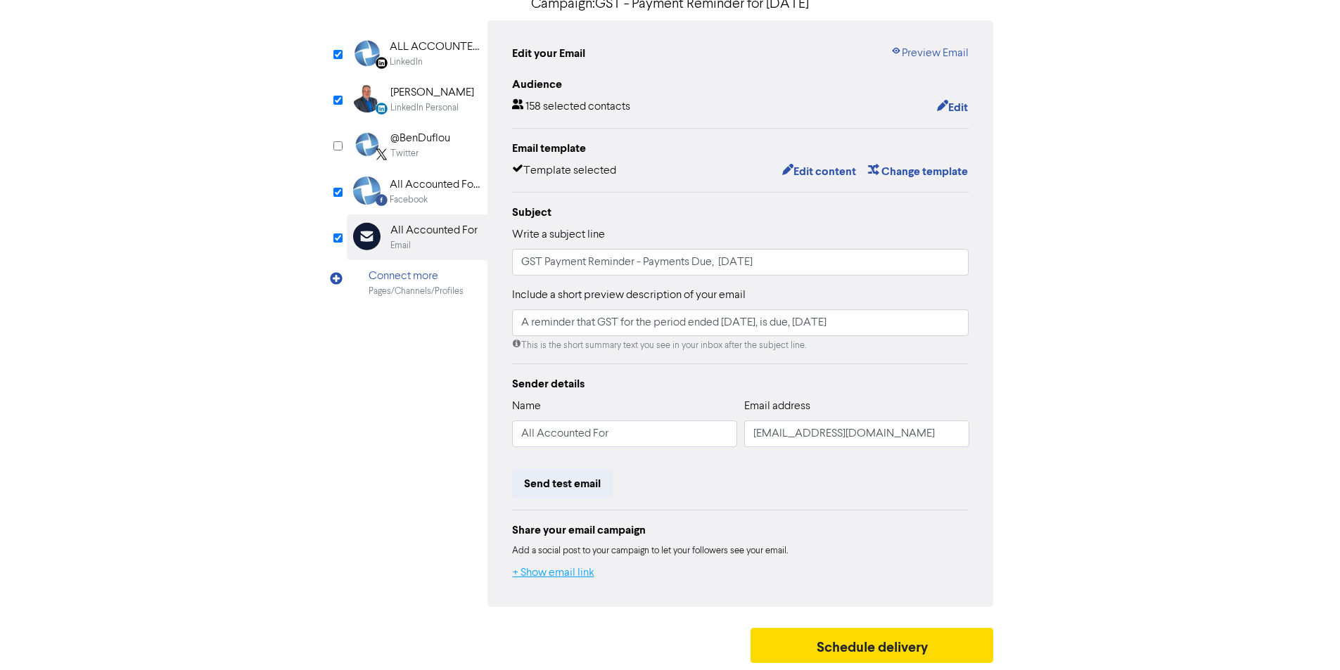
click at [556, 578] on button "+ Show email link" at bounding box center [553, 573] width 83 height 18
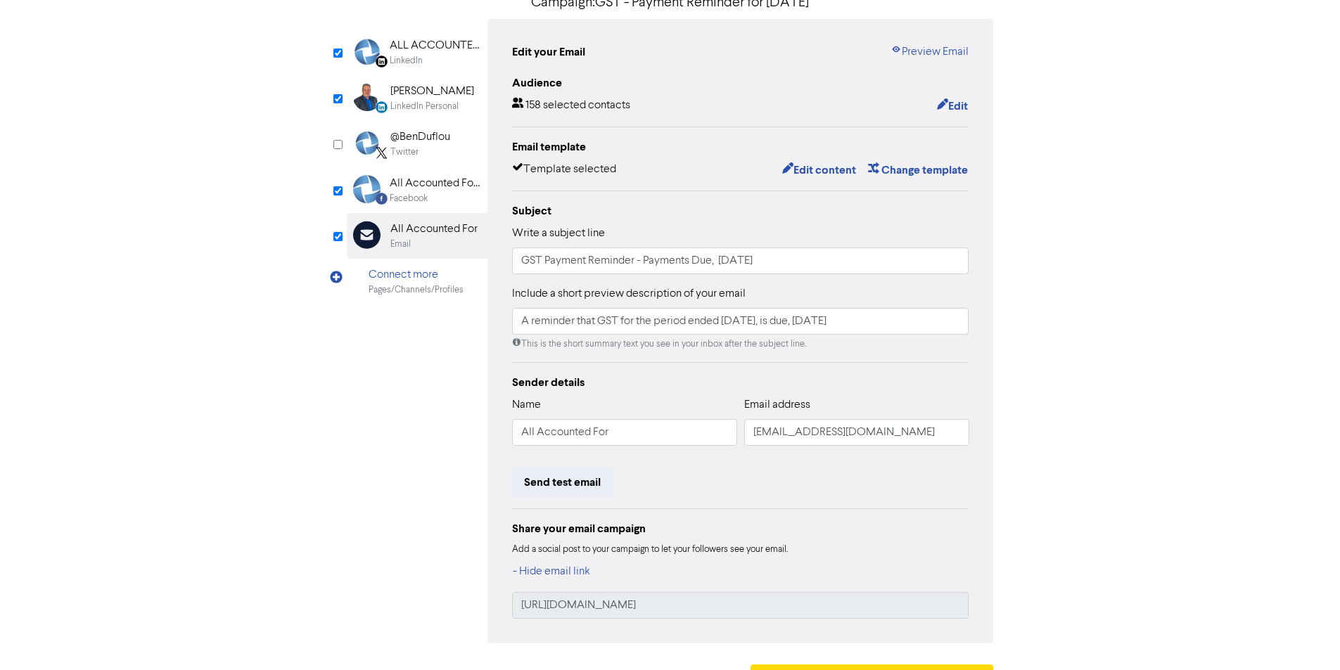
click at [409, 190] on div "All Accounted For Limited" at bounding box center [435, 183] width 90 height 17
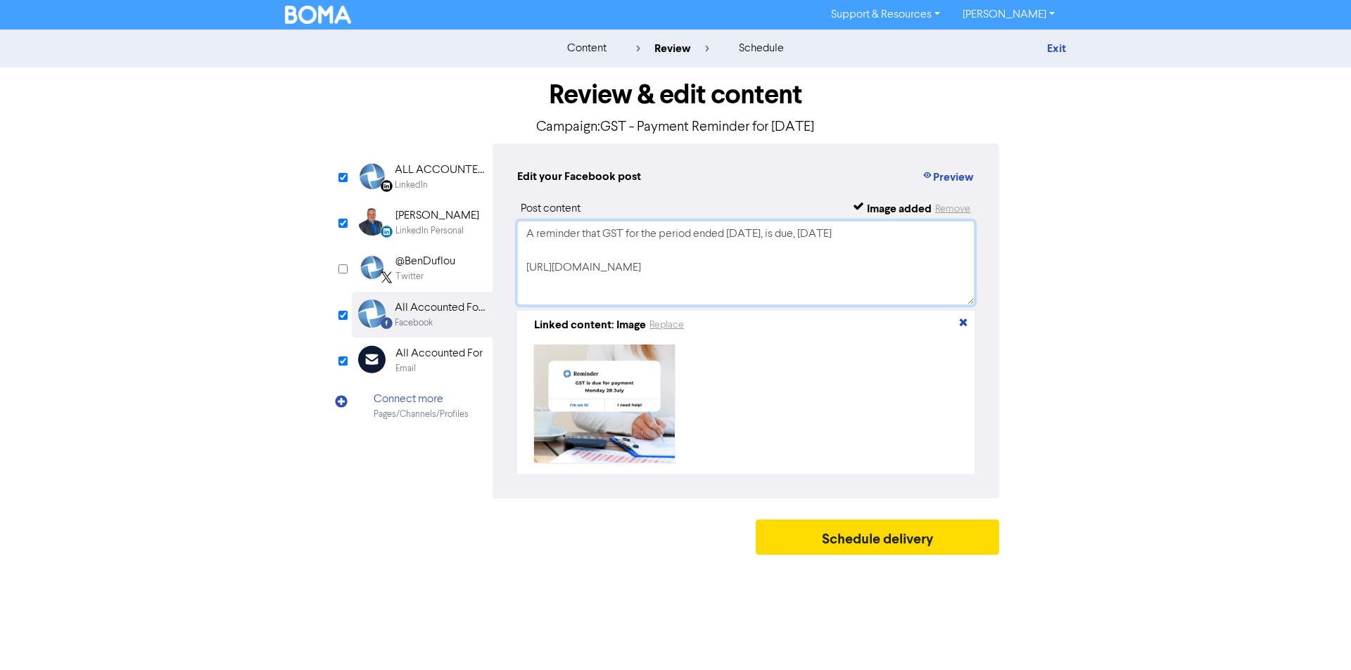
drag, startPoint x: 774, startPoint y: 272, endPoint x: 522, endPoint y: 272, distance: 251.8
click at [522, 272] on textarea "A reminder that GST for the period ended [DATE], is due, [DATE] [URL][DOMAIN_NA…" at bounding box center [745, 263] width 457 height 84
paste textarea "Agbk"
click at [421, 349] on div "All Accounted For" at bounding box center [438, 353] width 87 height 17
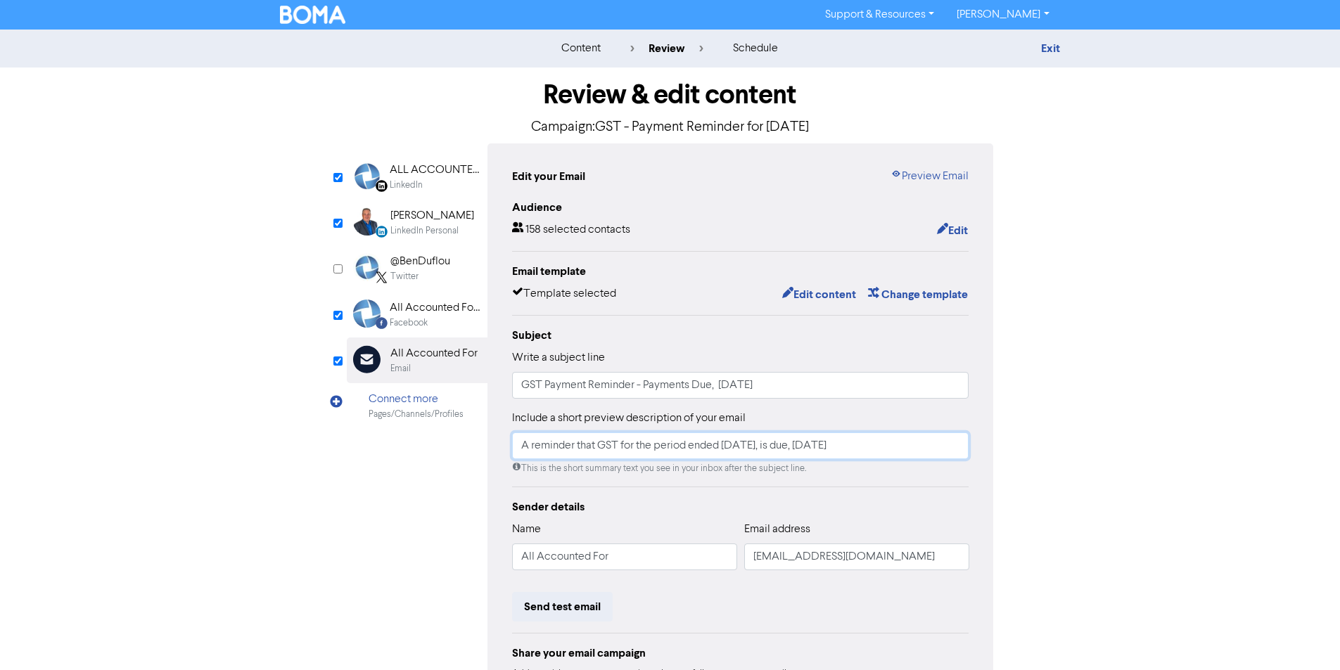
drag, startPoint x: 909, startPoint y: 450, endPoint x: 502, endPoint y: 440, distance: 407.4
click at [502, 440] on div "Edit your Email Preview Email Audience 158 selected contacts Edit Email templat…" at bounding box center [740, 455] width 506 height 625
click at [431, 317] on div "Facebook" at bounding box center [435, 323] width 90 height 13
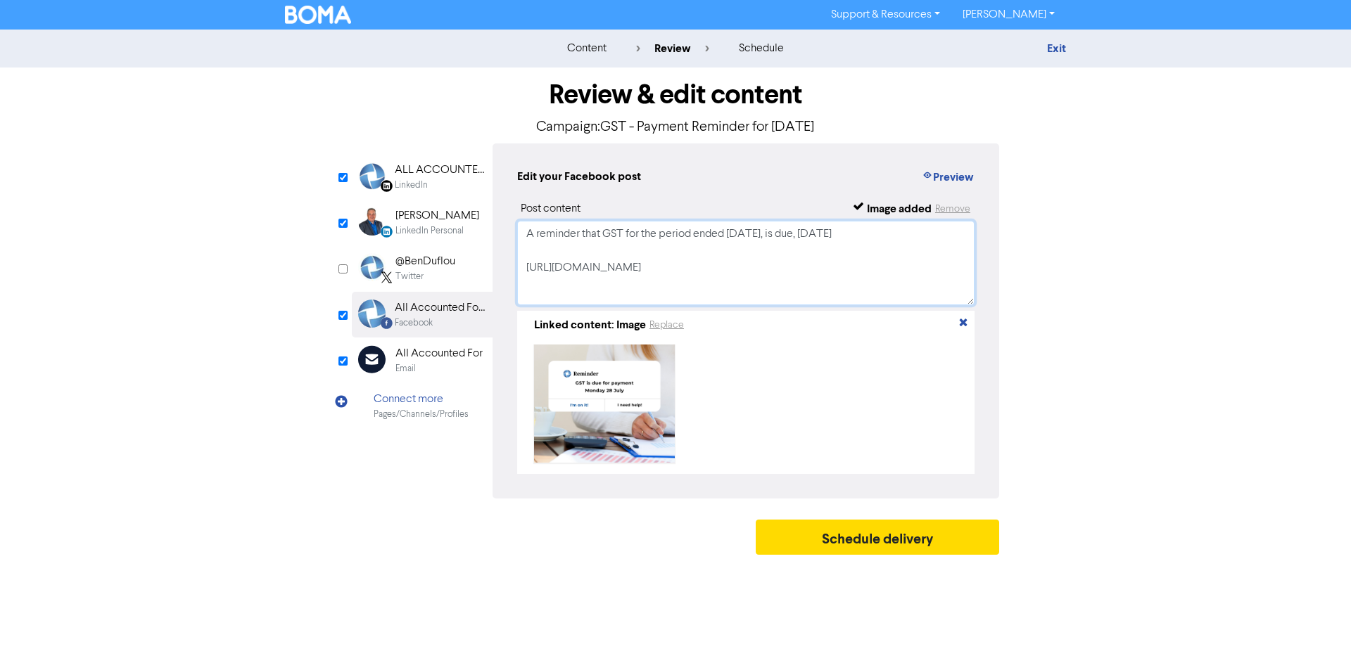
drag, startPoint x: 899, startPoint y: 238, endPoint x: 516, endPoint y: 218, distance: 383.2
click at [516, 218] on div "Edit your Facebook post Preview Post content Image added Remove A reminder that…" at bounding box center [745, 320] width 506 height 355
paste textarea "[DATE], is due, [DATE]"
type textarea "A reminder that GST for the period ended [DATE], is due, [DATE] [URL][DOMAIN_NA…"
click at [428, 355] on div "All Accounted For" at bounding box center [438, 353] width 87 height 17
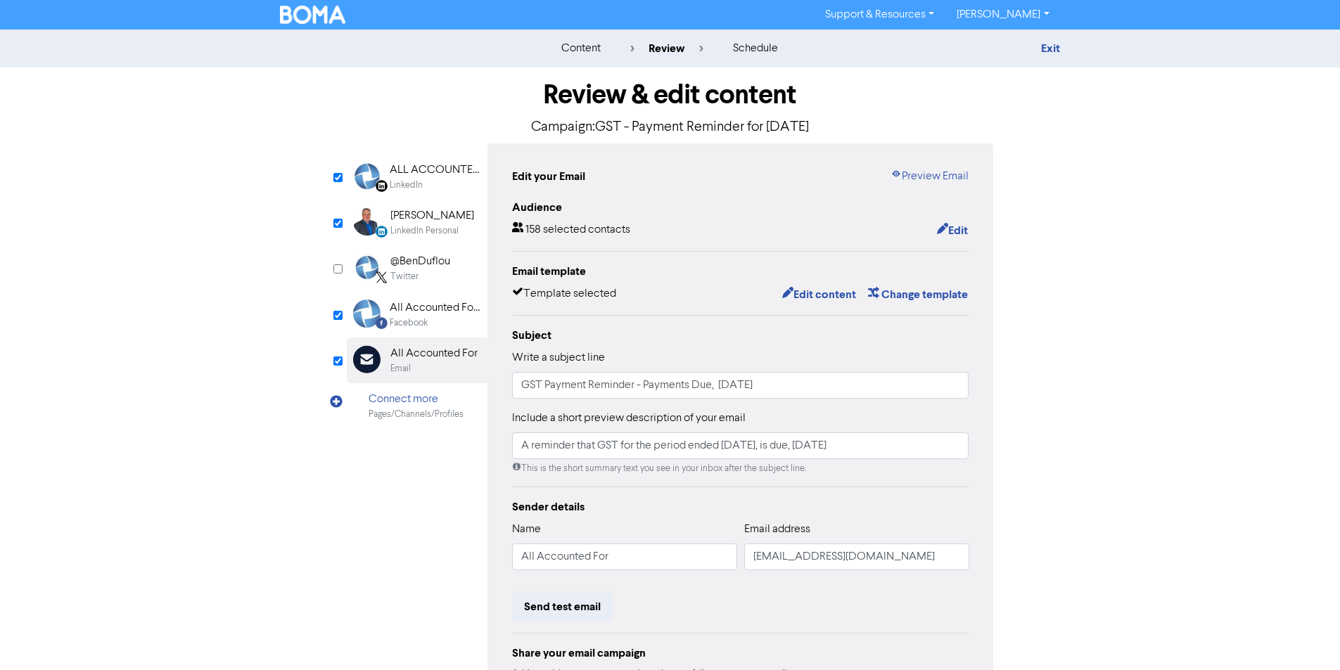
click at [420, 319] on div "Facebook" at bounding box center [409, 323] width 38 height 13
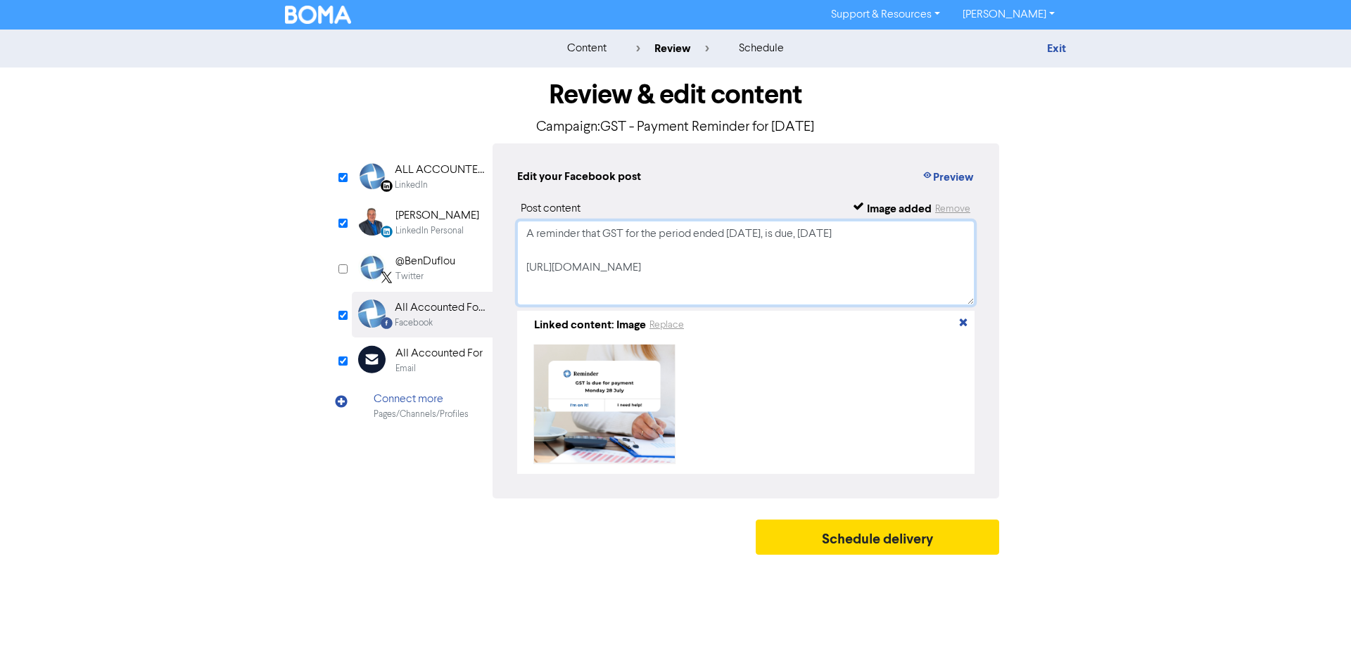
drag, startPoint x: 523, startPoint y: 234, endPoint x: 774, endPoint y: 281, distance: 255.6
click at [774, 281] on textarea "A reminder that GST for the period ended [DATE], is due, [DATE] [URL][DOMAIN_NA…" at bounding box center [745, 263] width 457 height 84
click at [422, 219] on div "[PERSON_NAME]" at bounding box center [437, 216] width 84 height 17
drag, startPoint x: 552, startPoint y: 234, endPoint x: 776, endPoint y: 277, distance: 227.8
click at [776, 277] on textarea "A reminder that GST for the period ended [DATE], is due, [DATE] [URL][DOMAIN_NA…" at bounding box center [745, 263] width 457 height 84
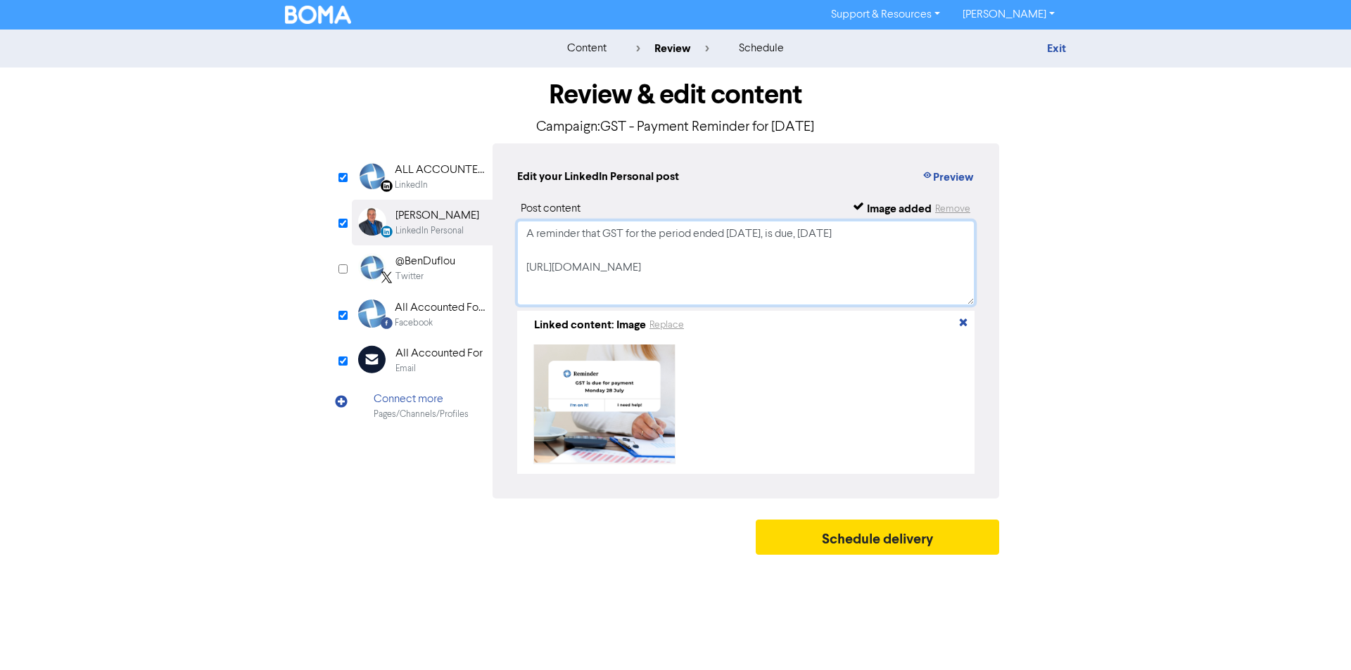
paste textarea "[DATE], is due, [DATE] [URL][DOMAIN_NAME]"
type textarea "A reminder that GST for the period ended [DATE], is due, [DATE] [URL][DOMAIN_NA…"
click at [439, 177] on div "ALL ACCOUNTED FOR LTD" at bounding box center [440, 170] width 90 height 17
click at [415, 319] on div "Facebook" at bounding box center [414, 323] width 38 height 13
click at [424, 184] on div "LinkedIn" at bounding box center [411, 185] width 33 height 13
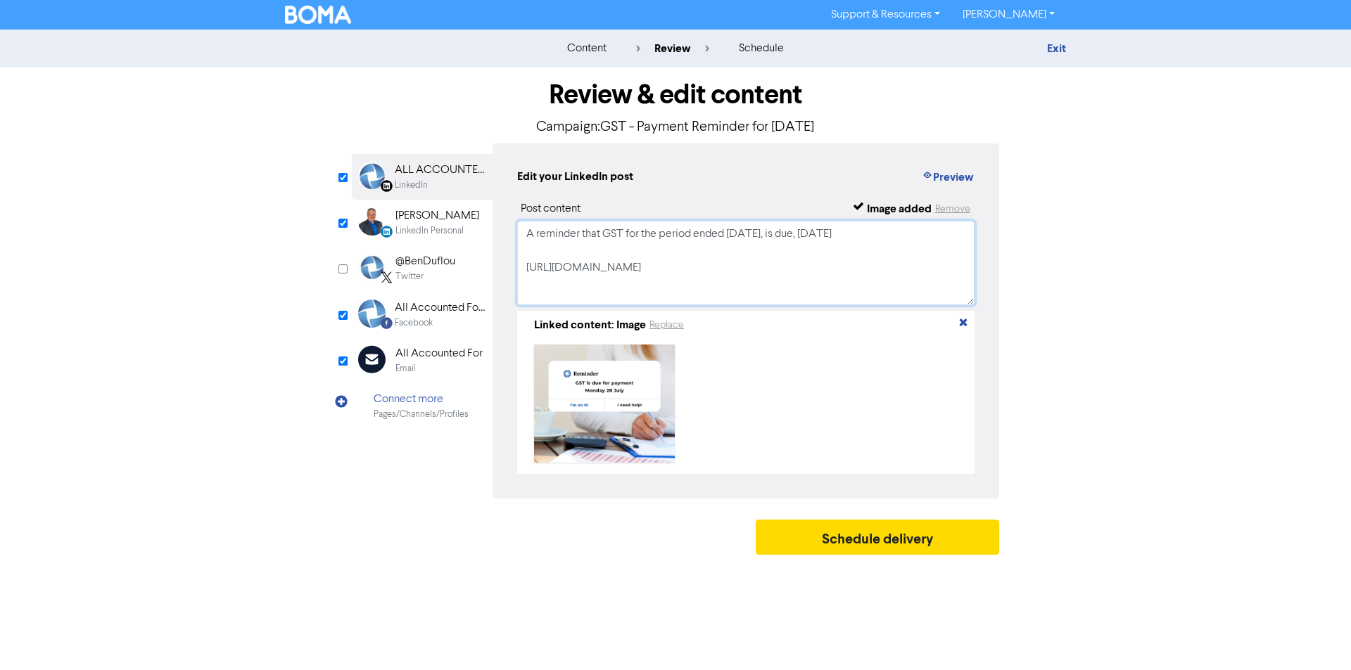
drag, startPoint x: 525, startPoint y: 232, endPoint x: 777, endPoint y: 272, distance: 255.0
click at [777, 272] on textarea "A reminder that GST for the period ended [DATE], is due, [DATE] [URL][DOMAIN_NA…" at bounding box center [745, 263] width 457 height 84
paste textarea "[DATE], is due, [DATE] [URL][DOMAIN_NAME]"
type textarea "A reminder that GST for the period ended [DATE], is due, [DATE] [URL][DOMAIN_NA…"
click at [405, 219] on div "[PERSON_NAME]" at bounding box center [437, 216] width 84 height 17
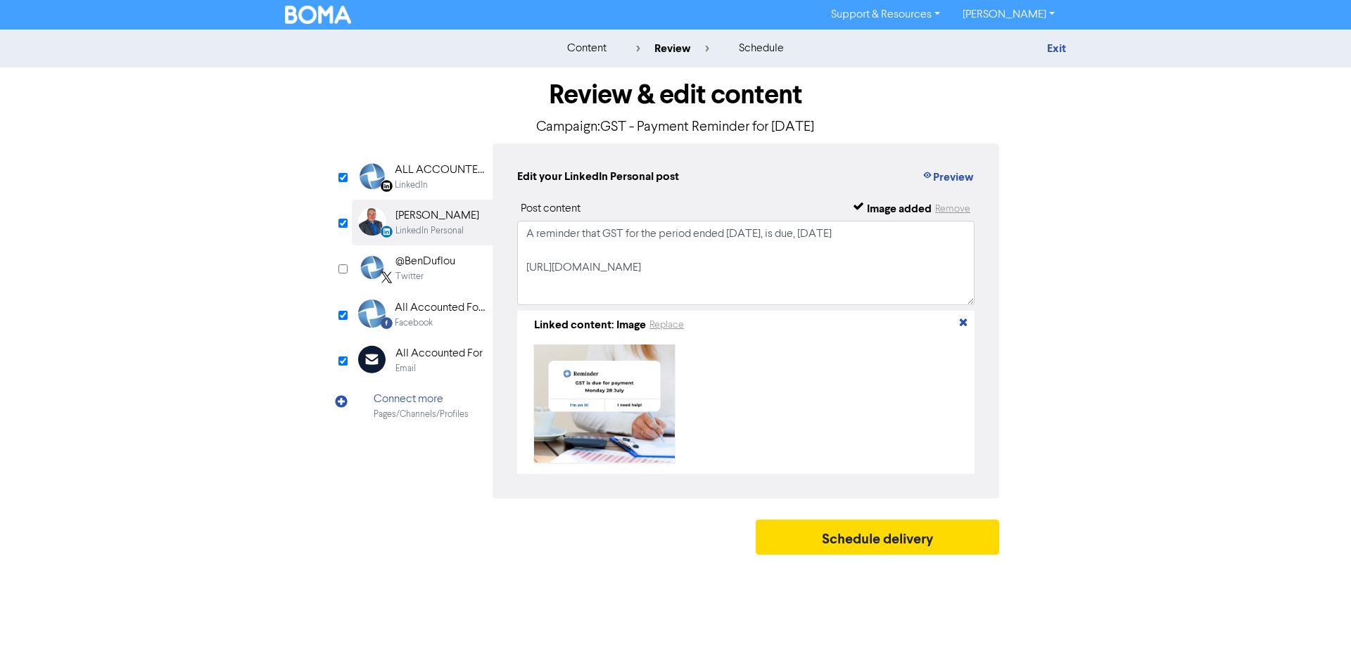
click at [405, 314] on div "All Accounted For Limited" at bounding box center [440, 308] width 90 height 17
click at [420, 361] on div "All Accounted For" at bounding box center [438, 353] width 87 height 17
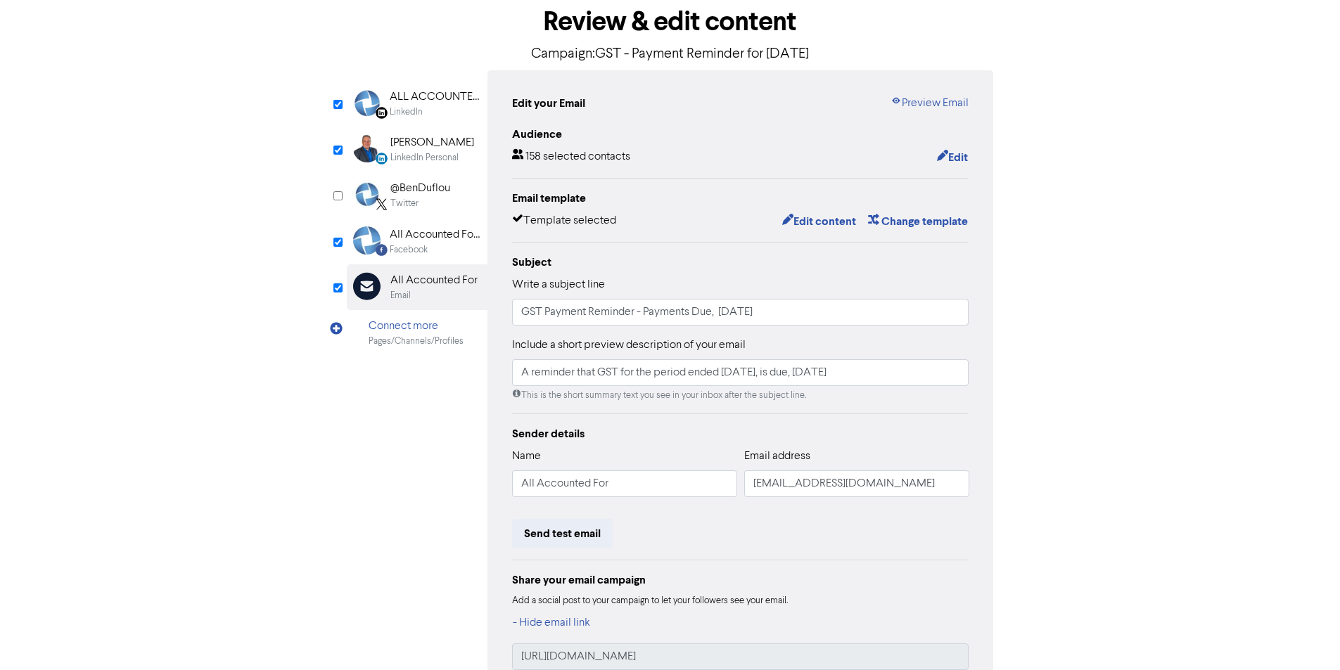
scroll to position [162, 0]
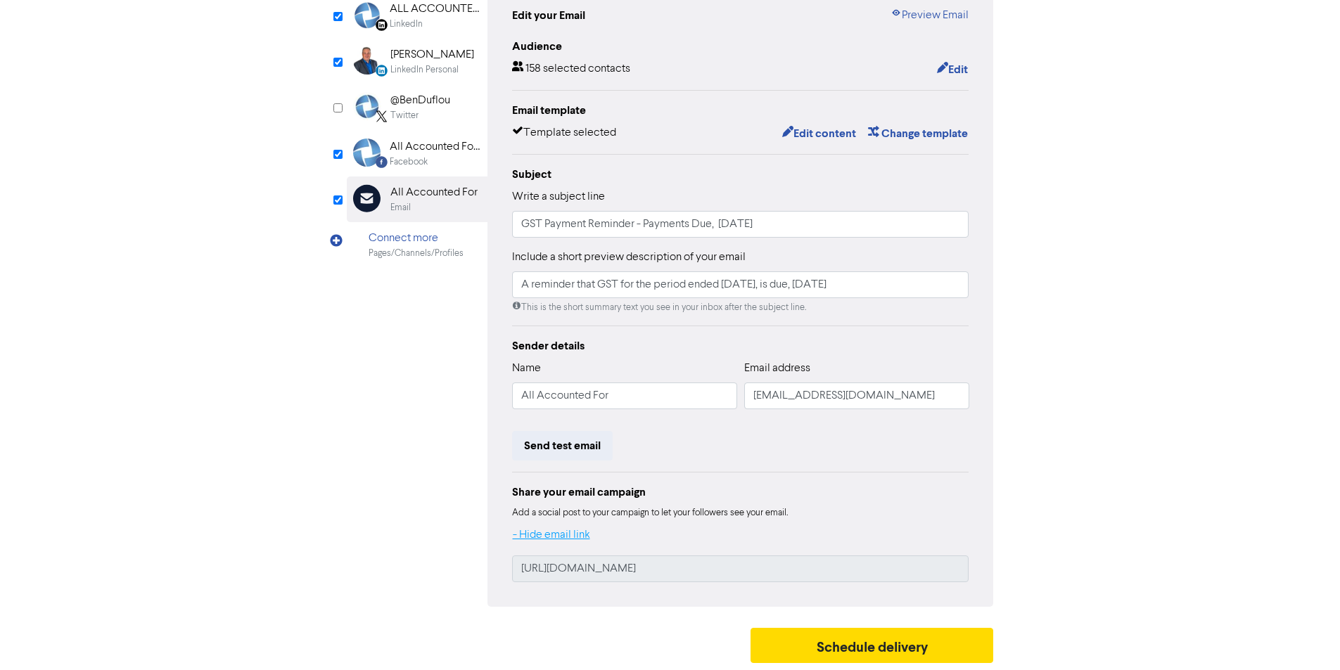
click at [536, 535] on button "- Hide email link" at bounding box center [551, 535] width 79 height 18
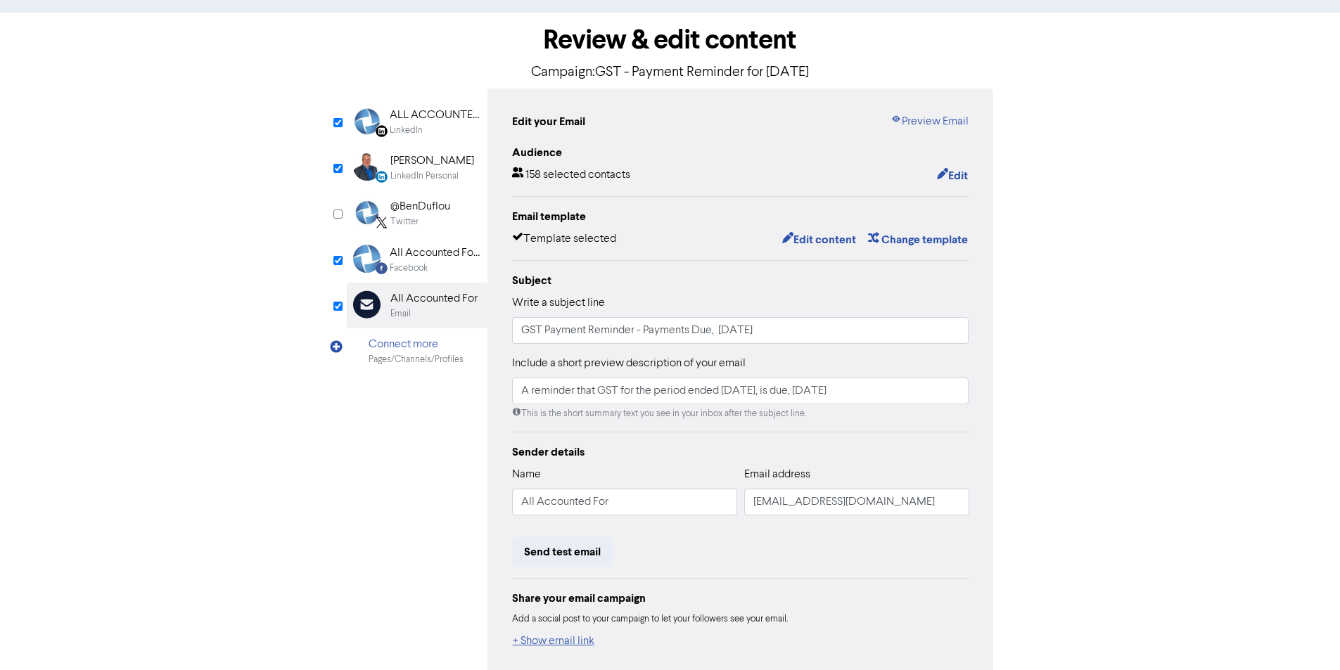
scroll to position [0, 0]
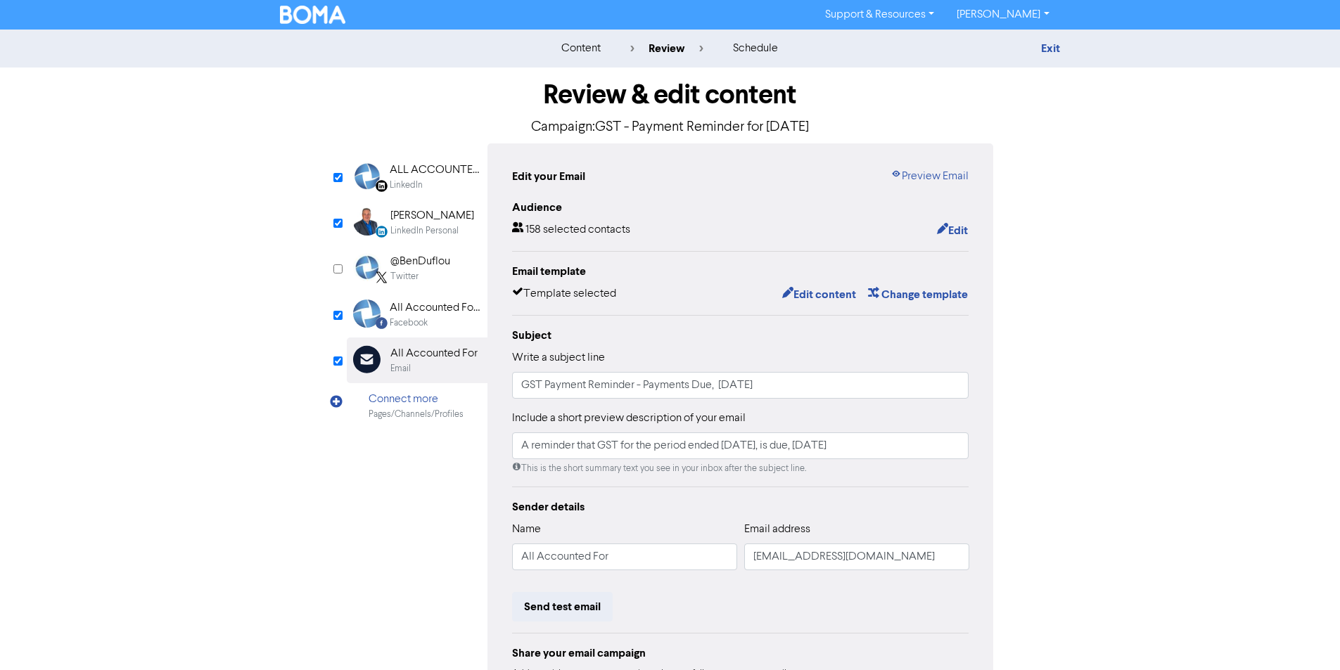
click at [399, 307] on div "All Accounted For Limited" at bounding box center [435, 308] width 90 height 17
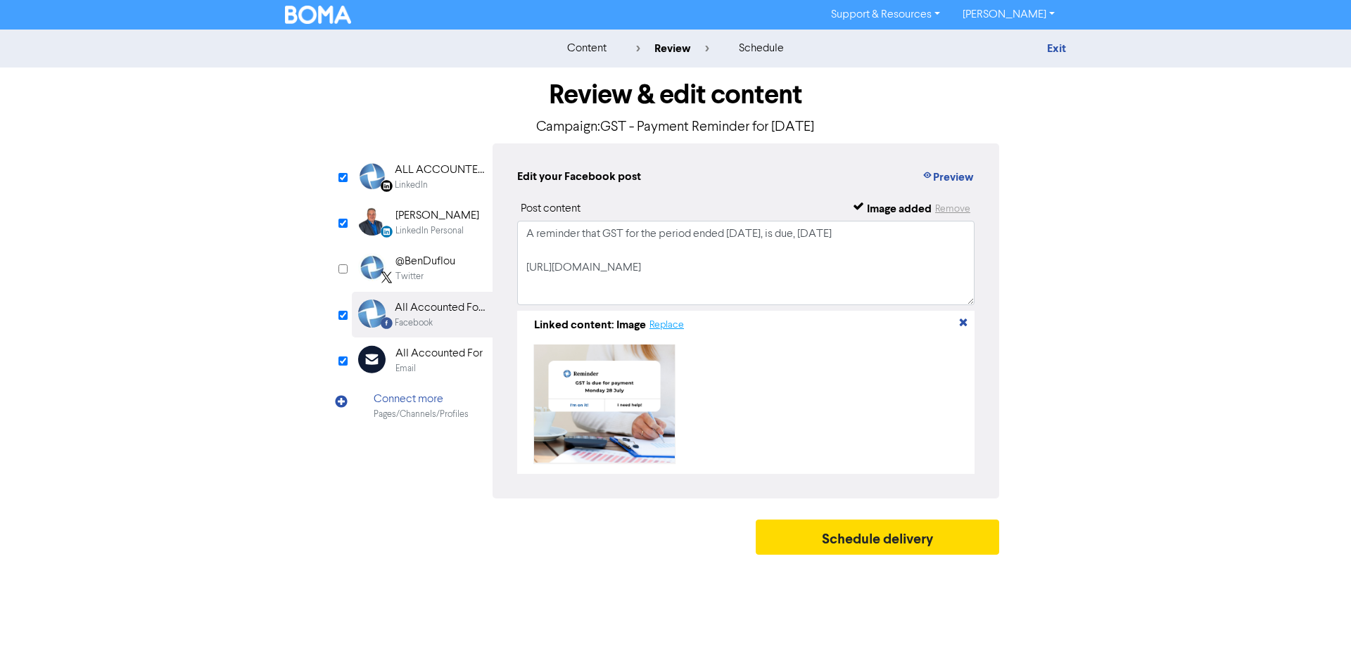
click at [663, 326] on button "Replace" at bounding box center [667, 325] width 36 height 16
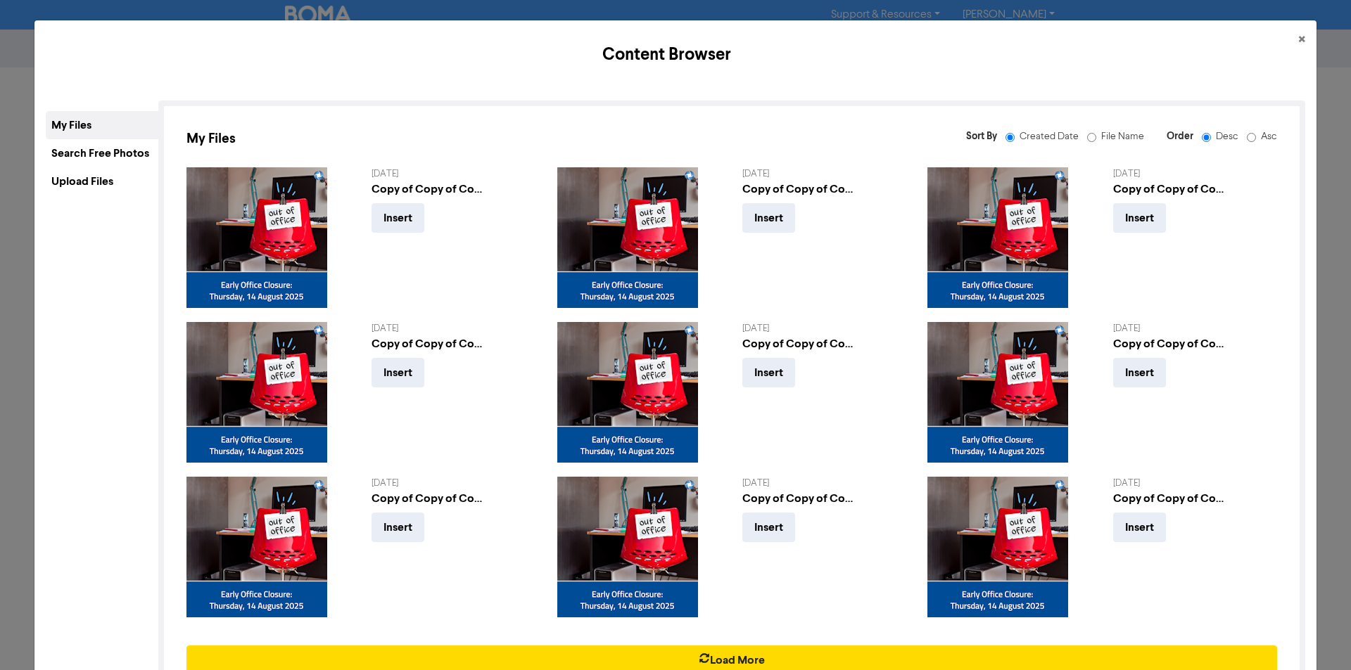
click at [64, 177] on div "Upload Files" at bounding box center [102, 181] width 113 height 28
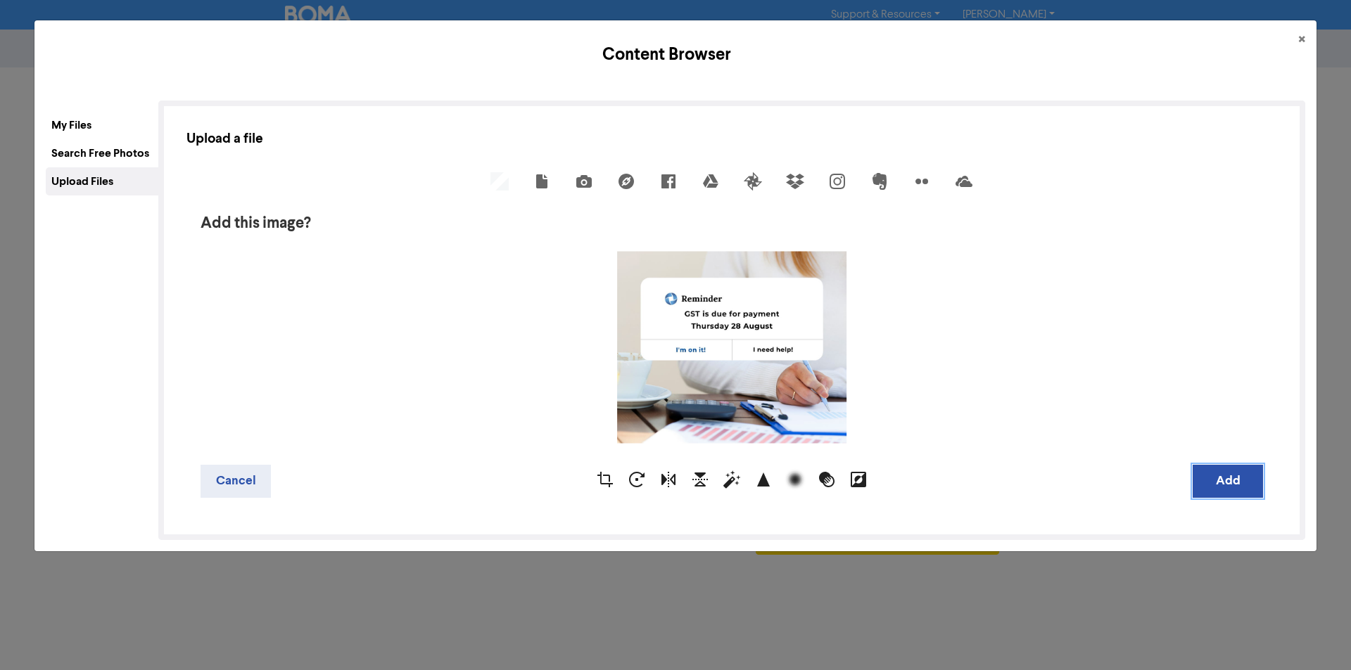
click at [1238, 480] on button "Add" at bounding box center [1227, 481] width 70 height 33
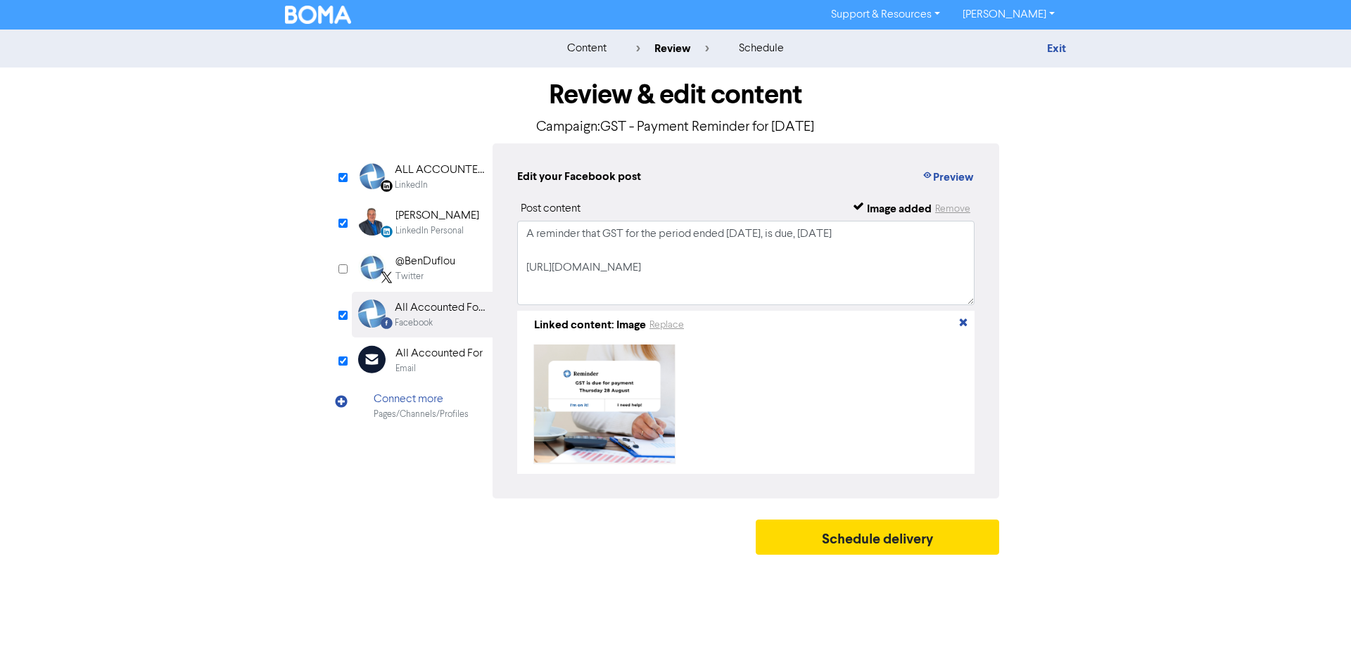
click at [419, 214] on div "[PERSON_NAME]" at bounding box center [437, 216] width 84 height 17
click at [664, 329] on button "Replace" at bounding box center [667, 325] width 36 height 16
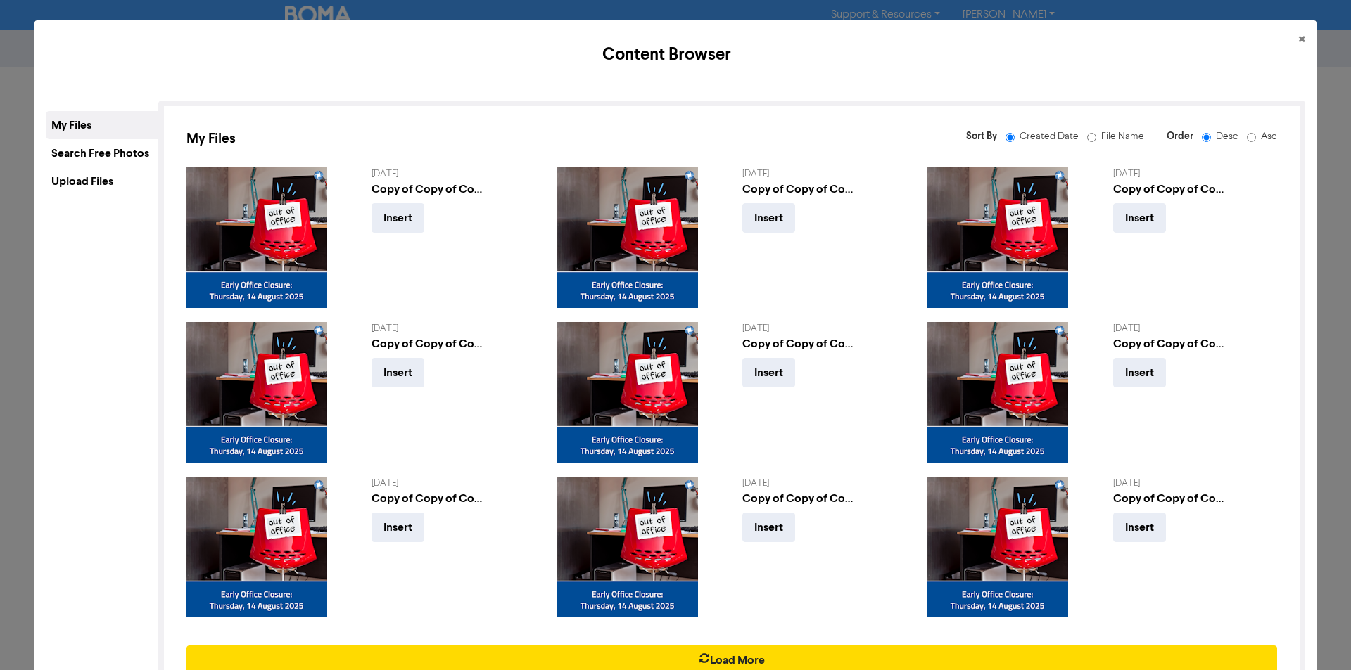
click at [74, 180] on div "Upload Files" at bounding box center [102, 181] width 113 height 28
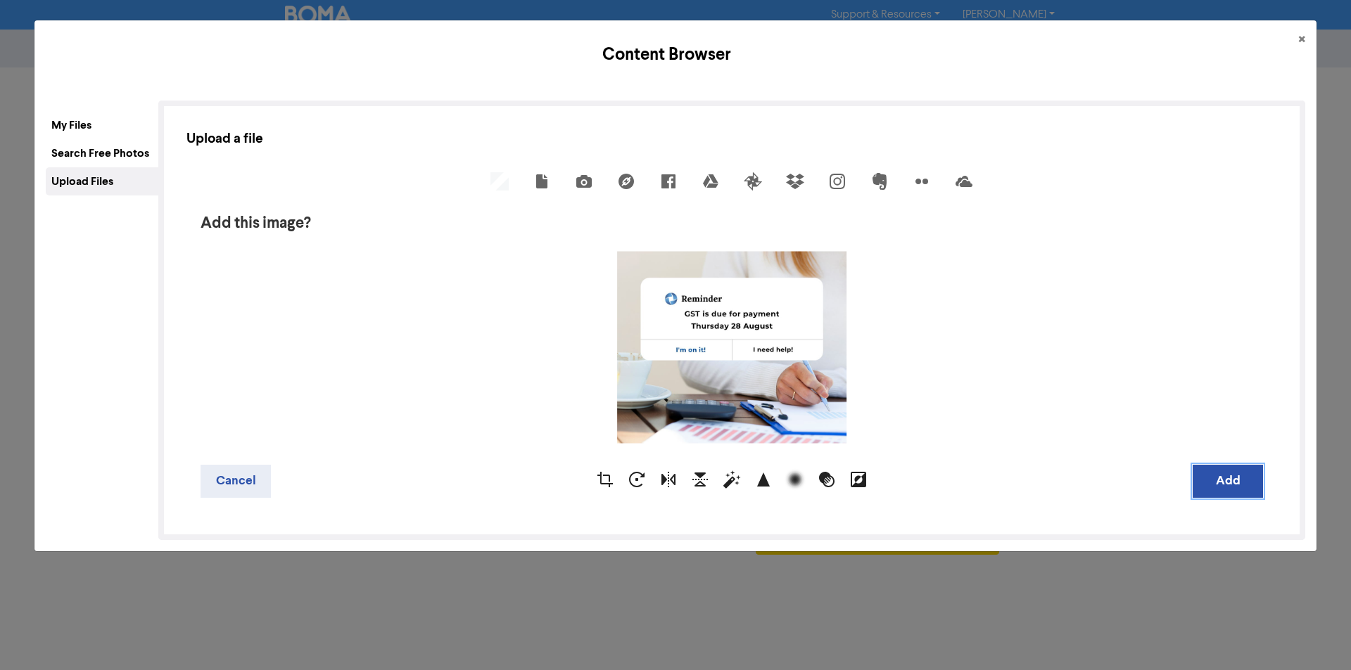
click at [1222, 478] on button "Add" at bounding box center [1227, 481] width 70 height 33
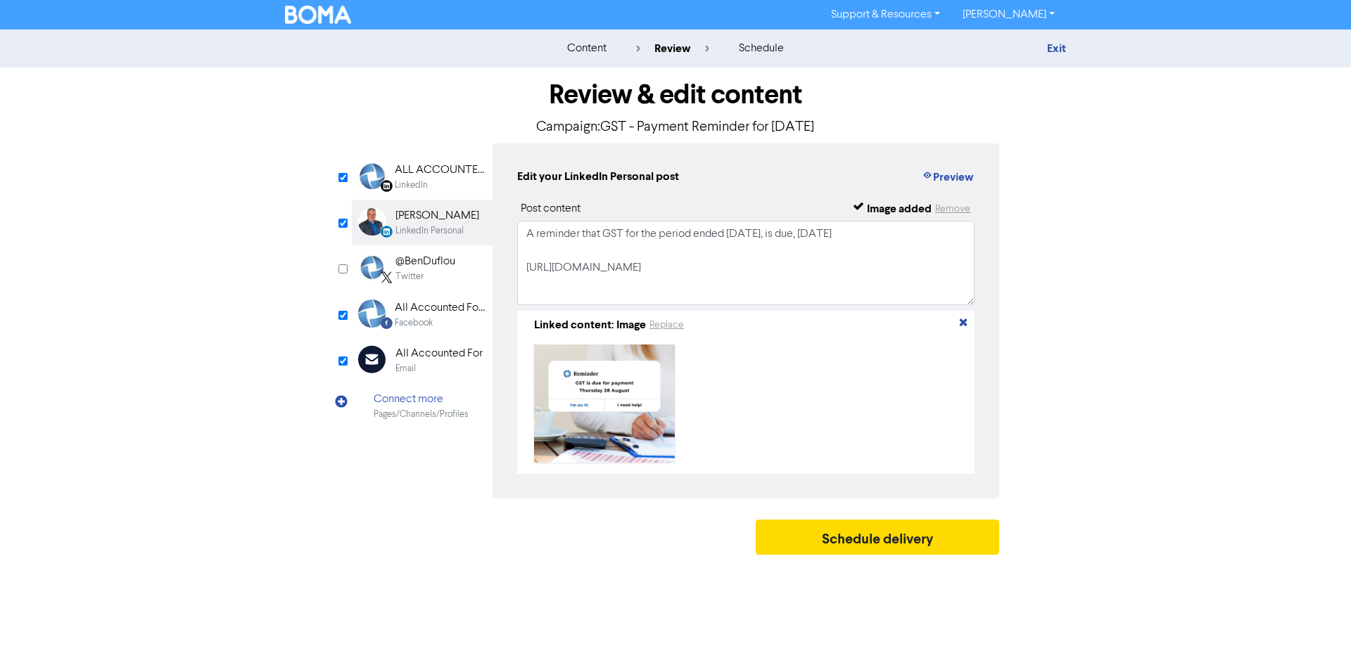
click at [411, 170] on div "ALL ACCOUNTED FOR LTD" at bounding box center [440, 170] width 90 height 17
click at [668, 324] on button "Replace" at bounding box center [667, 325] width 36 height 16
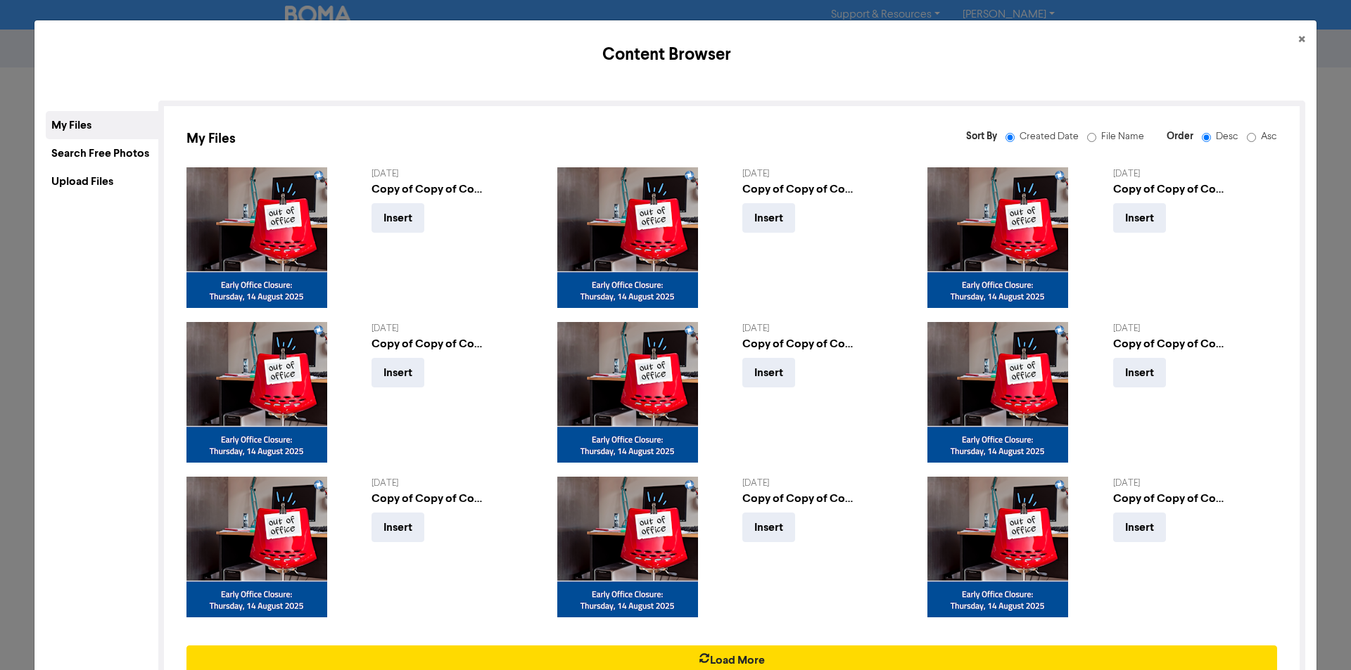
click at [78, 180] on div "Upload Files" at bounding box center [102, 181] width 113 height 28
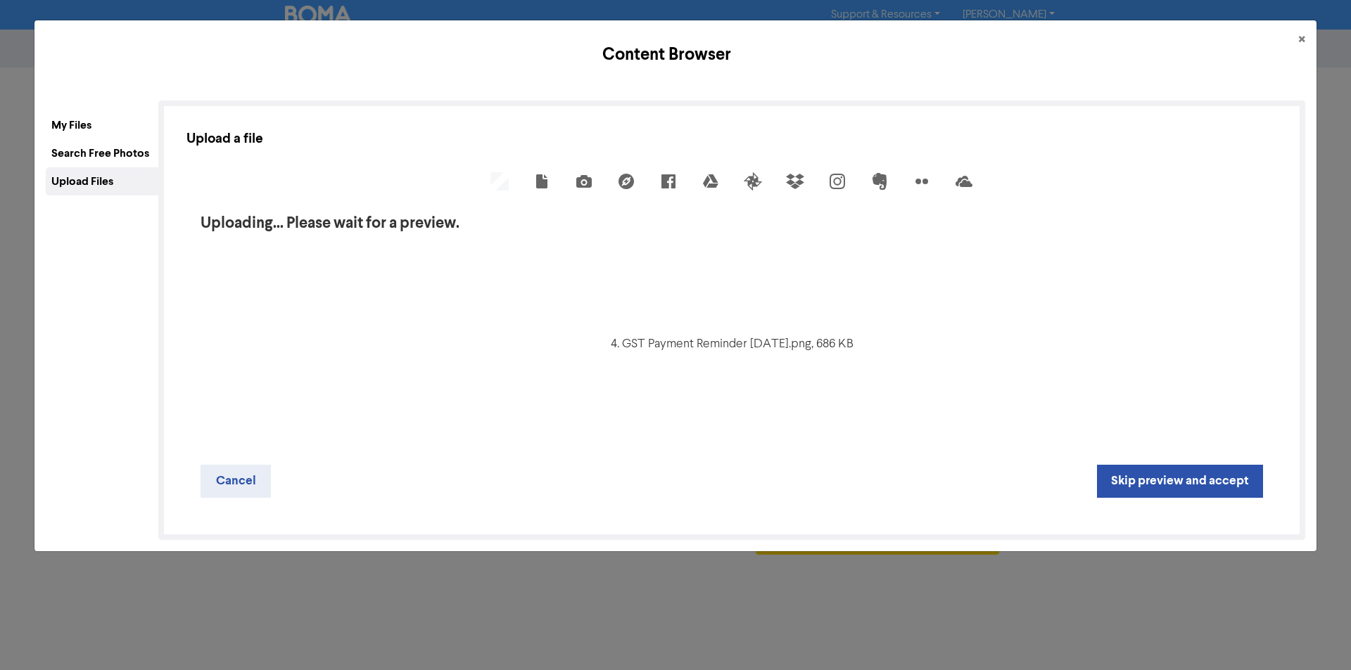
click at [925, 258] on div "4. GST Payment Reminder [DATE].png, 686 KB" at bounding box center [731, 348] width 1090 height 206
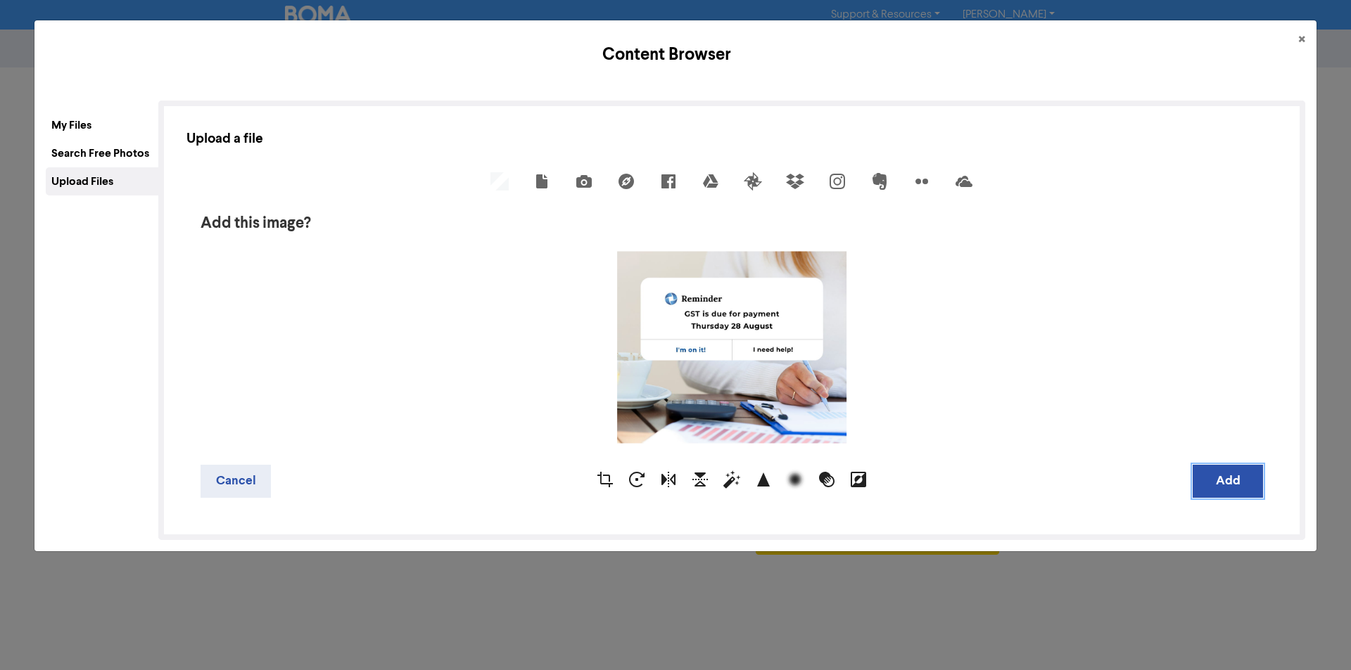
click at [1213, 482] on button "Add" at bounding box center [1227, 481] width 70 height 33
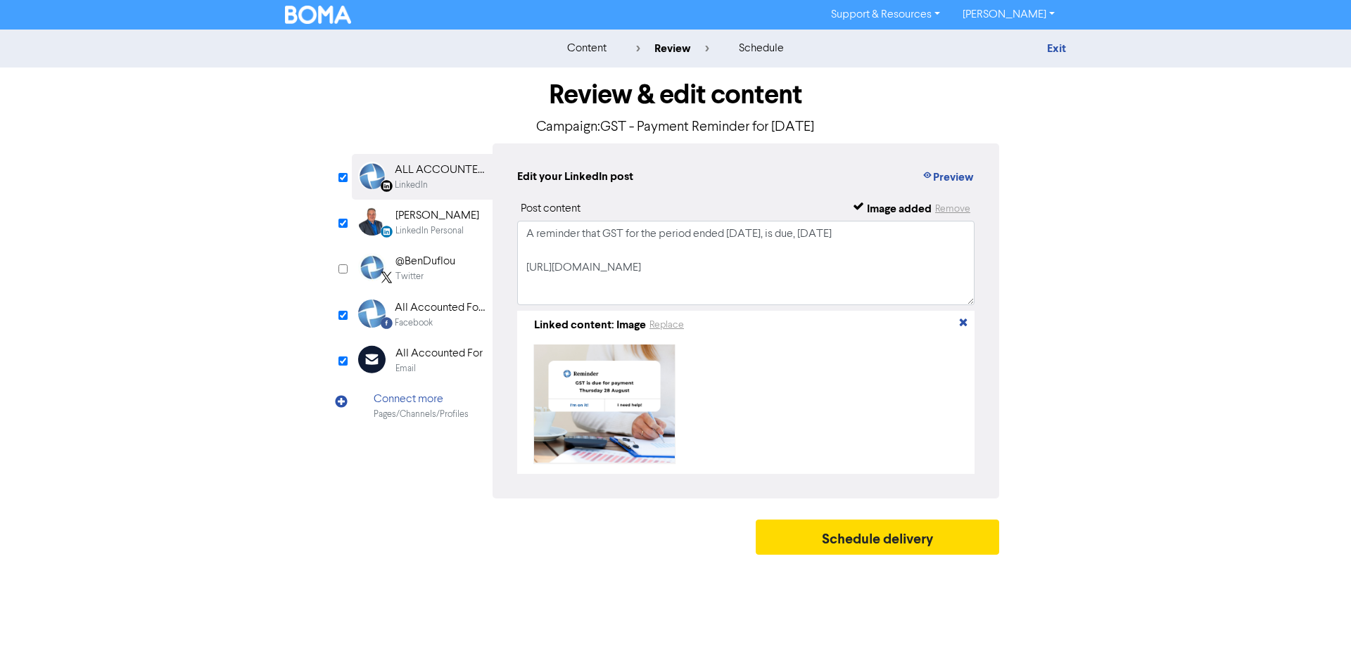
click at [416, 353] on div "All Accounted For" at bounding box center [438, 353] width 87 height 17
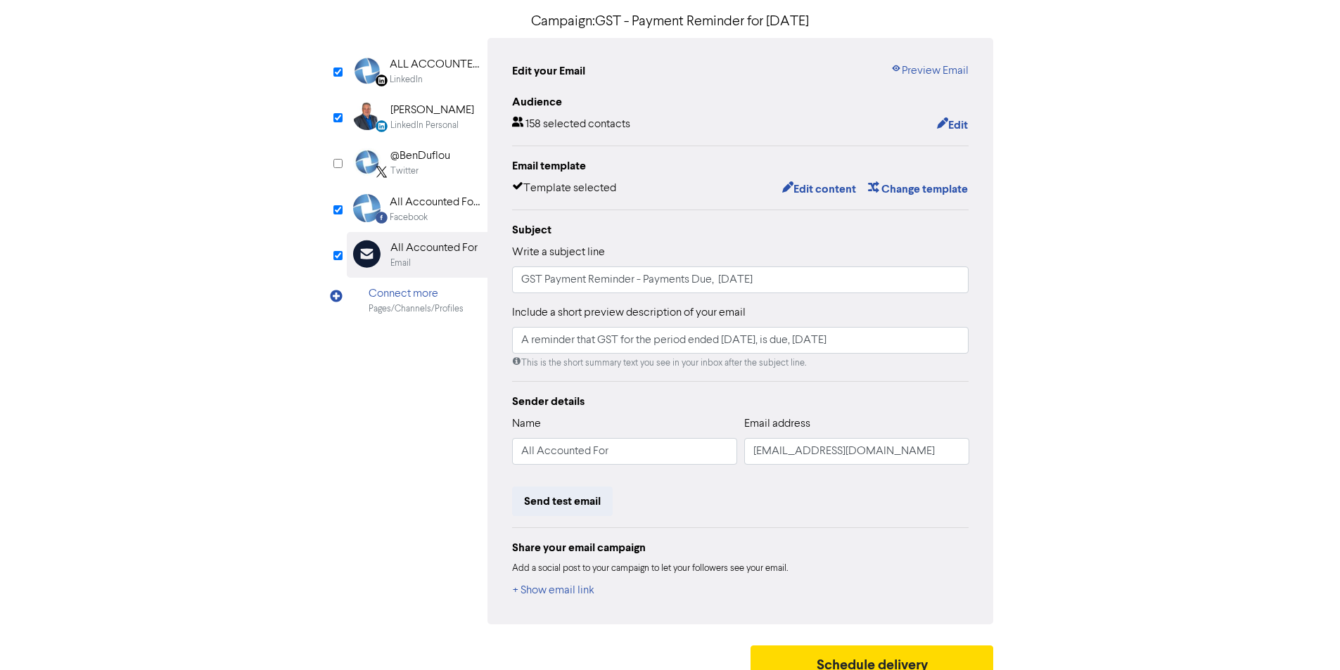
scroll to position [125, 0]
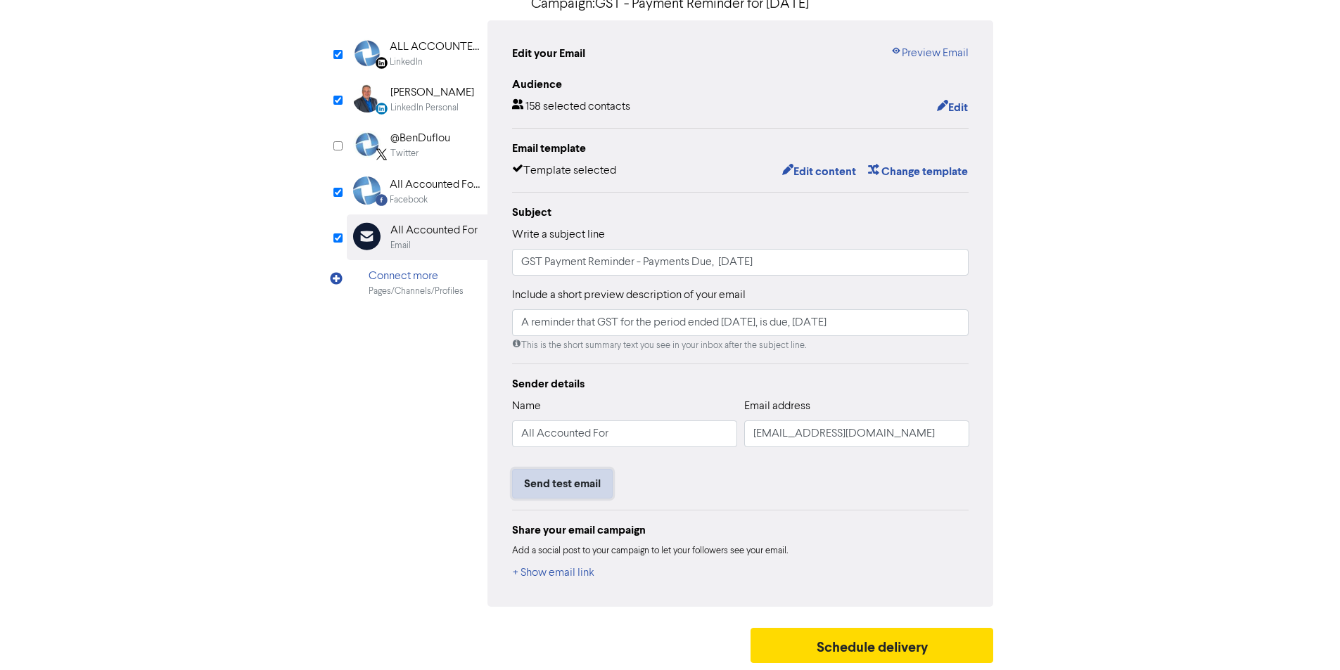
click at [561, 480] on button "Send test email" at bounding box center [562, 484] width 101 height 30
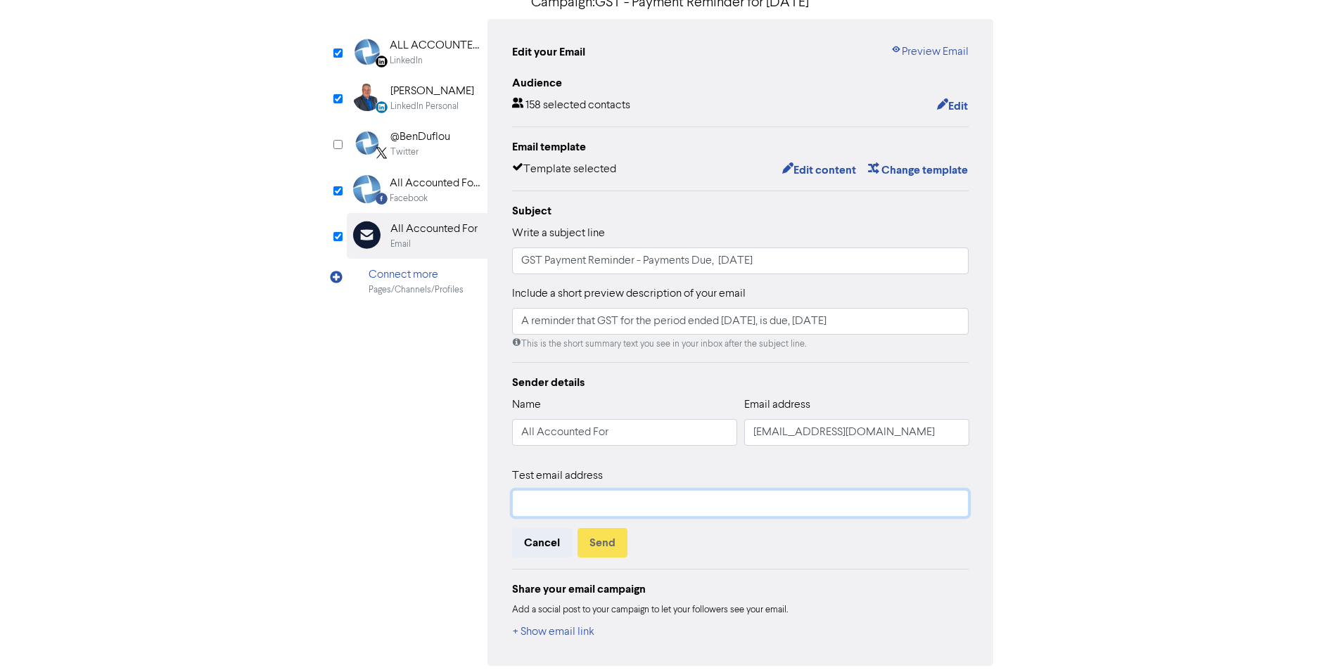
click at [537, 505] on input "text" at bounding box center [740, 503] width 457 height 27
type input "[EMAIL_ADDRESS][DOMAIN_NAME]"
click at [596, 541] on button "Send" at bounding box center [603, 543] width 50 height 30
